Goal: Information Seeking & Learning: Learn about a topic

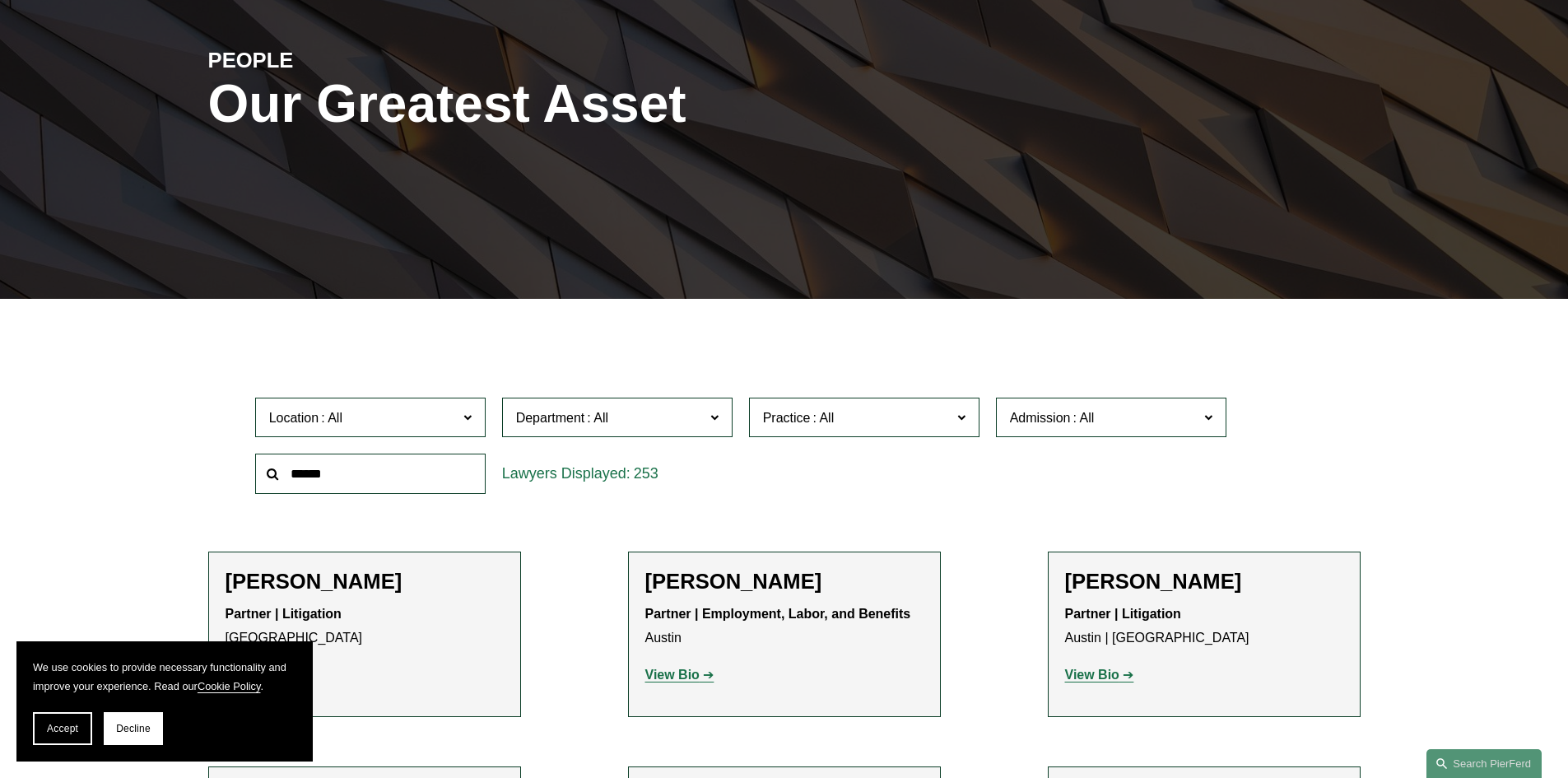
scroll to position [192, 0]
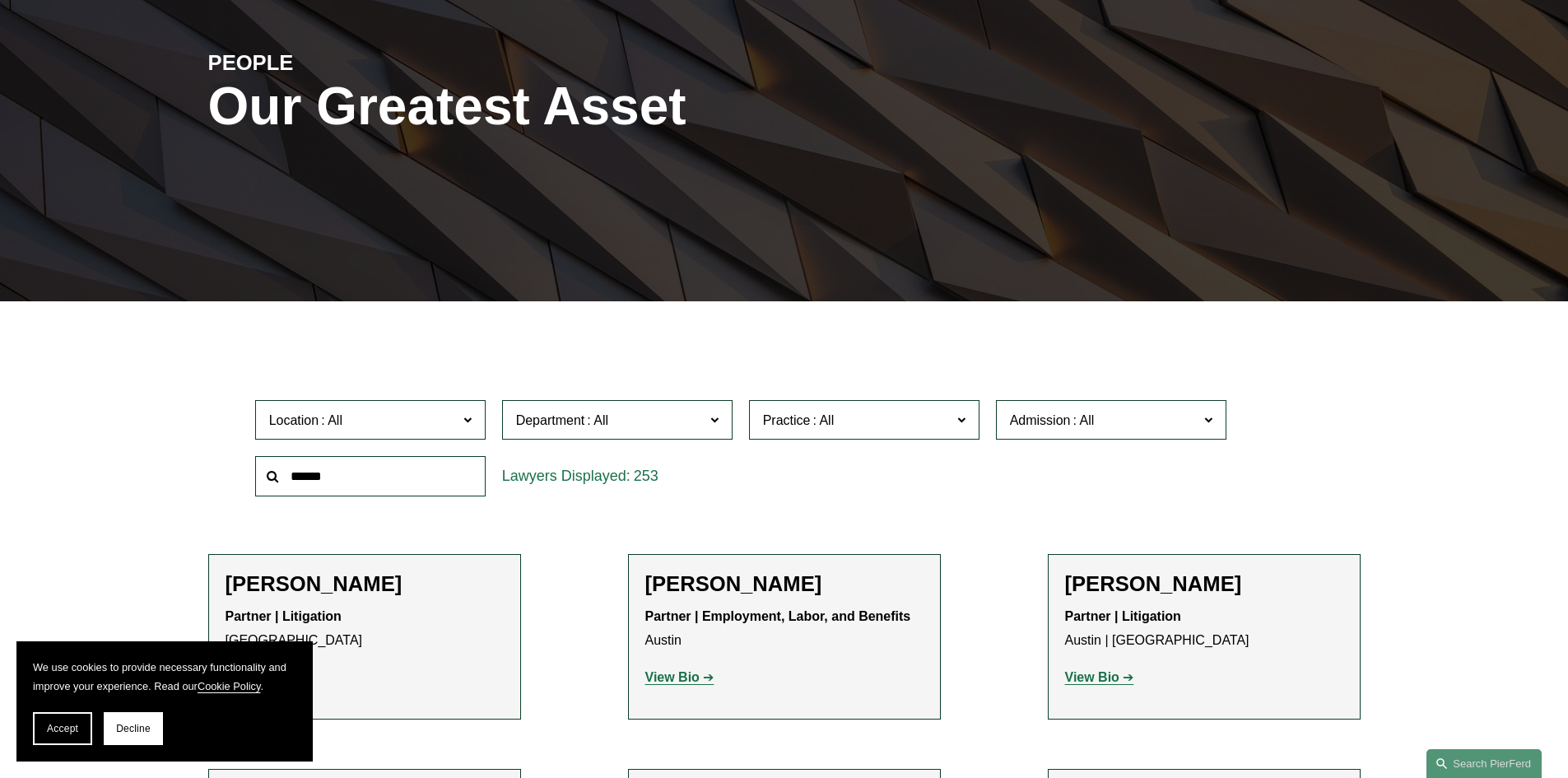
click at [950, 410] on span "Practice" at bounding box center [857, 420] width 189 height 22
click at [0, 0] on link "Healthcare" at bounding box center [0, 0] width 0 height 0
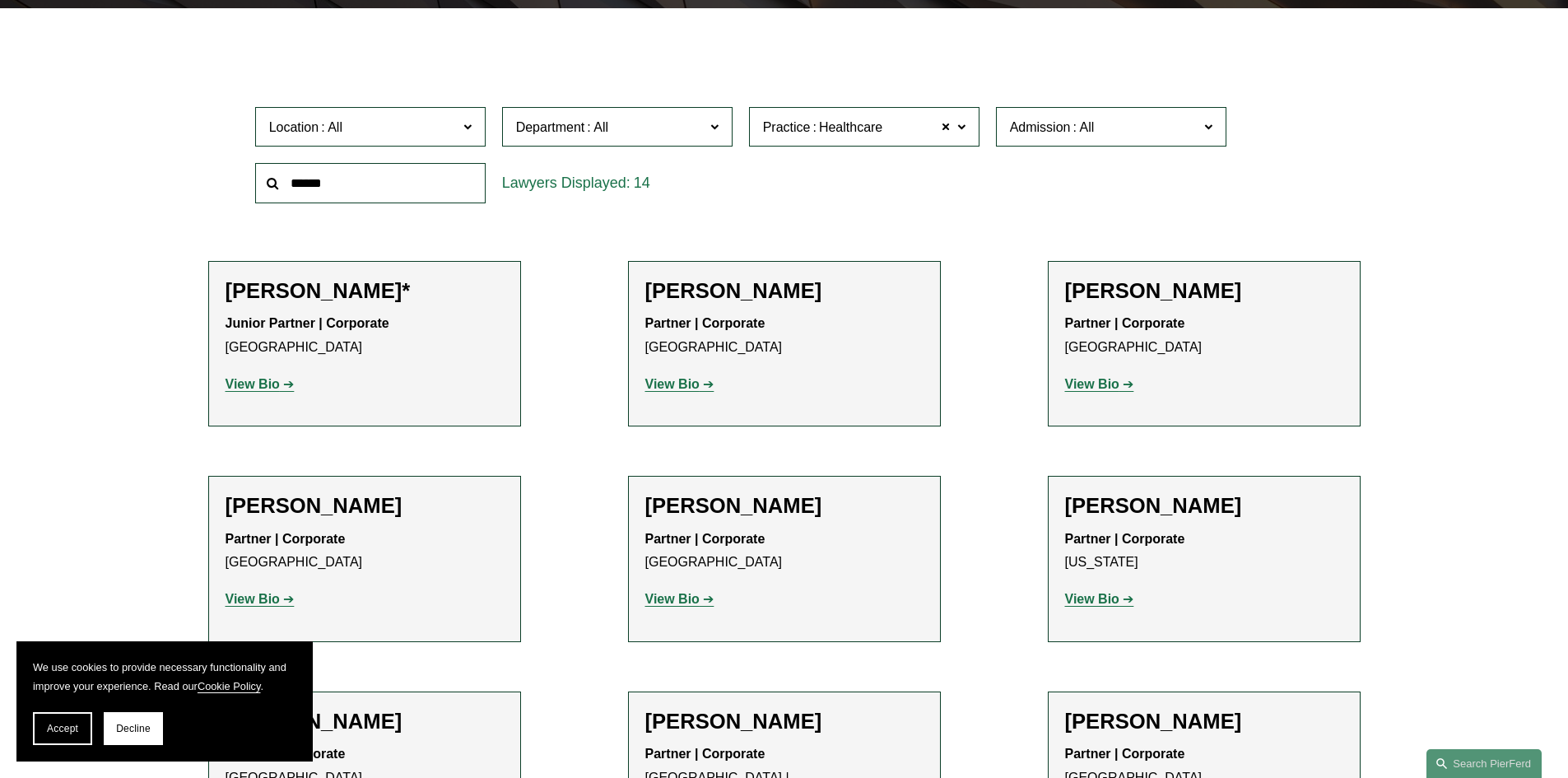
scroll to position [521, 0]
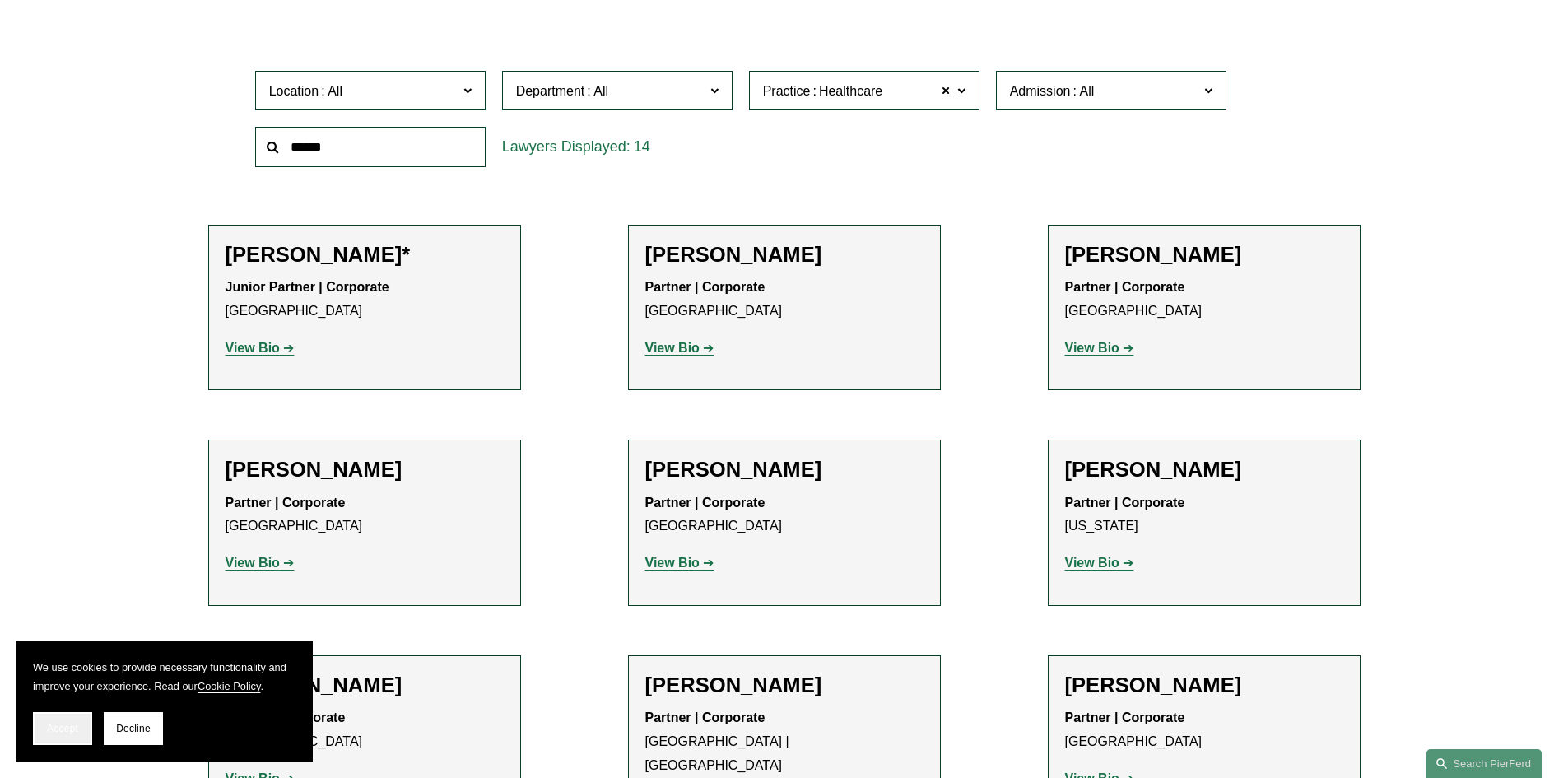
click at [63, 735] on button "Accept" at bounding box center [62, 728] width 59 height 33
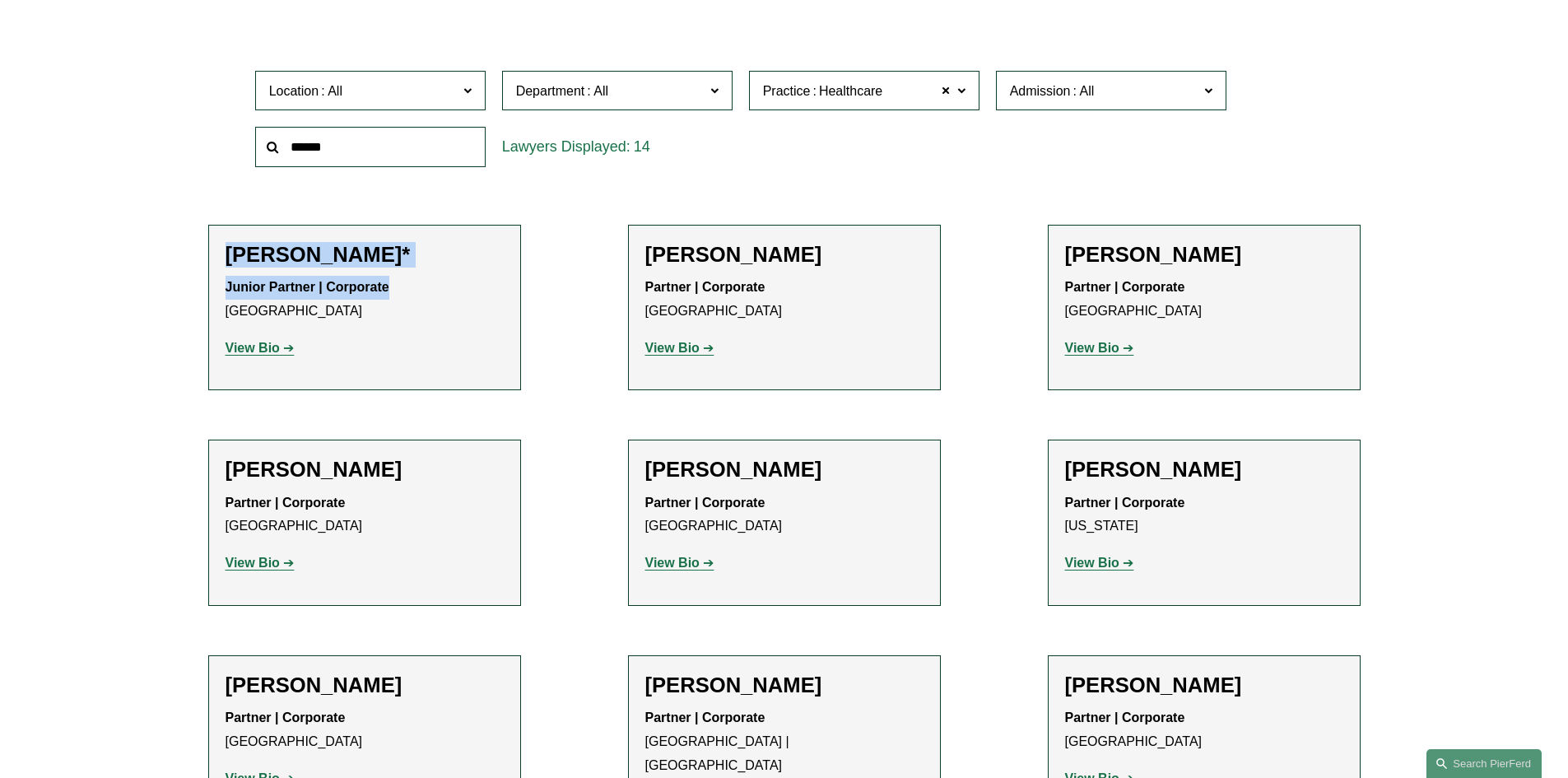
drag, startPoint x: 225, startPoint y: 256, endPoint x: 456, endPoint y: 284, distance: 232.7
click at [456, 284] on div "Jarrod Anderson* Junior Partner | Corporate Chicago View Bio Location: Chicago;…" at bounding box center [365, 308] width 278 height 131
click at [456, 284] on p "Junior Partner | Corporate Chicago" at bounding box center [365, 299] width 278 height 48
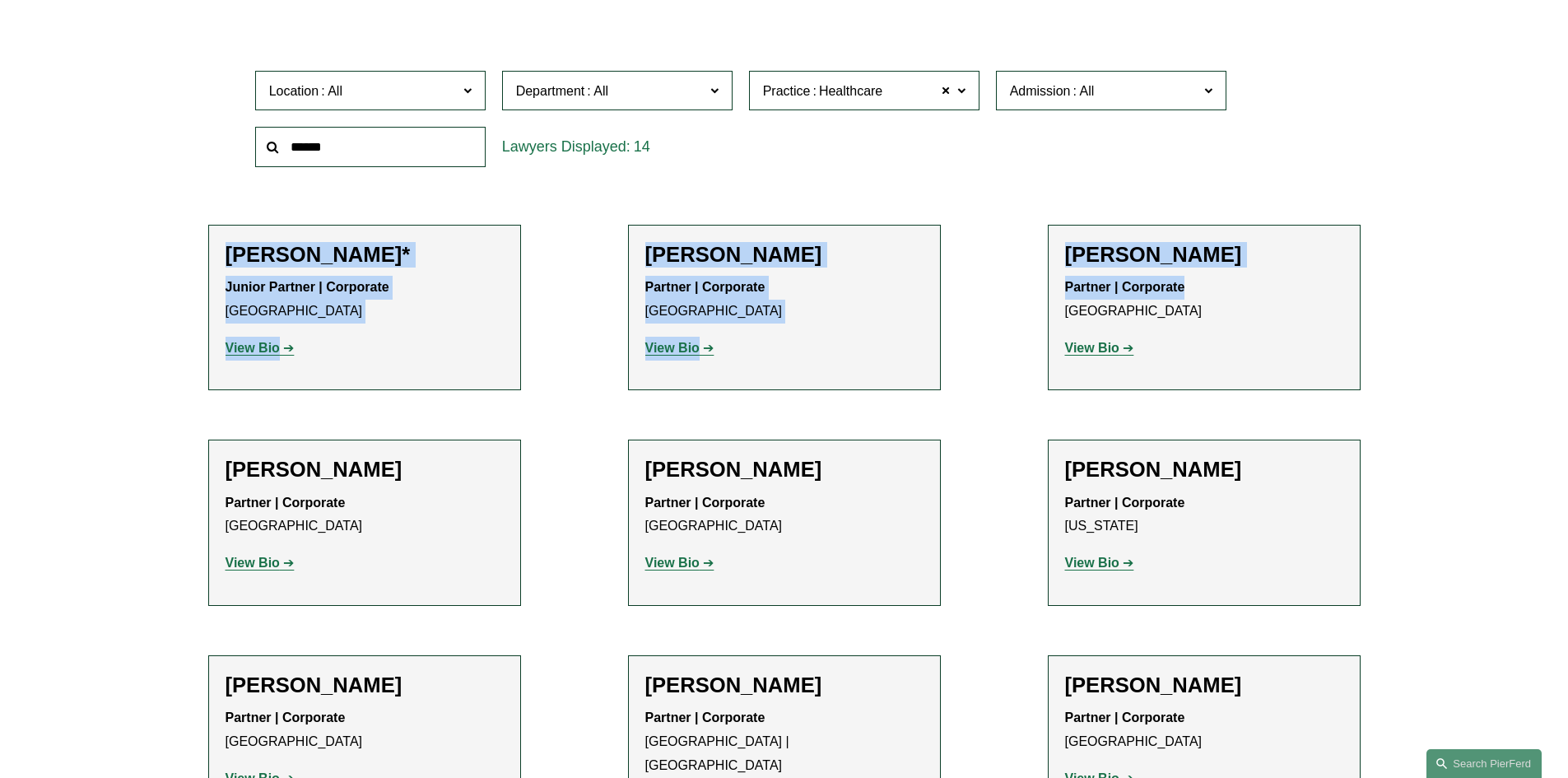
drag, startPoint x: 216, startPoint y: 257, endPoint x: 1276, endPoint y: 285, distance: 1060.4
click at [1276, 285] on ul "Filter Location All Atlanta Austin Boston Charlotte Chicago Cincinnati Clevelan…" at bounding box center [784, 657] width 1246 height 1288
click at [1278, 285] on p "Partner | Corporate Palo Alto" at bounding box center [1204, 299] width 278 height 48
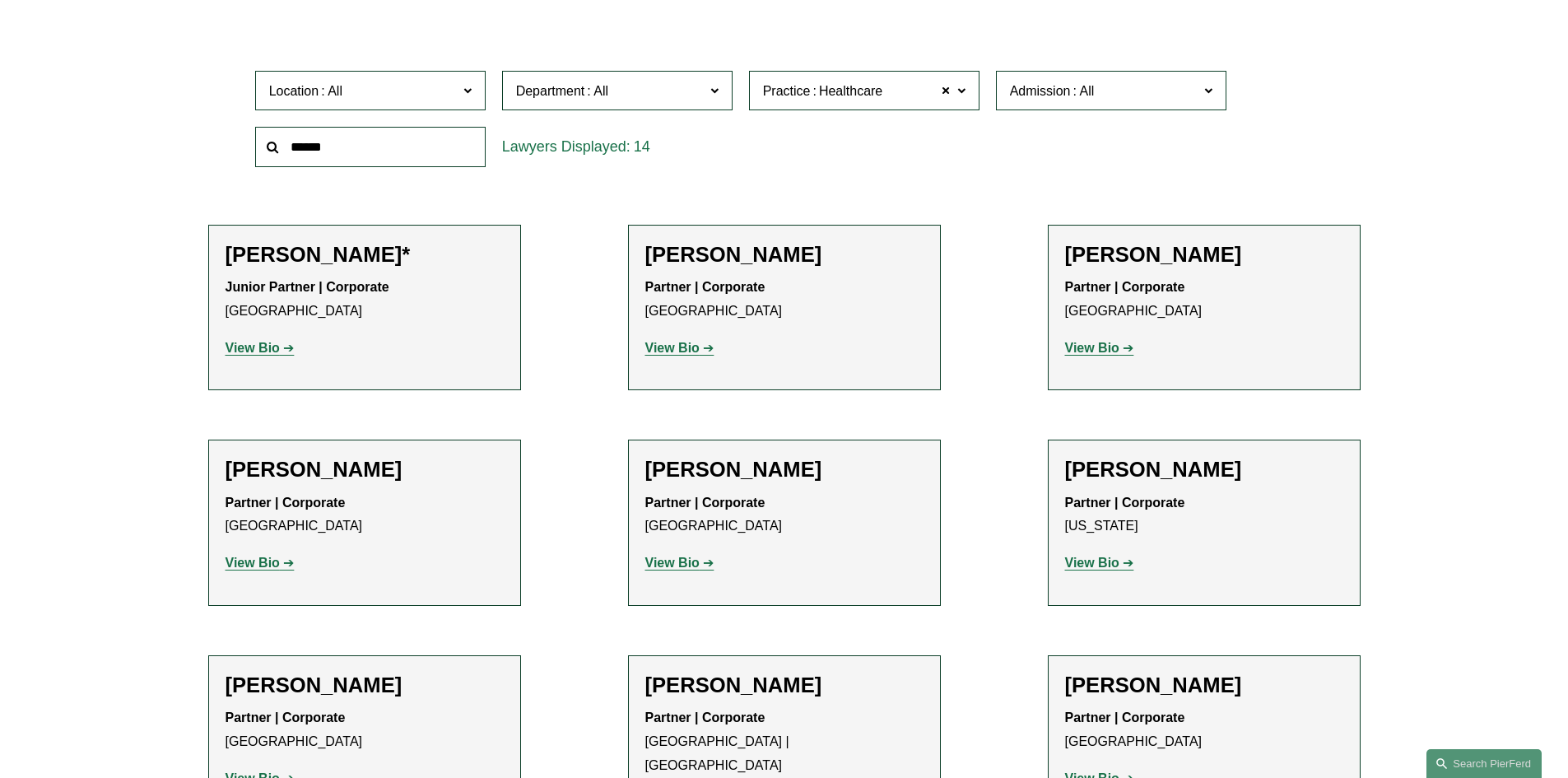
click at [255, 345] on strong "View Bio" at bounding box center [253, 348] width 55 height 14
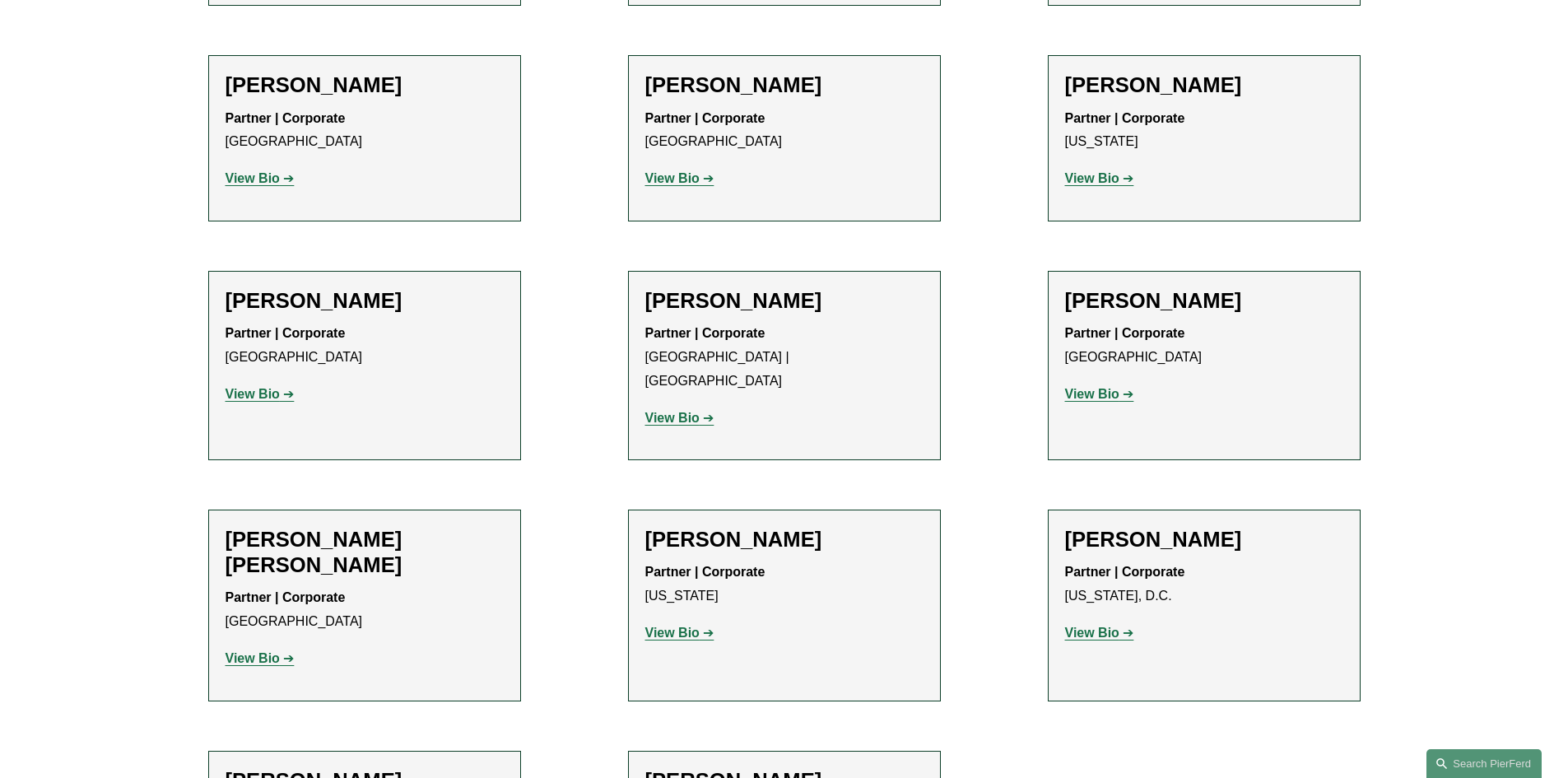
scroll to position [1097, 0]
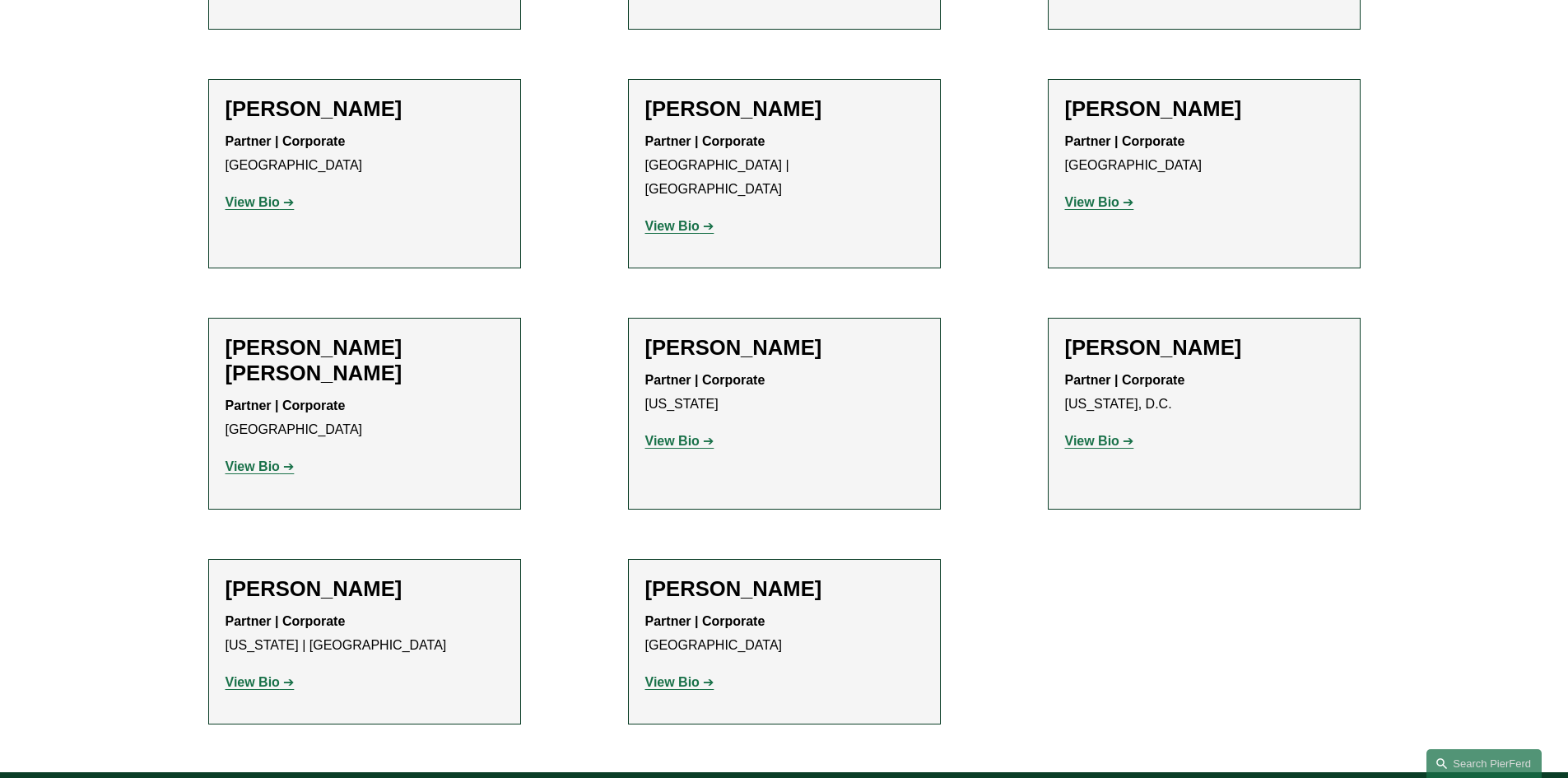
click at [688, 675] on strong "View Bio" at bounding box center [673, 682] width 55 height 14
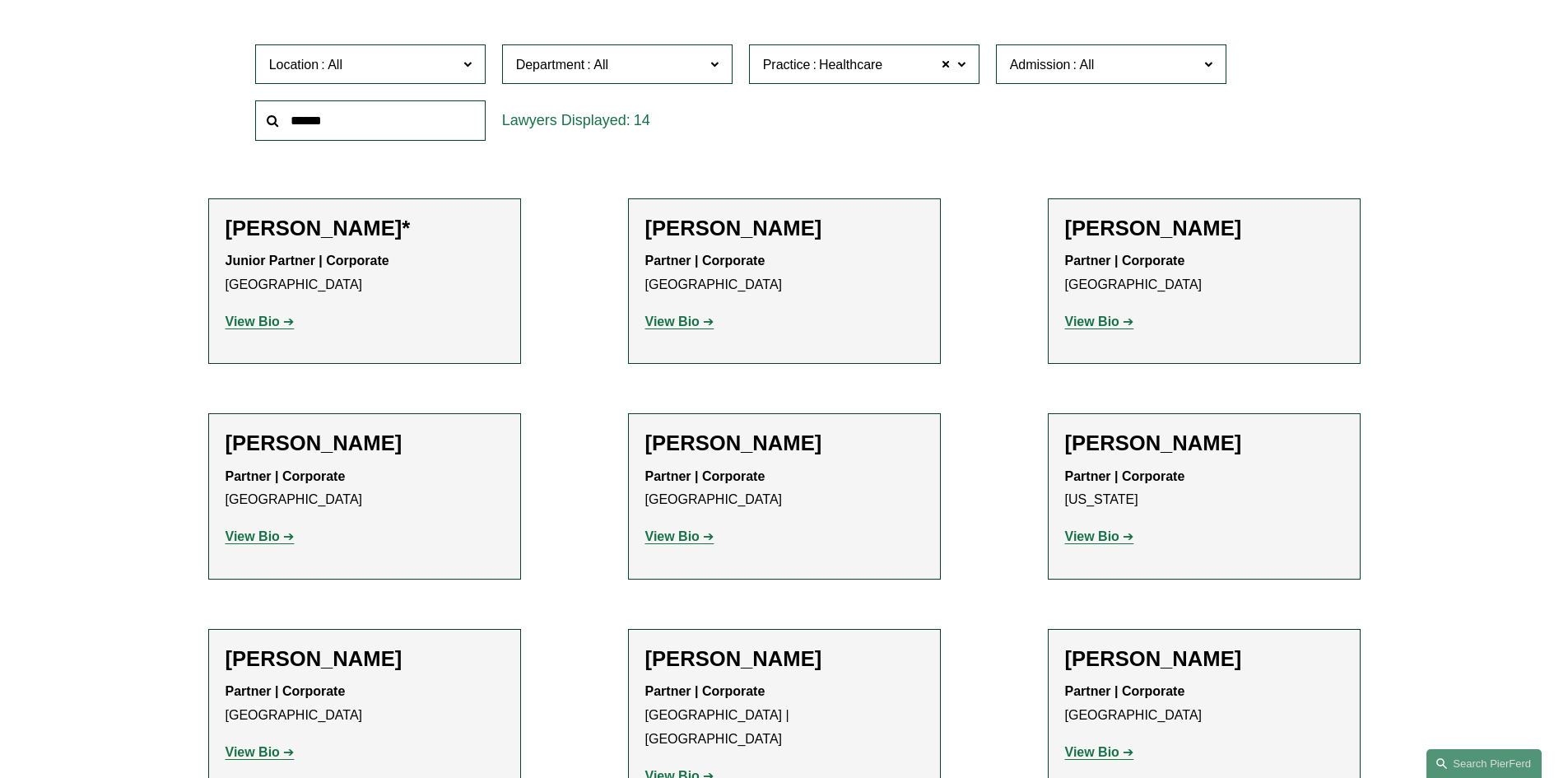
scroll to position [521, 0]
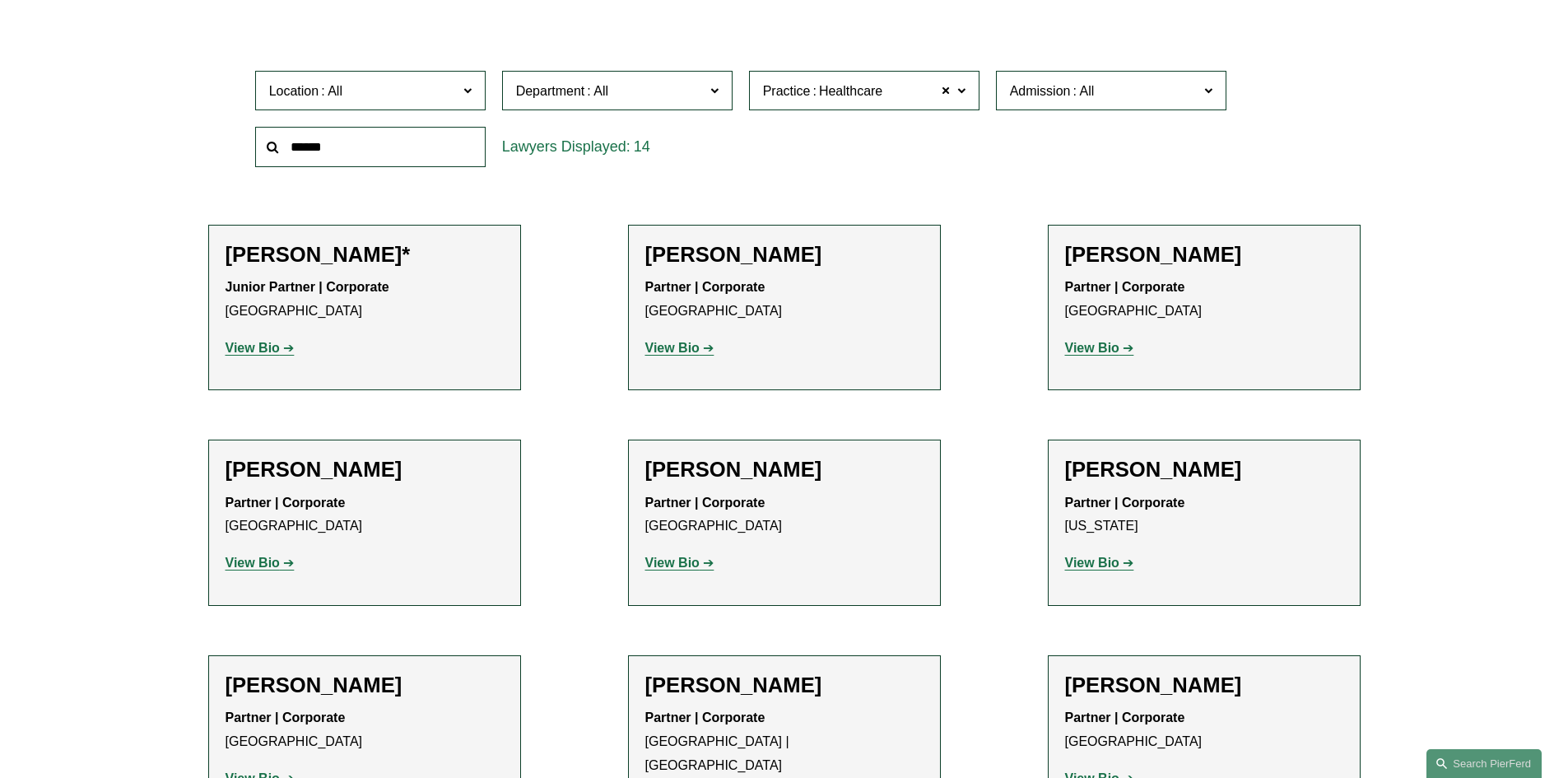
click at [669, 349] on strong "View Bio" at bounding box center [673, 348] width 55 height 14
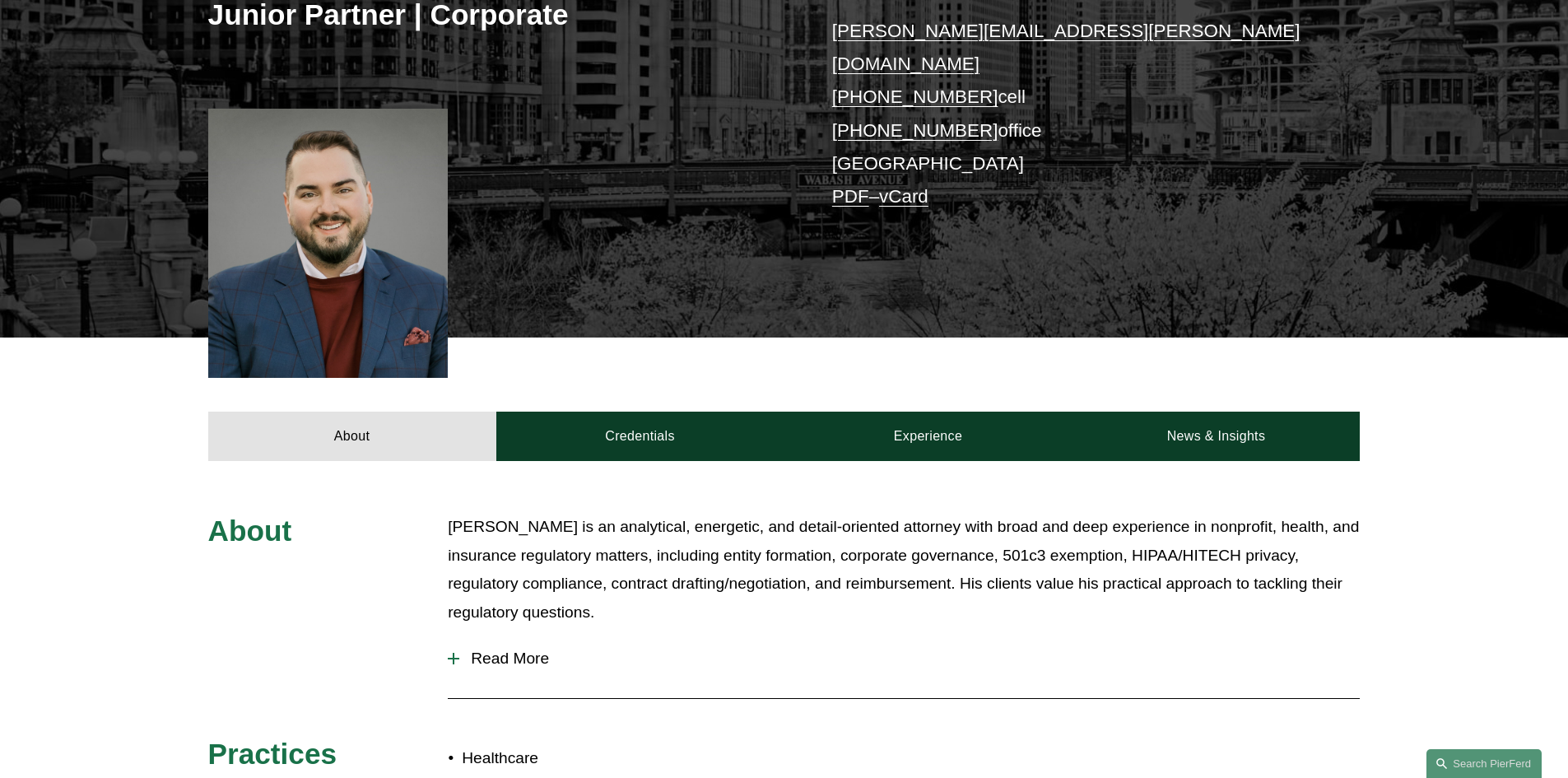
scroll to position [385, 0]
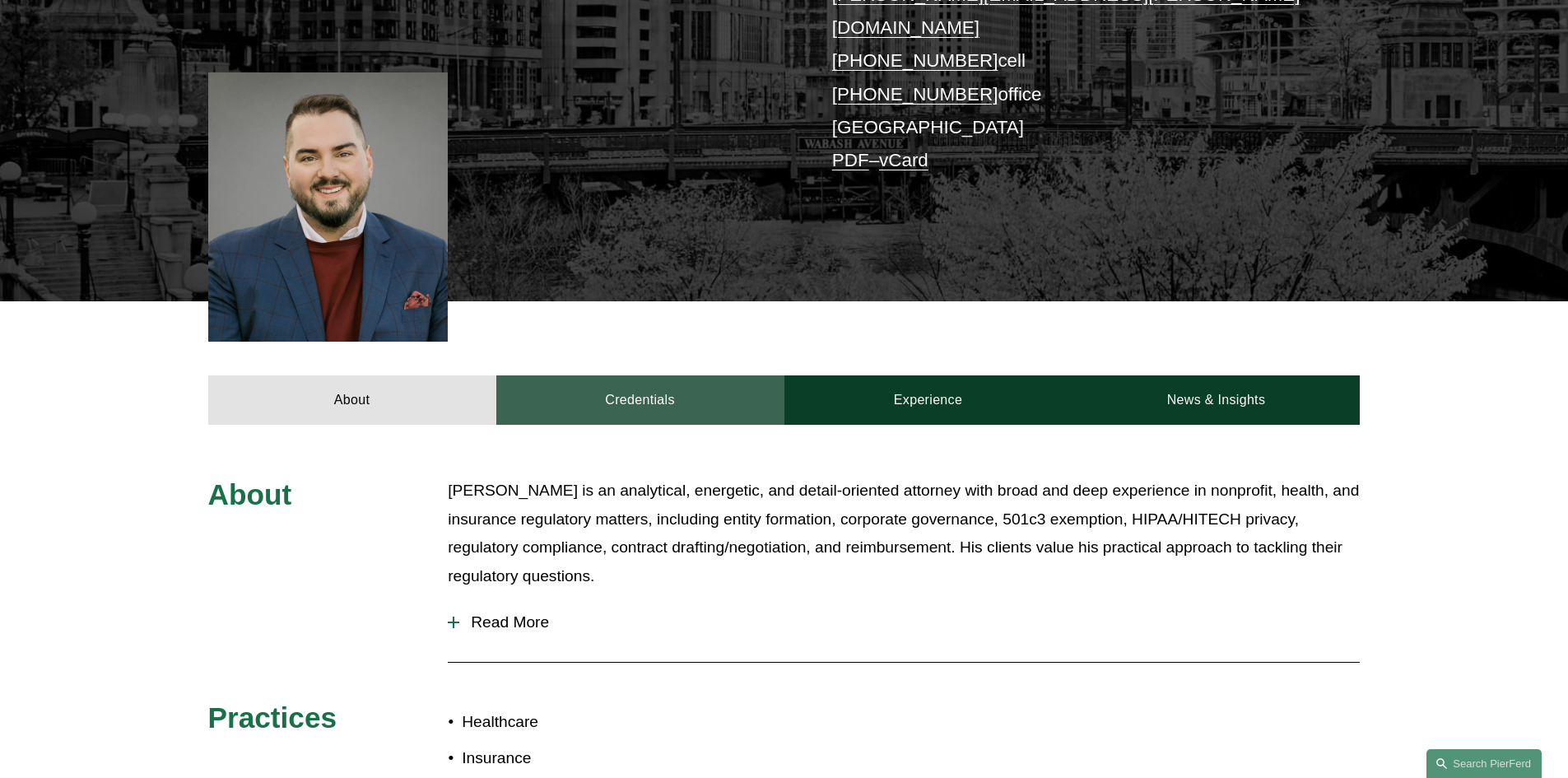
click at [656, 376] on link "Credentials" at bounding box center [640, 400] width 288 height 50
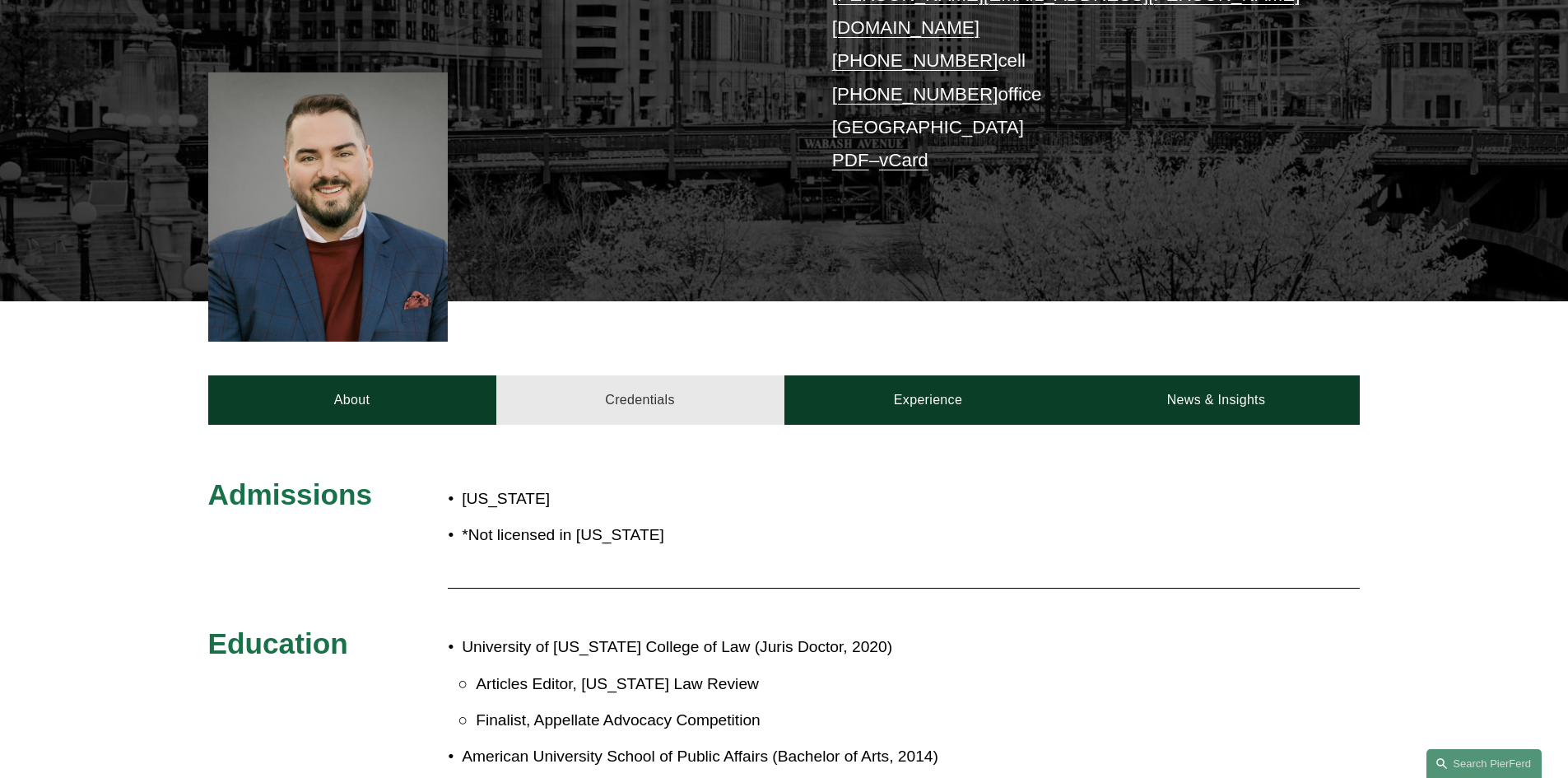
scroll to position [576, 0]
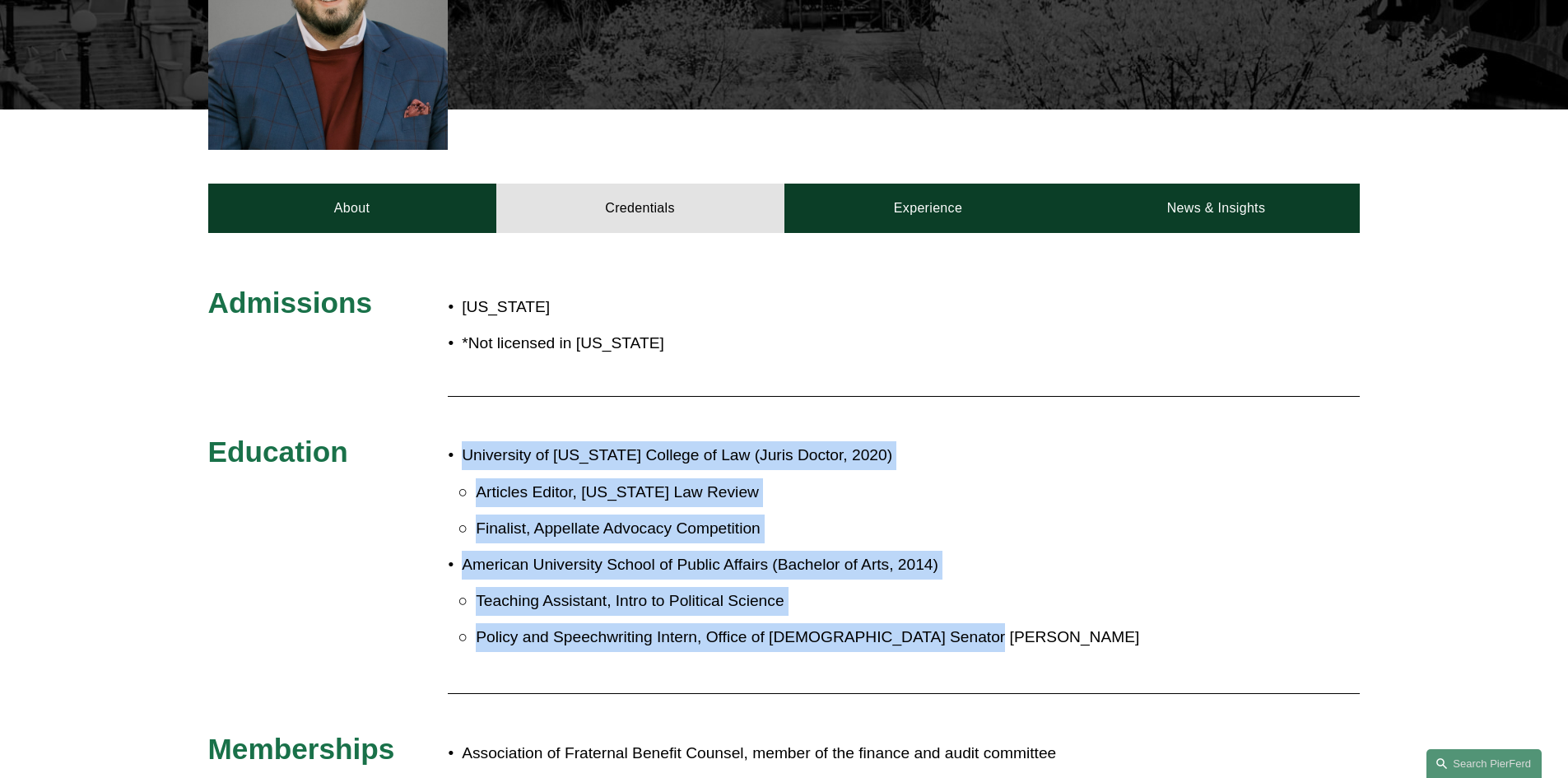
drag, startPoint x: 466, startPoint y: 425, endPoint x: 1040, endPoint y: 620, distance: 606.2
click at [1040, 620] on ul "University of Iowa College of Law (Juris Doctor, 2020) Articles Editor, Iowa La…" at bounding box center [831, 546] width 768 height 210
click at [1040, 623] on p "Policy and Speechwriting Intern, Office of U.S. Senator Amy Klobuchar" at bounding box center [846, 638] width 740 height 29
drag, startPoint x: 1040, startPoint y: 620, endPoint x: 428, endPoint y: 432, distance: 640.2
click at [428, 432] on div "Admissions Minnesota *Not licensed in Illinois Education University of Iowa Col…" at bounding box center [784, 558] width 1568 height 545
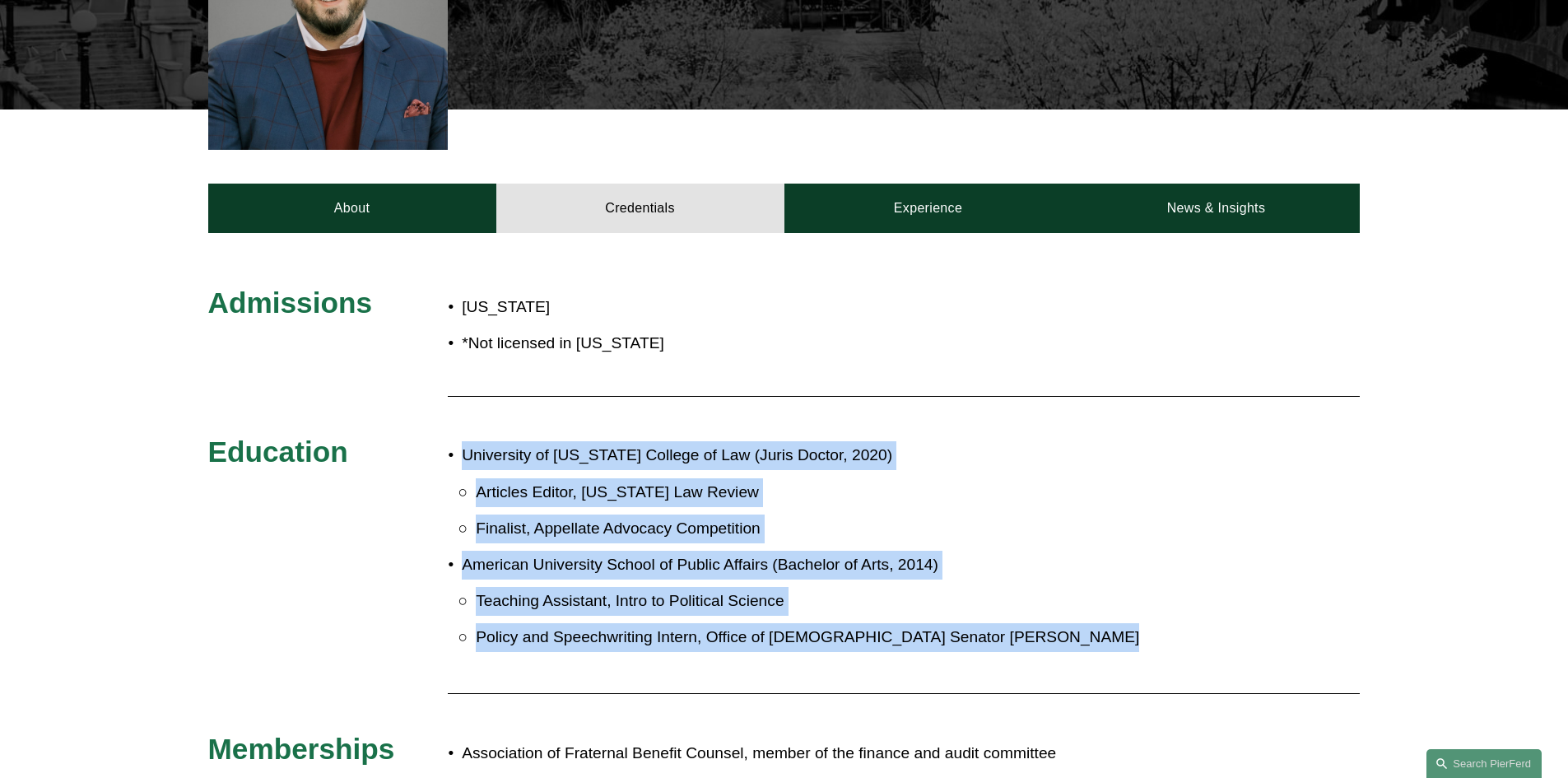
click at [582, 478] on p "Articles Editor, Iowa Law Review" at bounding box center [846, 493] width 740 height 29
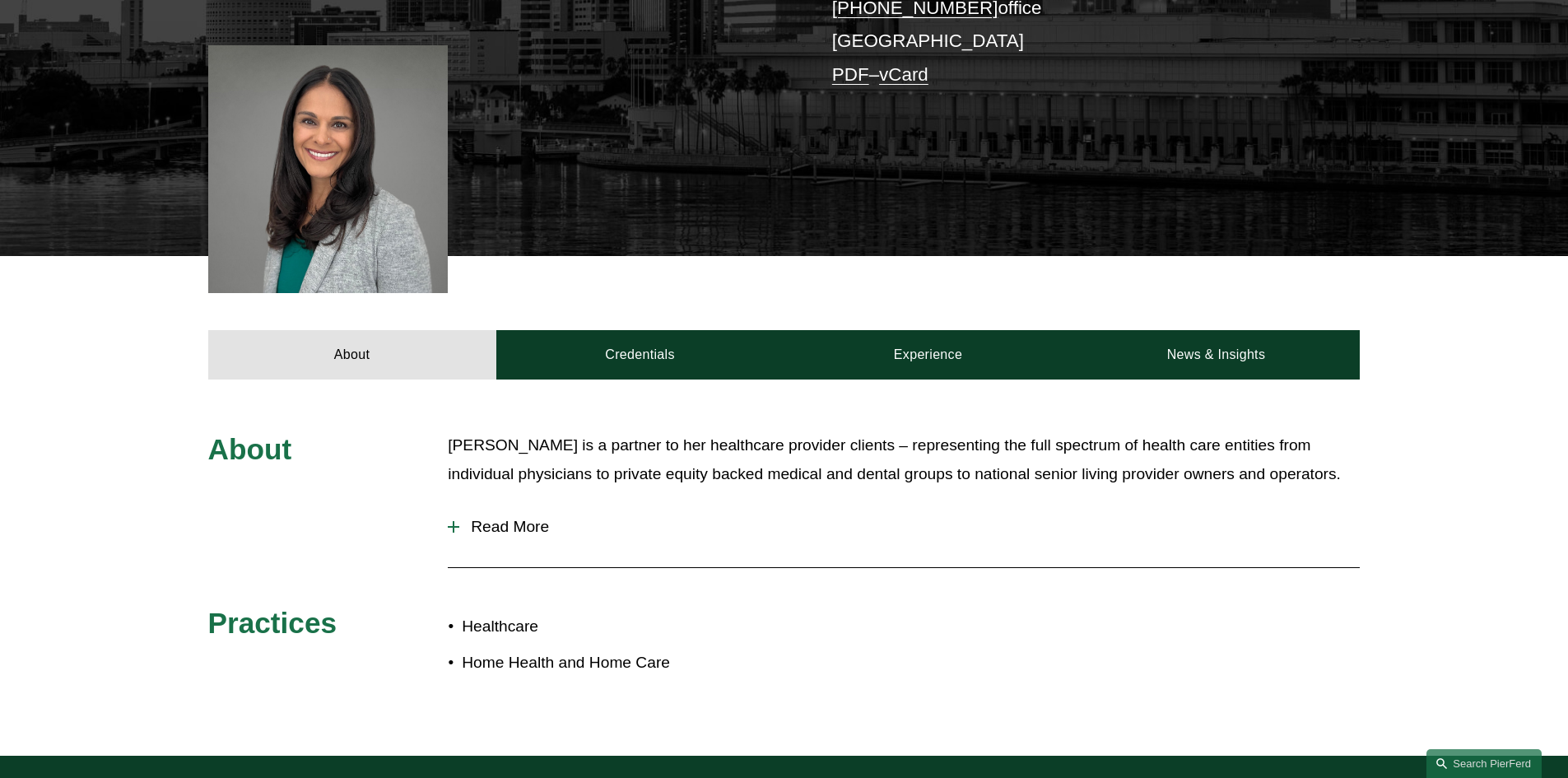
scroll to position [576, 0]
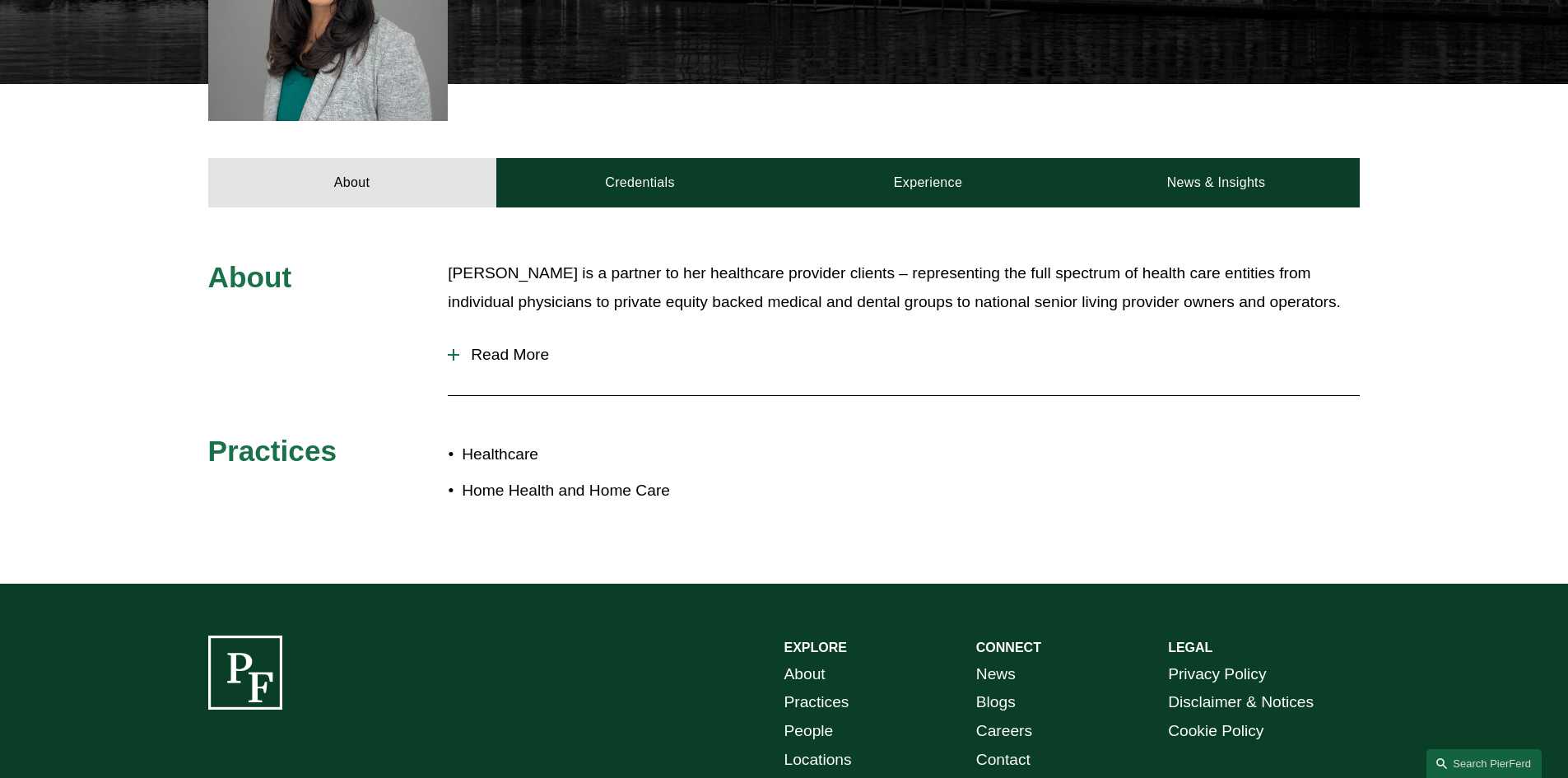
click at [496, 359] on span "Read More" at bounding box center [909, 354] width 900 height 19
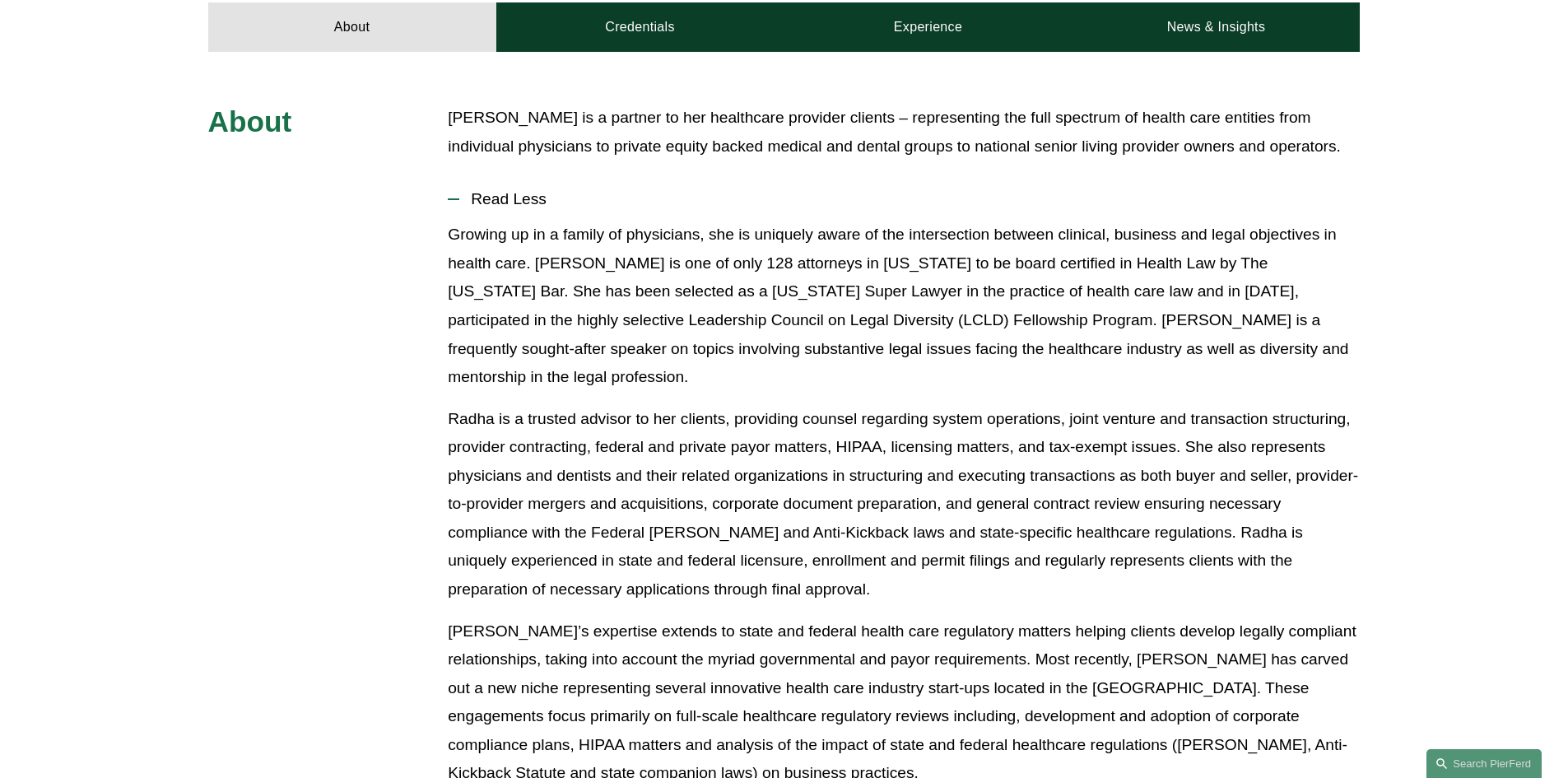
scroll to position [768, 0]
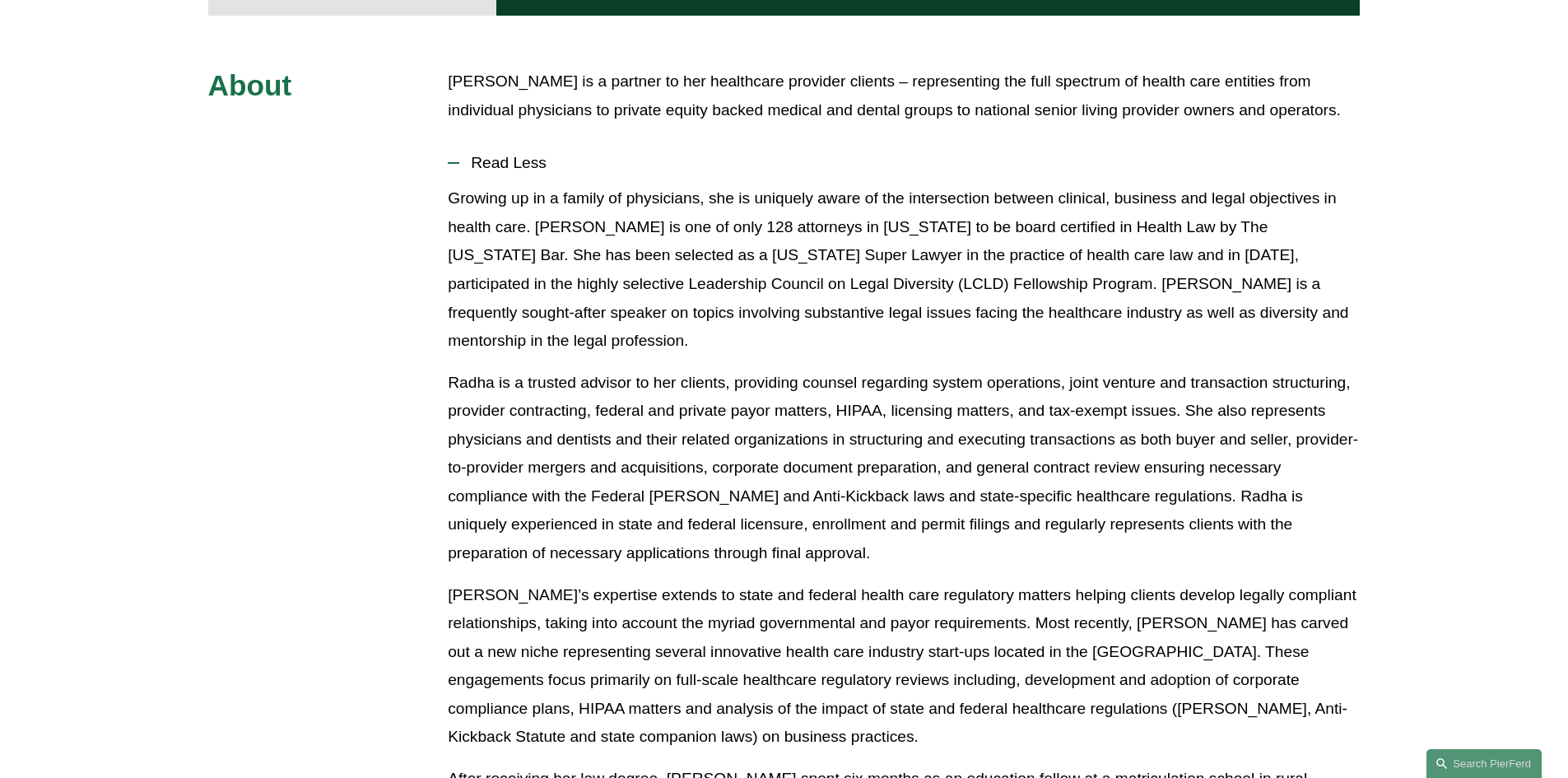
click at [479, 164] on span "Read Less" at bounding box center [909, 163] width 900 height 19
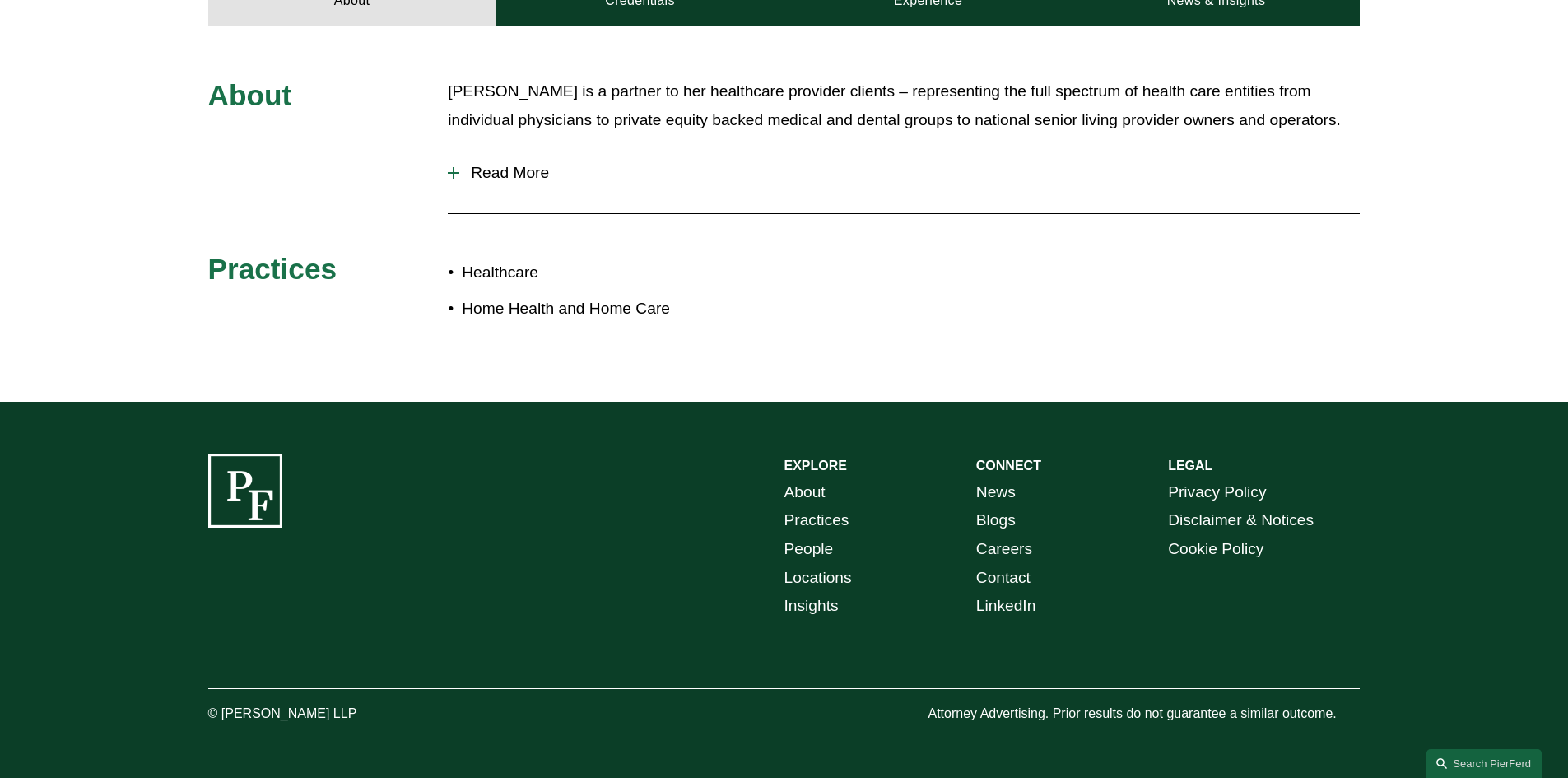
scroll to position [759, 0]
click at [479, 164] on span "Read More" at bounding box center [909, 172] width 900 height 19
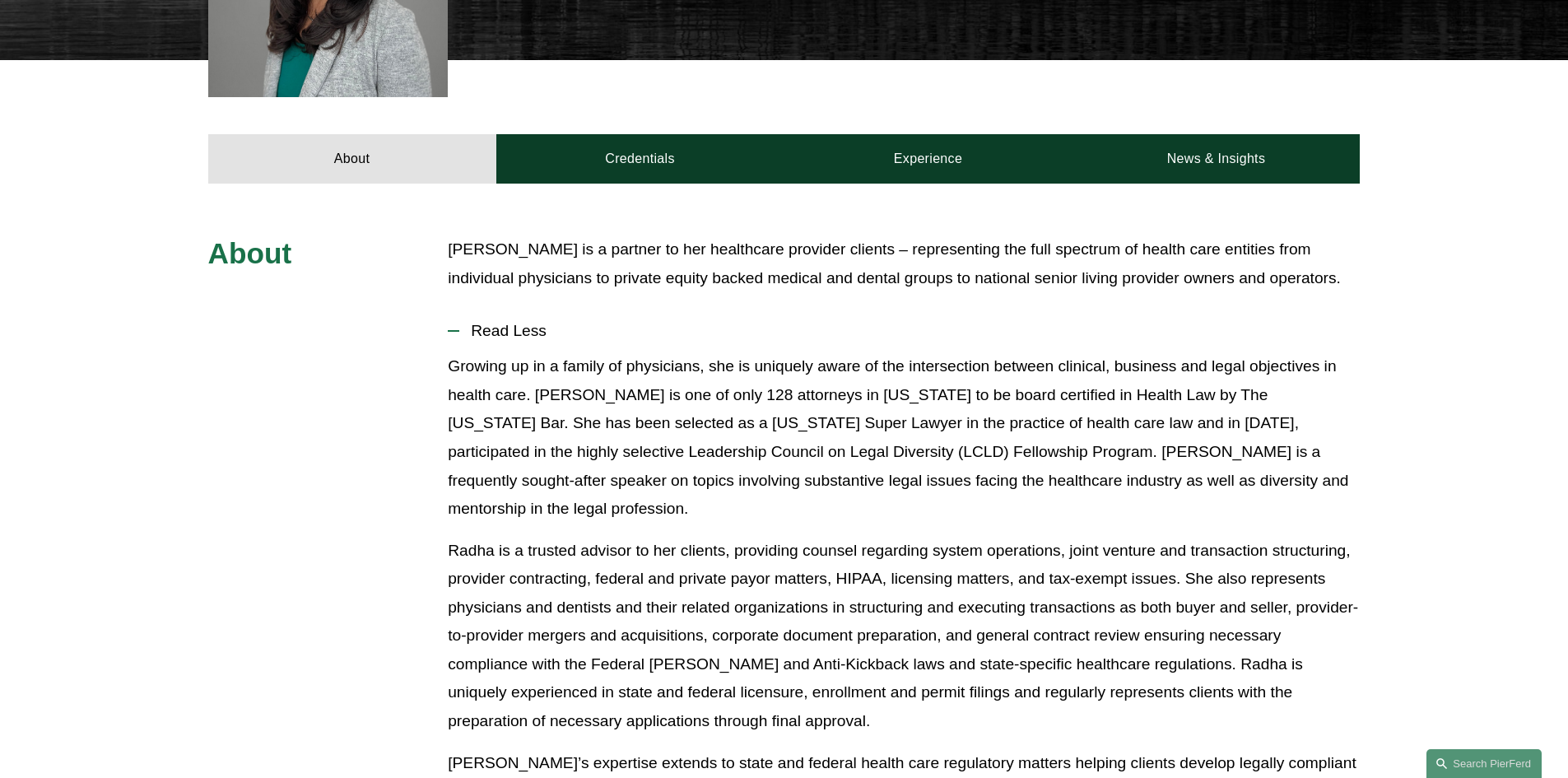
scroll to position [568, 0]
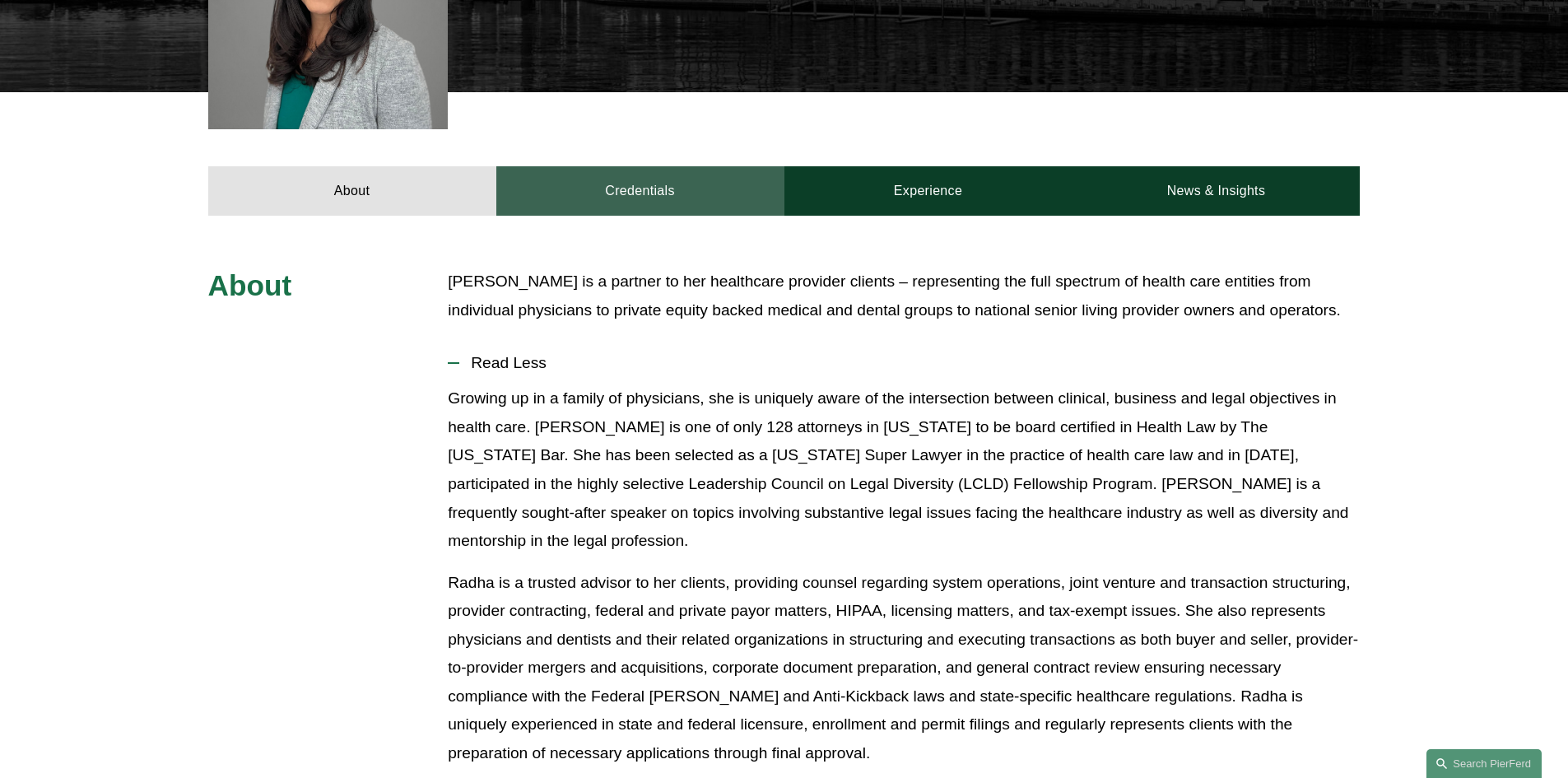
click at [609, 209] on link "Credentials" at bounding box center [640, 191] width 288 height 50
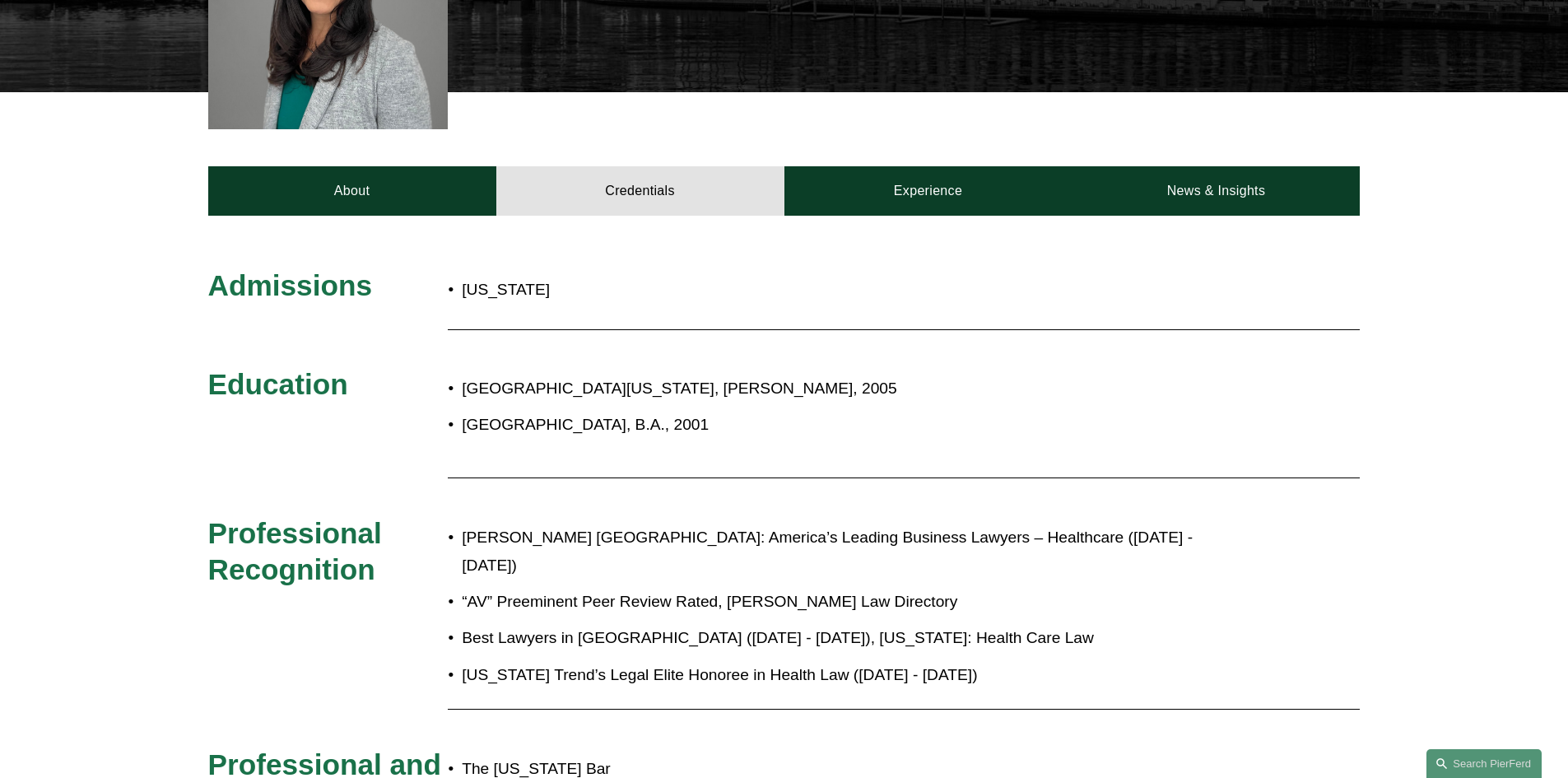
drag, startPoint x: 460, startPoint y: 397, endPoint x: 706, endPoint y: 427, distance: 247.8
click at [706, 427] on ul "University of Florida, J.D., 2005 Vanderbilt University, B.A., 2001" at bounding box center [831, 407] width 768 height 65
click at [706, 427] on p "Vanderbilt University, B.A., 2001" at bounding box center [838, 426] width 753 height 29
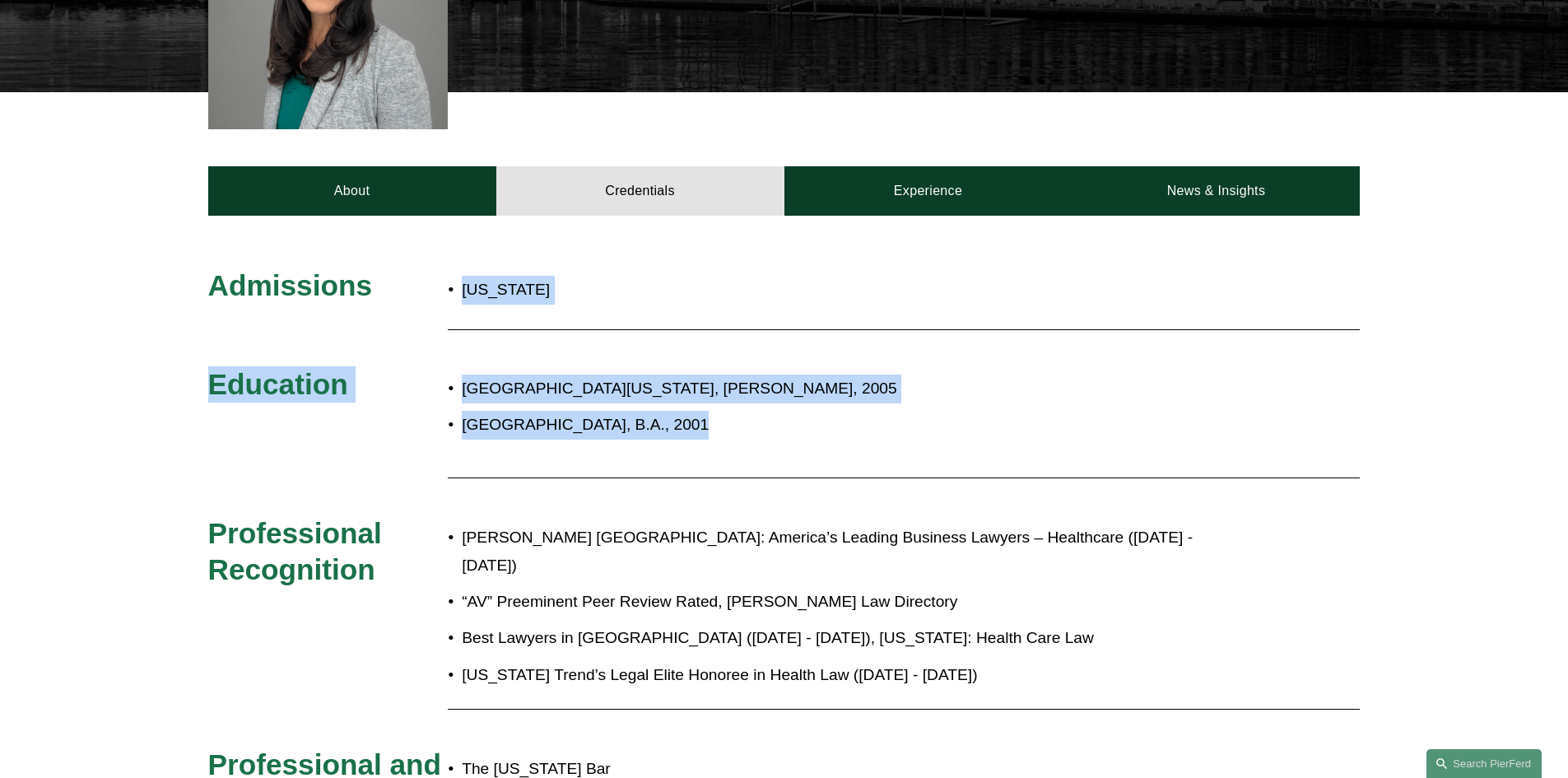
drag, startPoint x: 706, startPoint y: 427, endPoint x: 442, endPoint y: 307, distance: 290.0
click at [460, 317] on div "Florida" at bounding box center [664, 292] width 432 height 50
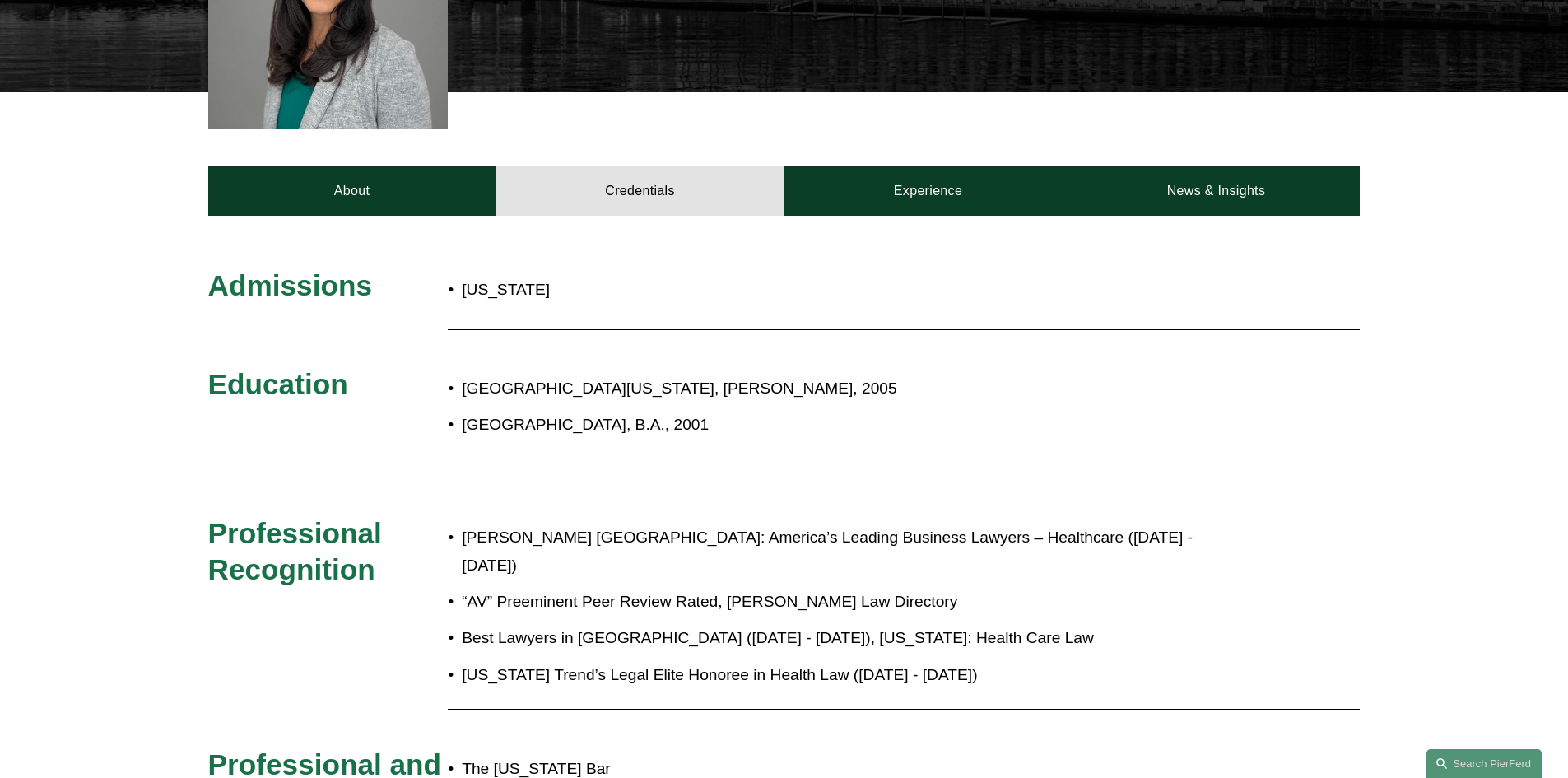
drag, startPoint x: 704, startPoint y: 431, endPoint x: 445, endPoint y: 381, distance: 263.8
click at [468, 401] on p "University of Florida, J.D., 2005" at bounding box center [838, 389] width 753 height 29
drag, startPoint x: 601, startPoint y: 420, endPoint x: 429, endPoint y: 402, distance: 172.9
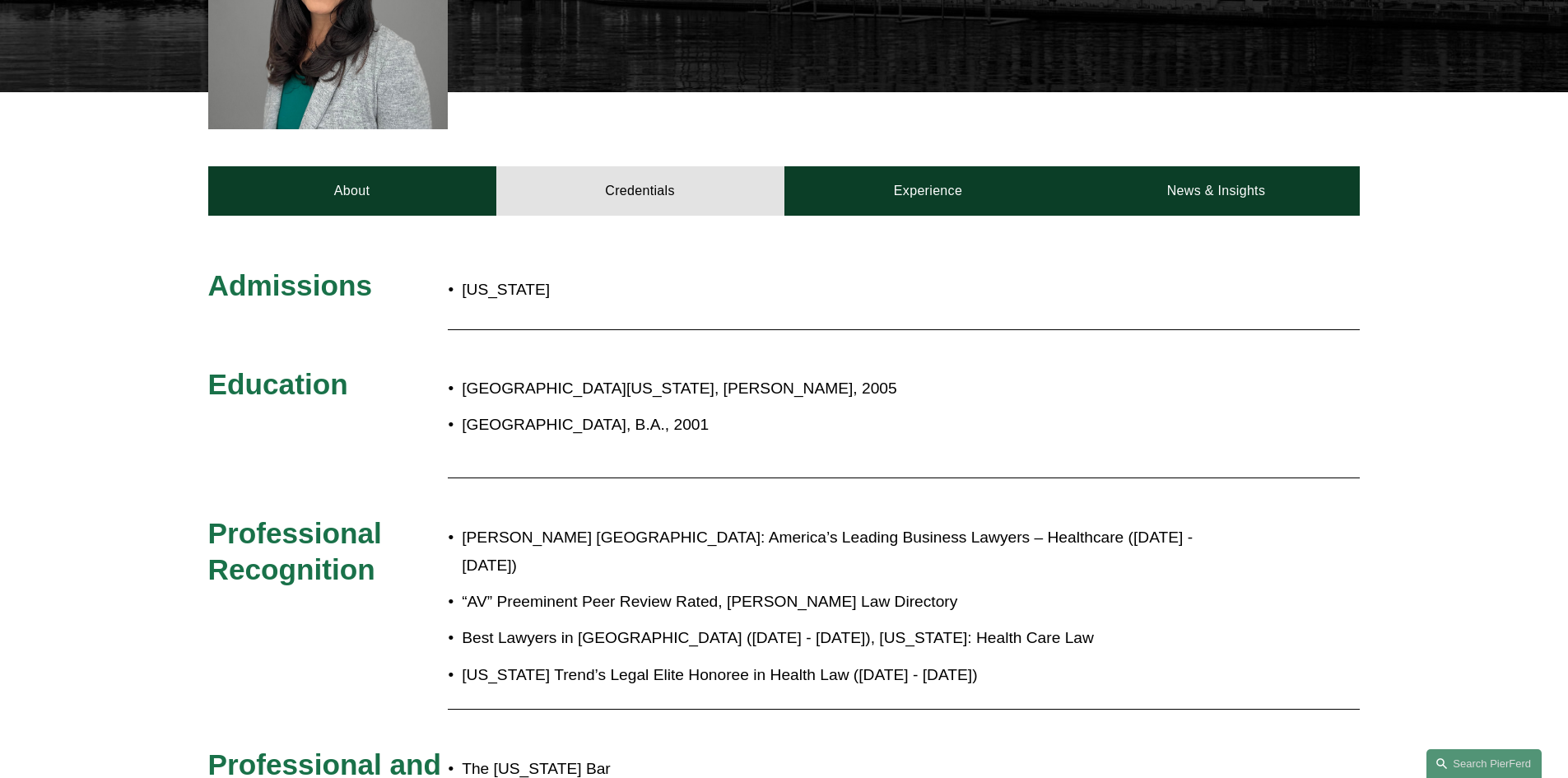
click at [431, 402] on h3 "Education" at bounding box center [328, 384] width 240 height 36
drag, startPoint x: 428, startPoint y: 389, endPoint x: 718, endPoint y: 423, distance: 292.0
click at [718, 423] on p "Vanderbilt University, B.A., 2001" at bounding box center [838, 426] width 753 height 29
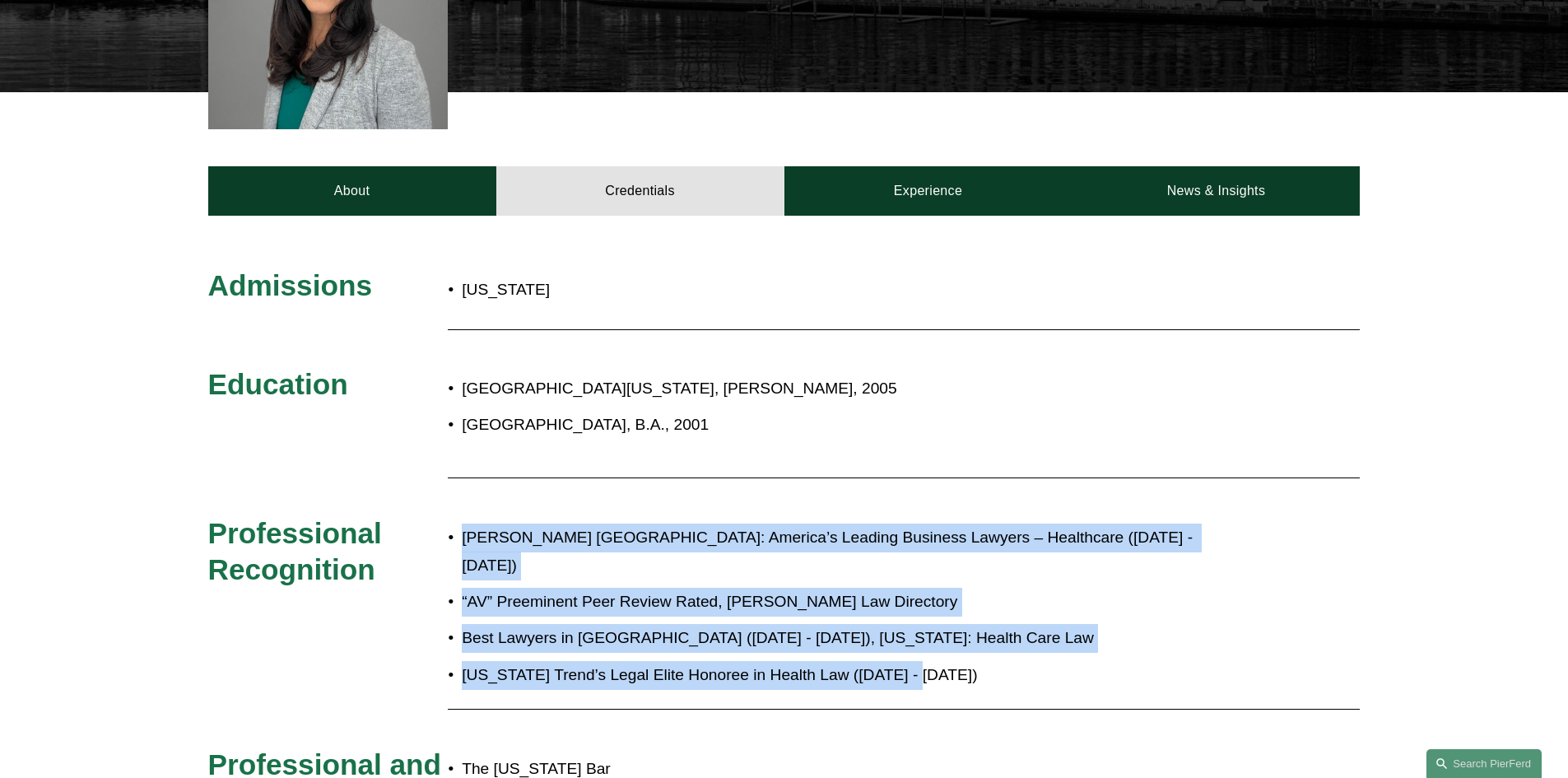
drag, startPoint x: 456, startPoint y: 530, endPoint x: 1054, endPoint y: 651, distance: 610.1
click at [1054, 651] on ul "Chambers USA: America’s Leading Business Lawyers – Healthcare (2019 - 2025) “AV…" at bounding box center [831, 607] width 768 height 167
click at [1031, 661] on p "Florida Trend’s Legal Elite Honoree in Health Law (2021 - 2024)" at bounding box center [838, 676] width 753 height 29
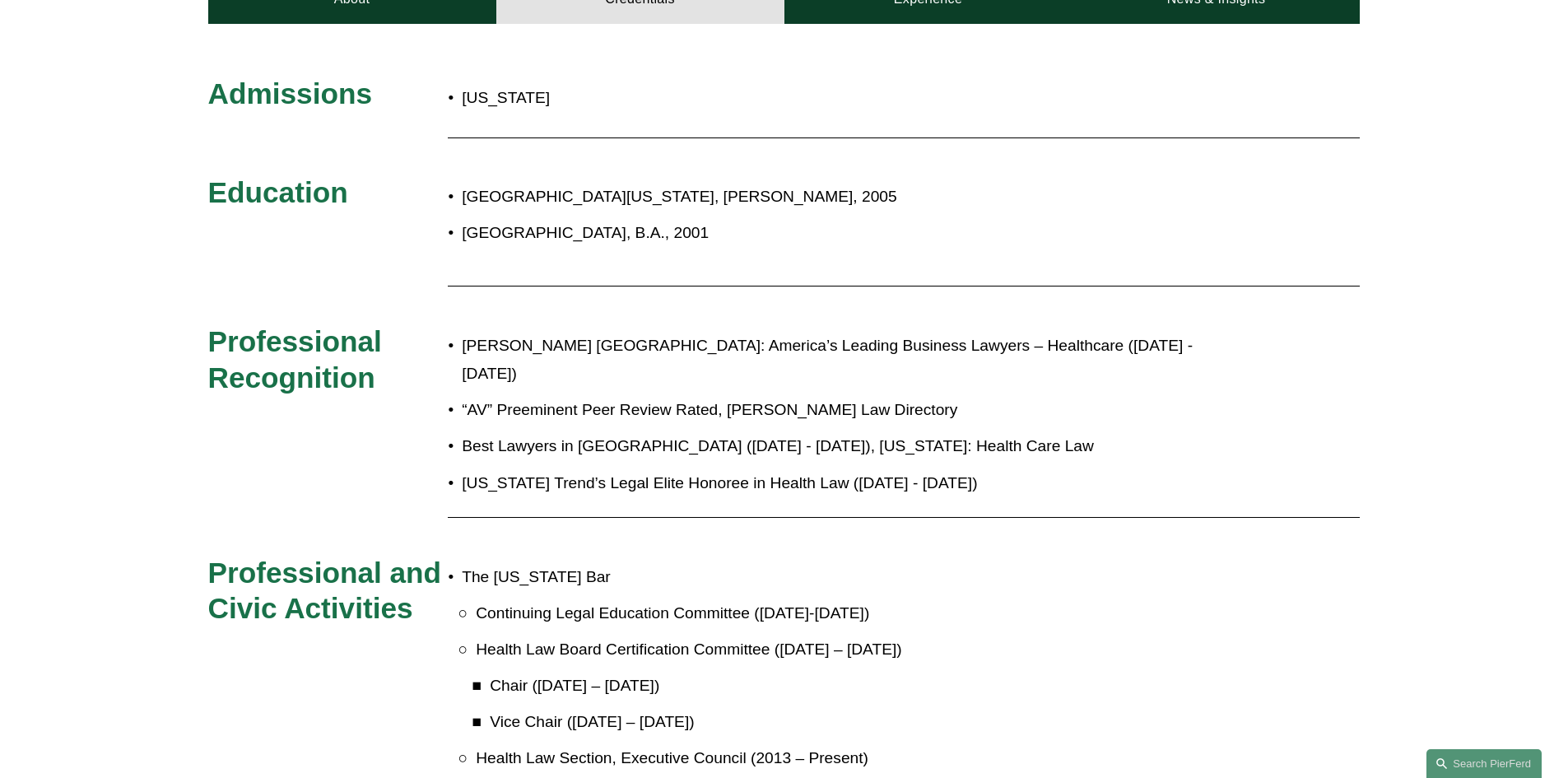
scroll to position [951, 0]
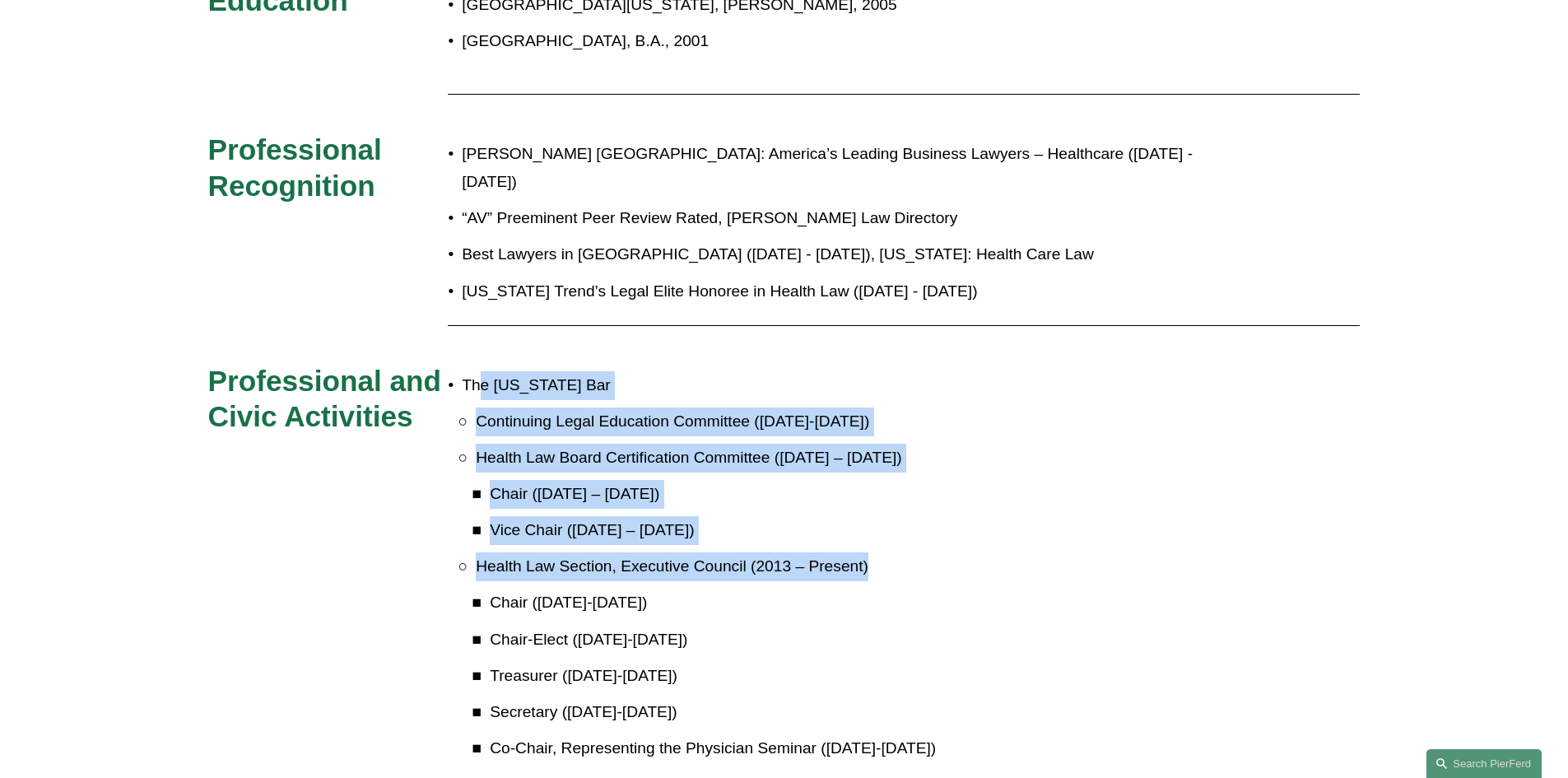
drag, startPoint x: 483, startPoint y: 378, endPoint x: 1005, endPoint y: 554, distance: 550.9
click at [1005, 554] on li "The Florida Bar Continuing Legal Education Committee (2017-2019) Health Law Boa…" at bounding box center [838, 603] width 753 height 464
click at [1005, 554] on p "Health Law Section, Executive Council (2013 – Present)" at bounding box center [846, 567] width 740 height 29
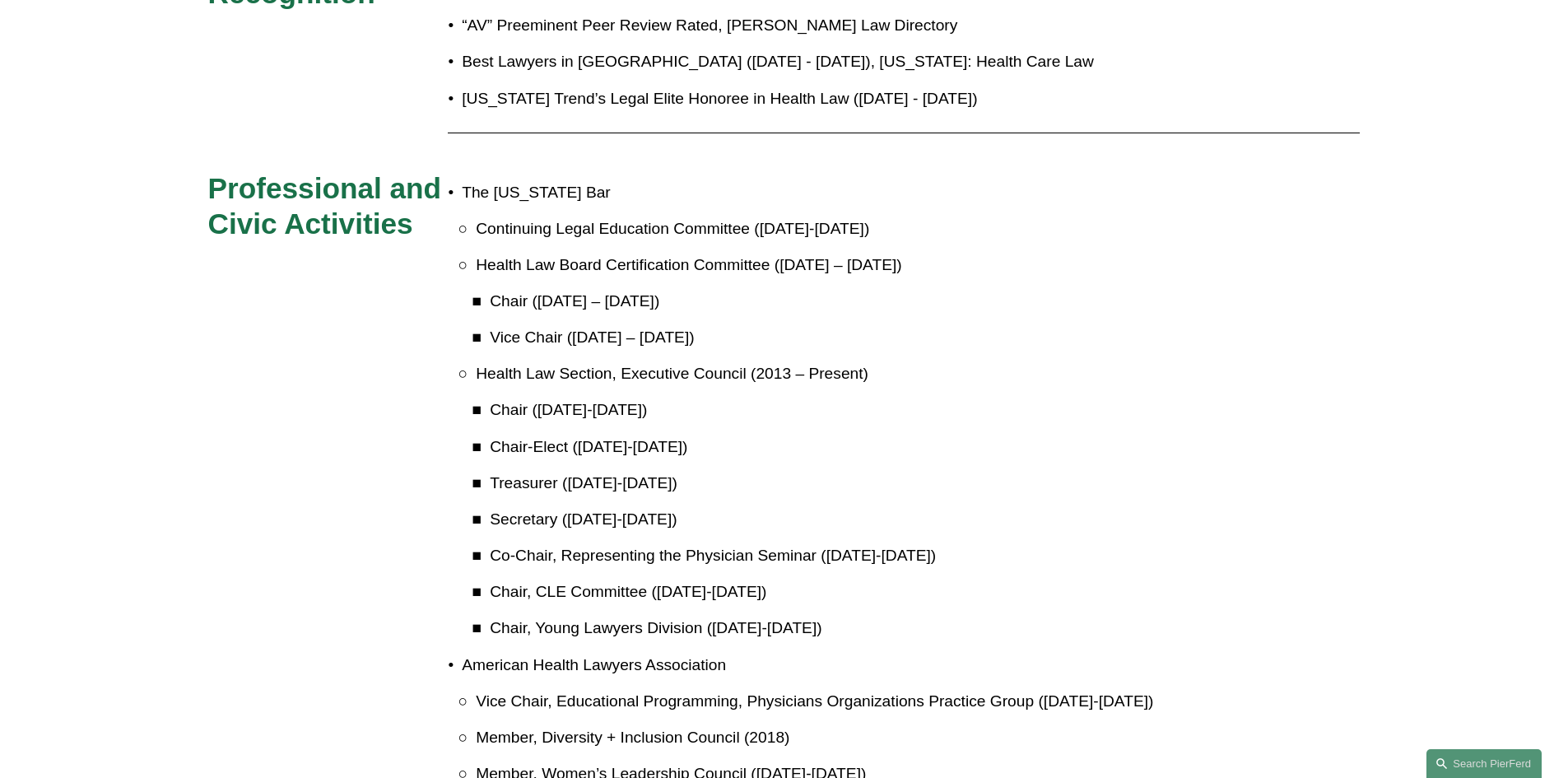
scroll to position [184, 0]
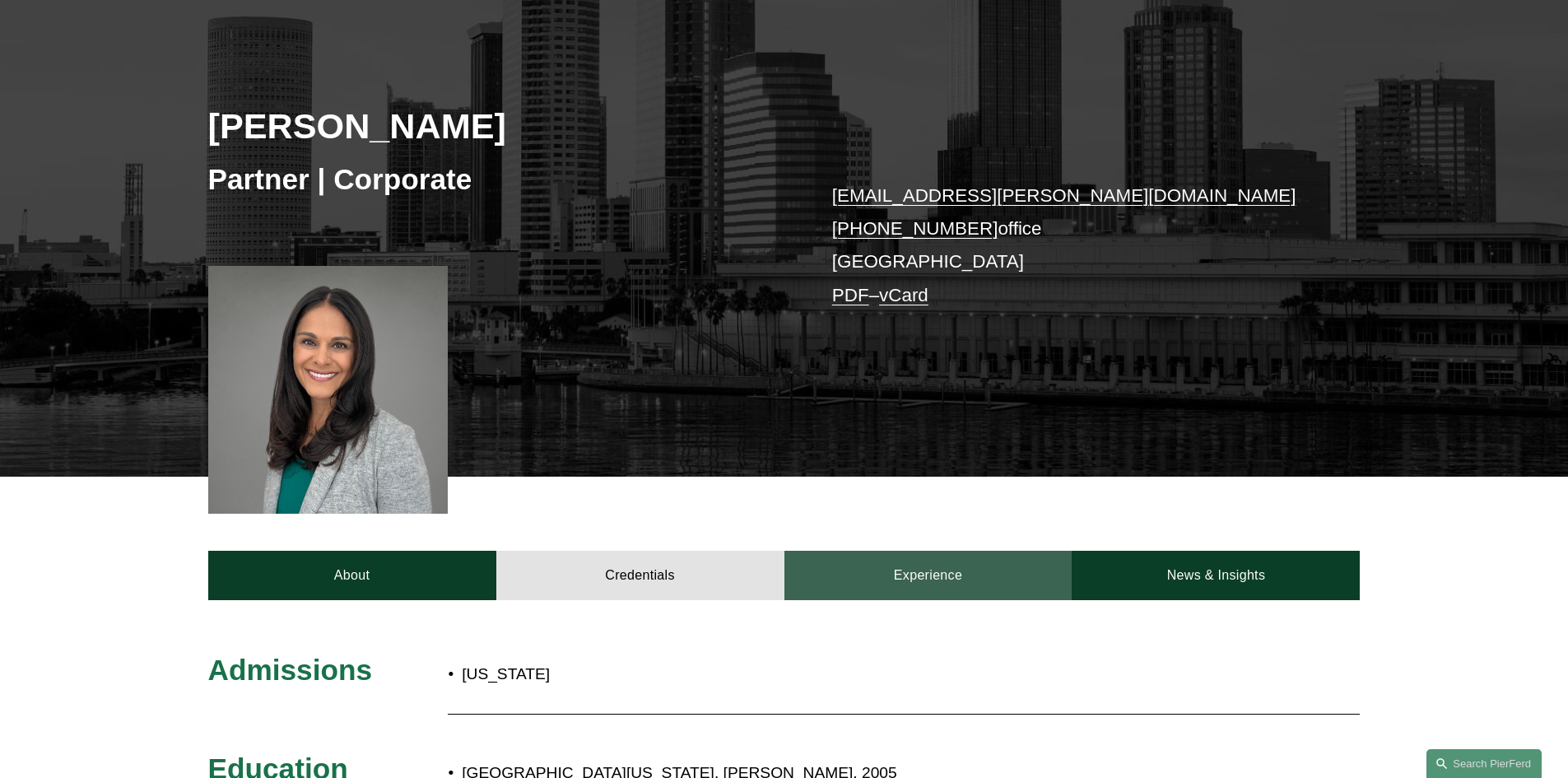
click at [930, 590] on link "Experience" at bounding box center [929, 575] width 288 height 50
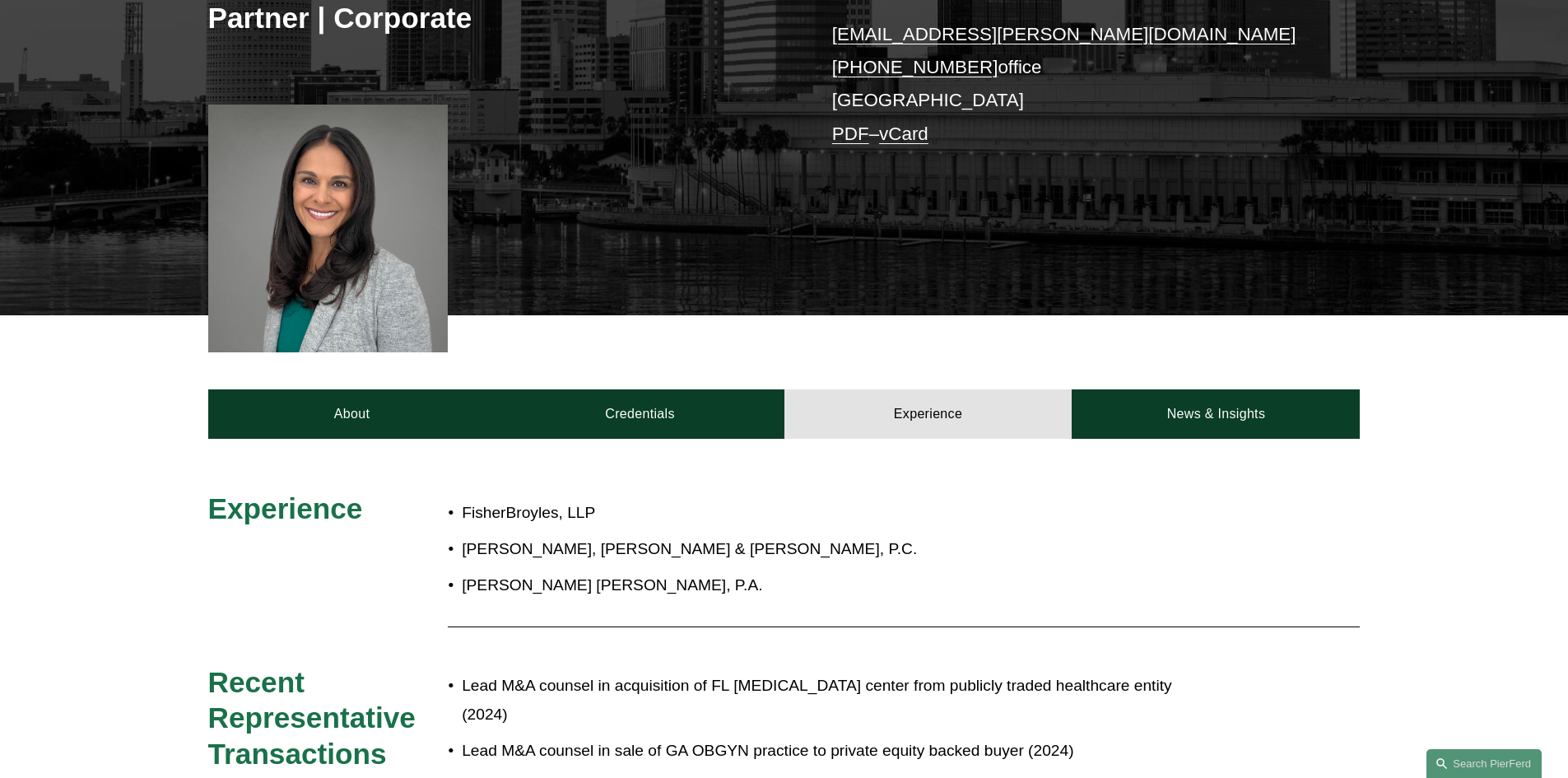
scroll to position [568, 0]
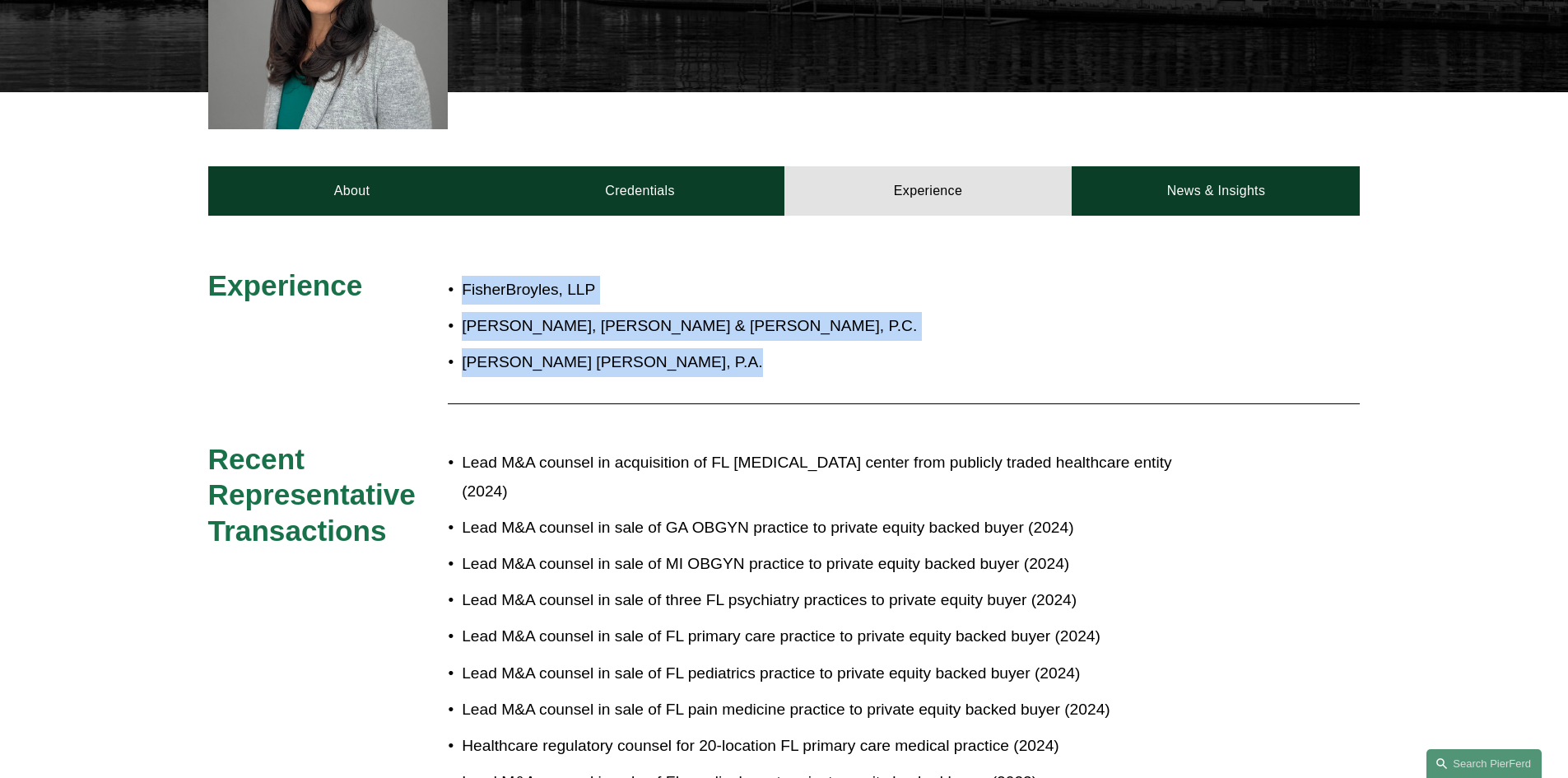
drag, startPoint x: 454, startPoint y: 289, endPoint x: 795, endPoint y: 404, distance: 359.9
click at [795, 404] on div "Experience FisherBroyles, LLP Buchanan, Ingersoll & Rooney, P.C. Carlton Fields…" at bounding box center [784, 614] width 1568 height 694
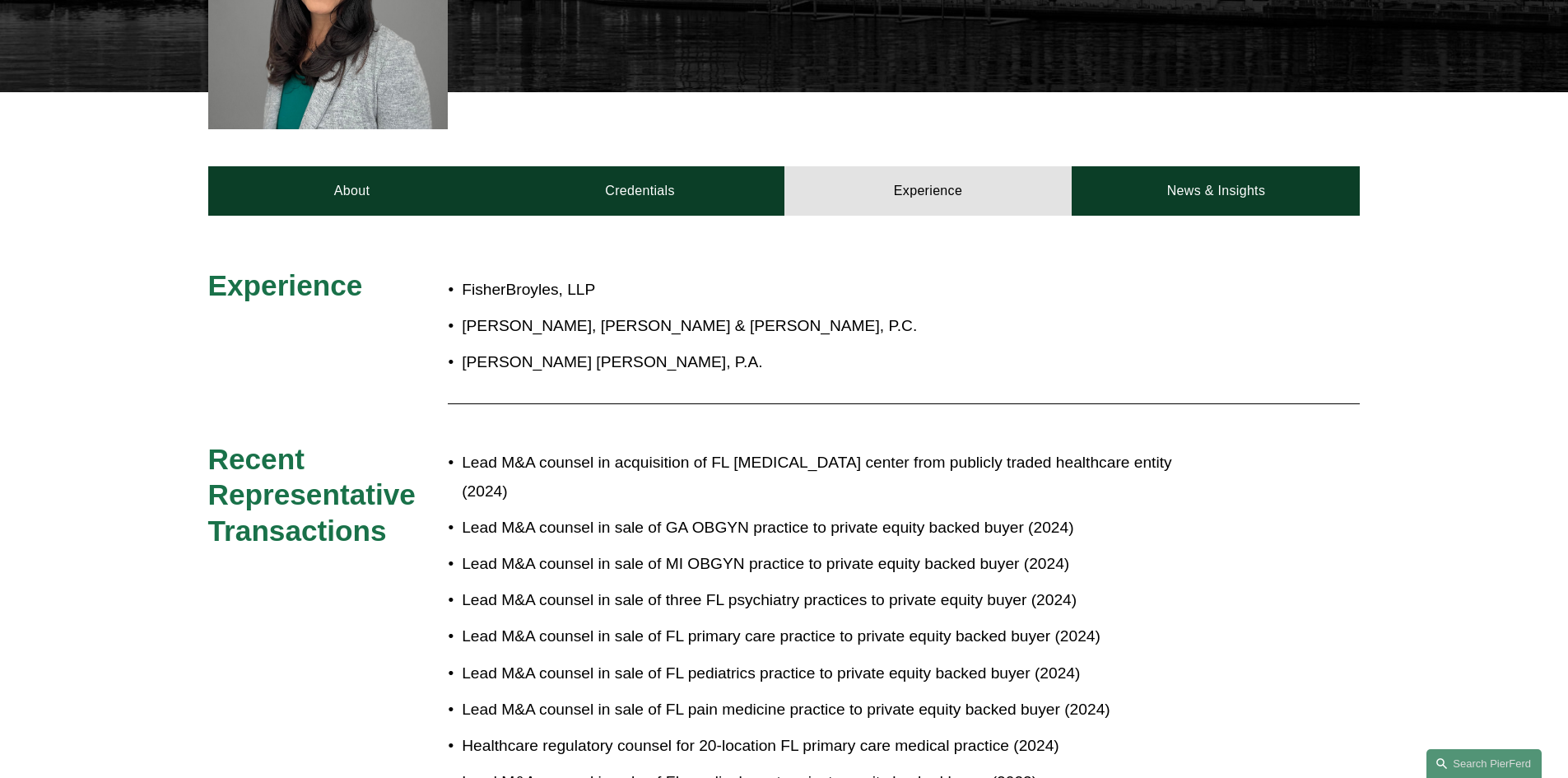
click at [790, 402] on div at bounding box center [903, 403] width 912 height 17
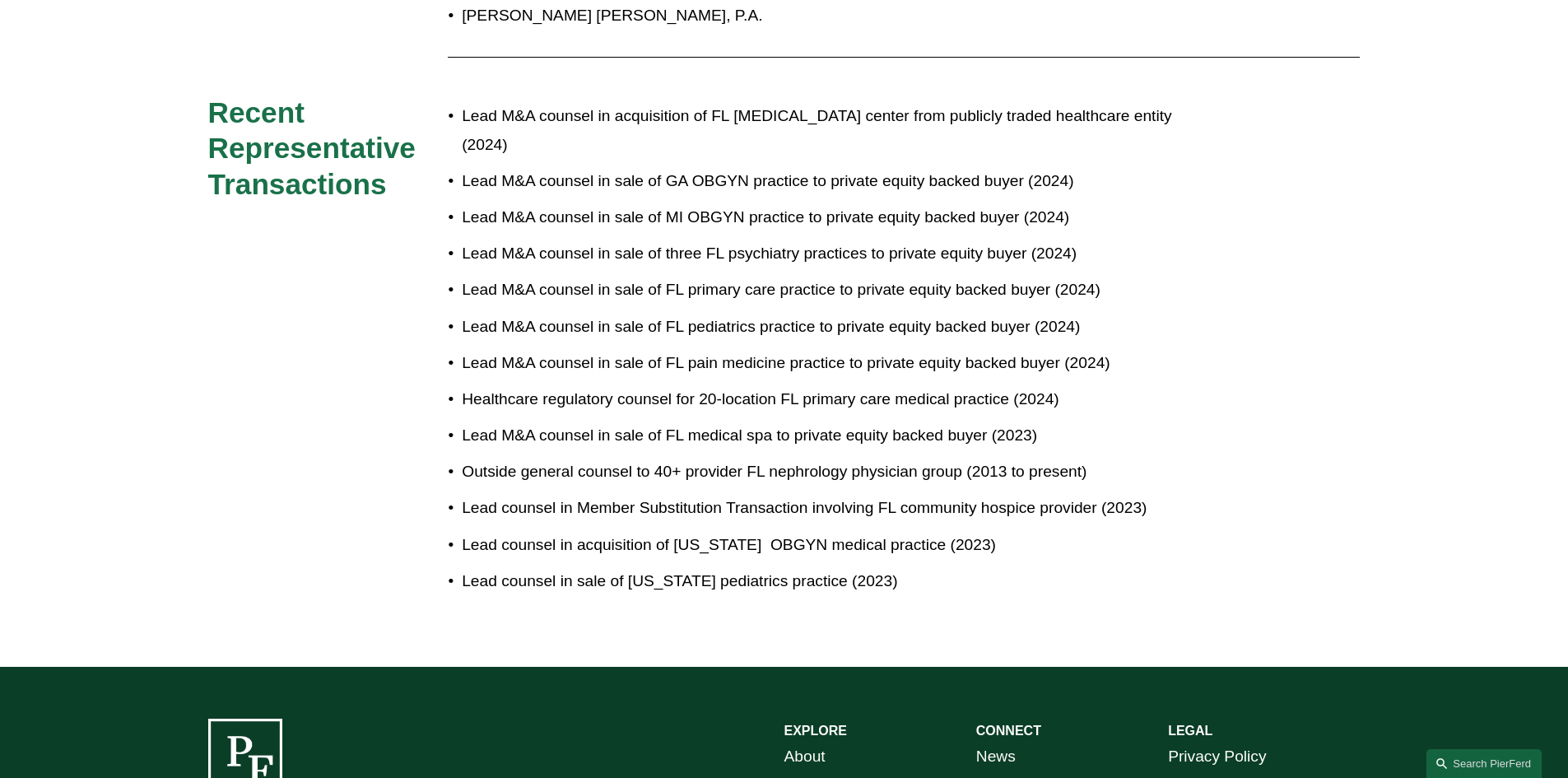
scroll to position [951, 0]
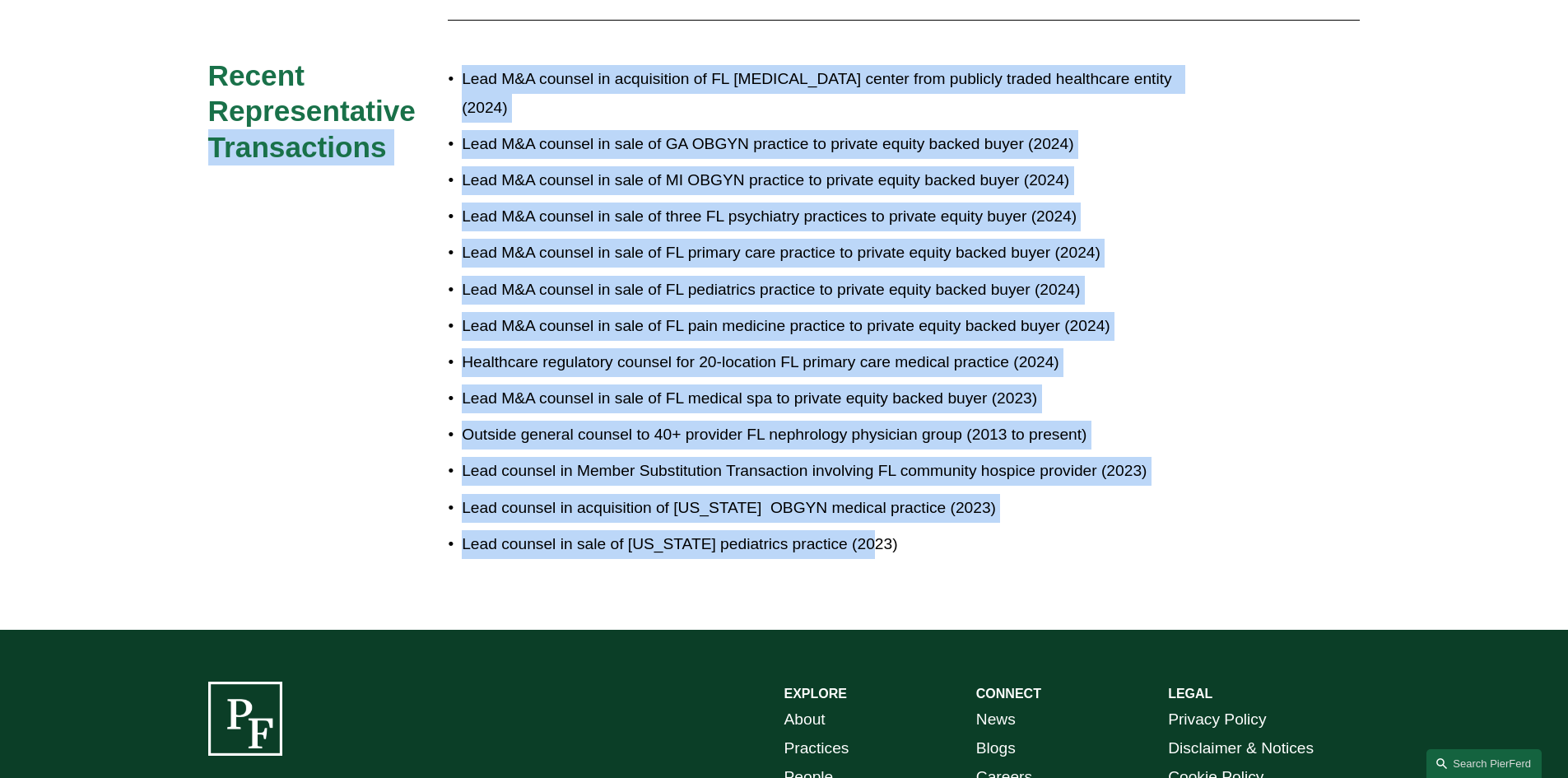
drag, startPoint x: 444, startPoint y: 96, endPoint x: 904, endPoint y: 551, distance: 647.0
click at [904, 551] on div "Experience FisherBroyles, LLP Buchanan, Ingersoll & Rooney, P.C. Carlton Fields…" at bounding box center [784, 231] width 1568 height 694
click at [904, 551] on p "Lead counsel in sale of Florida pediatrics practice (2023)" at bounding box center [838, 544] width 753 height 29
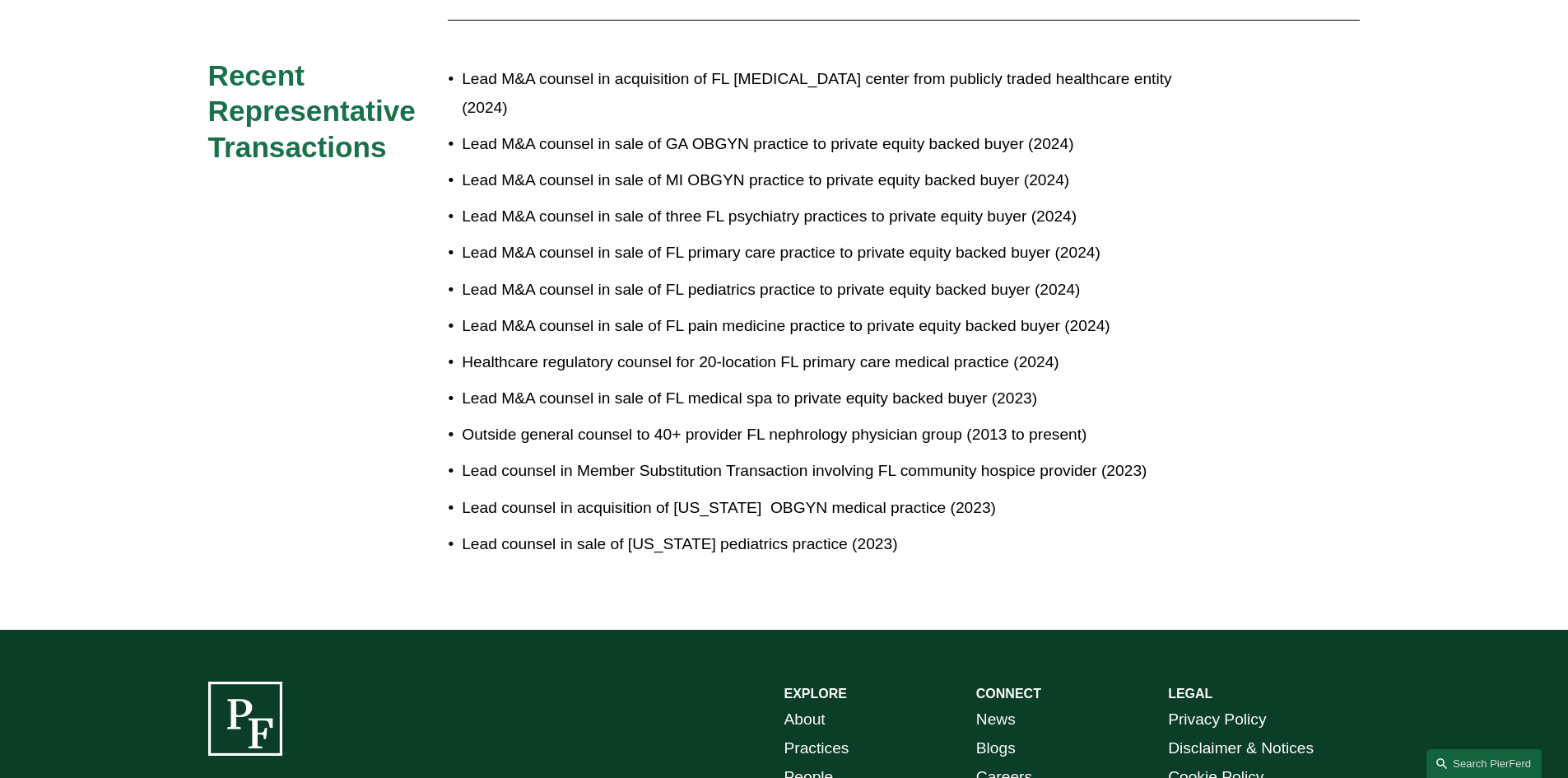
scroll to position [759, 0]
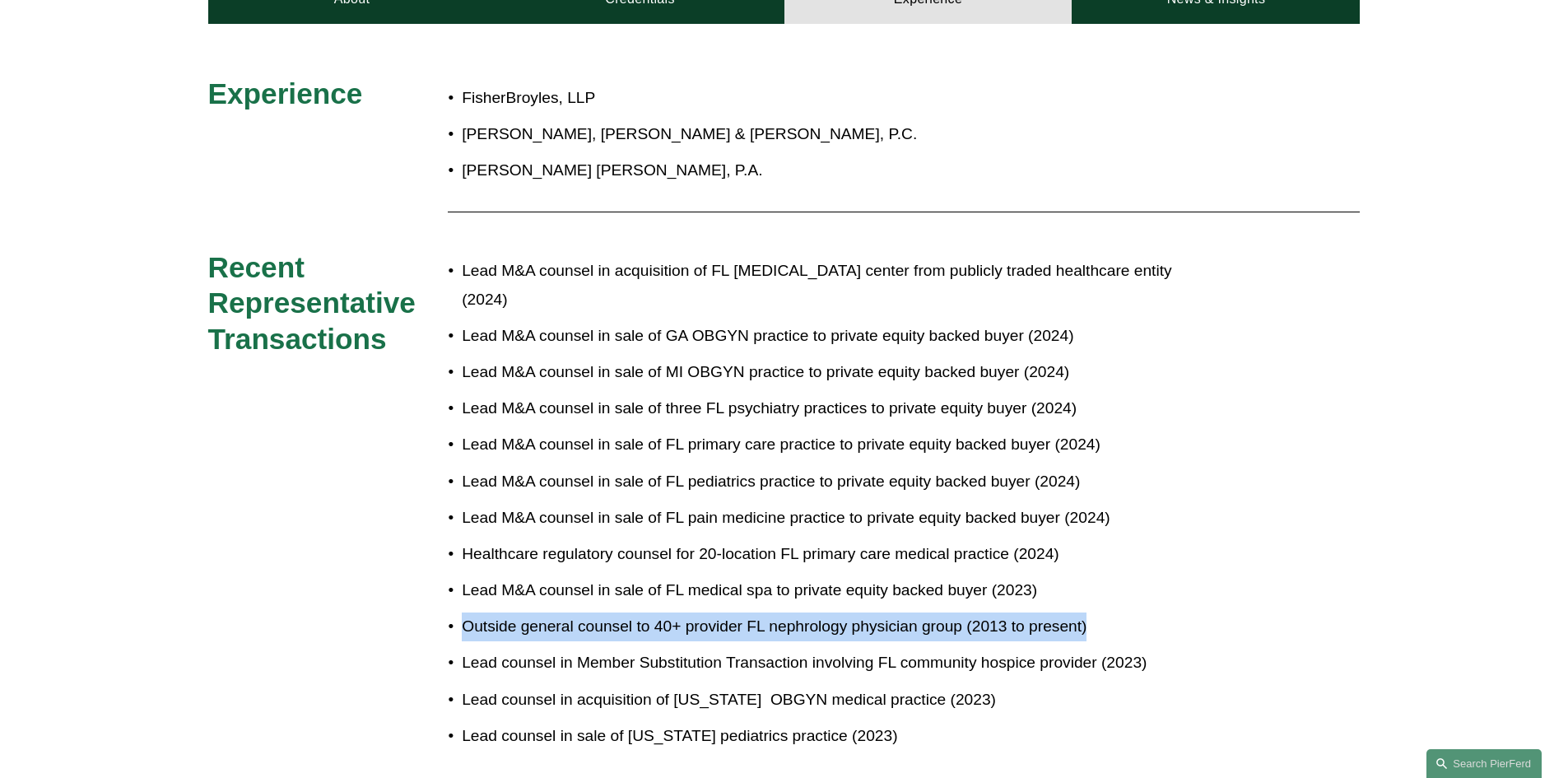
drag, startPoint x: 461, startPoint y: 627, endPoint x: 1111, endPoint y: 626, distance: 650.0
click at [1111, 626] on p "Outside general counsel to 40+ provider FL nephrology physician group (2013 to …" at bounding box center [838, 627] width 753 height 29
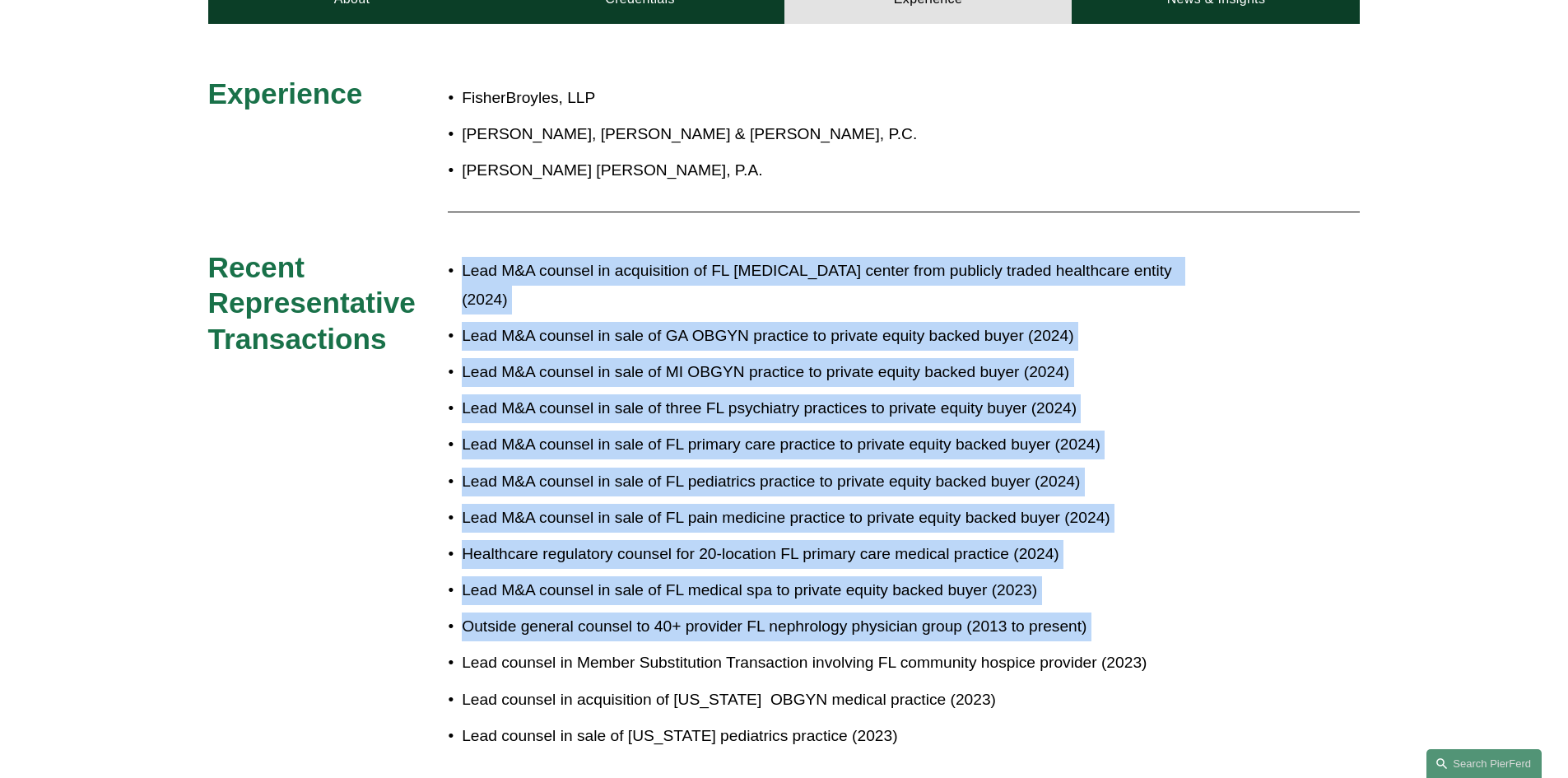
drag, startPoint x: 1109, startPoint y: 626, endPoint x: 455, endPoint y: 350, distance: 709.9
click at [445, 352] on div "Experience FisherBroyles, LLP Buchanan, Ingersoll & Rooney, P.C. Carlton Fields…" at bounding box center [784, 423] width 1568 height 694
click at [552, 401] on p "Lead M&A counsel in sale of three FL psychiatry practices to private equity buy…" at bounding box center [838, 409] width 753 height 29
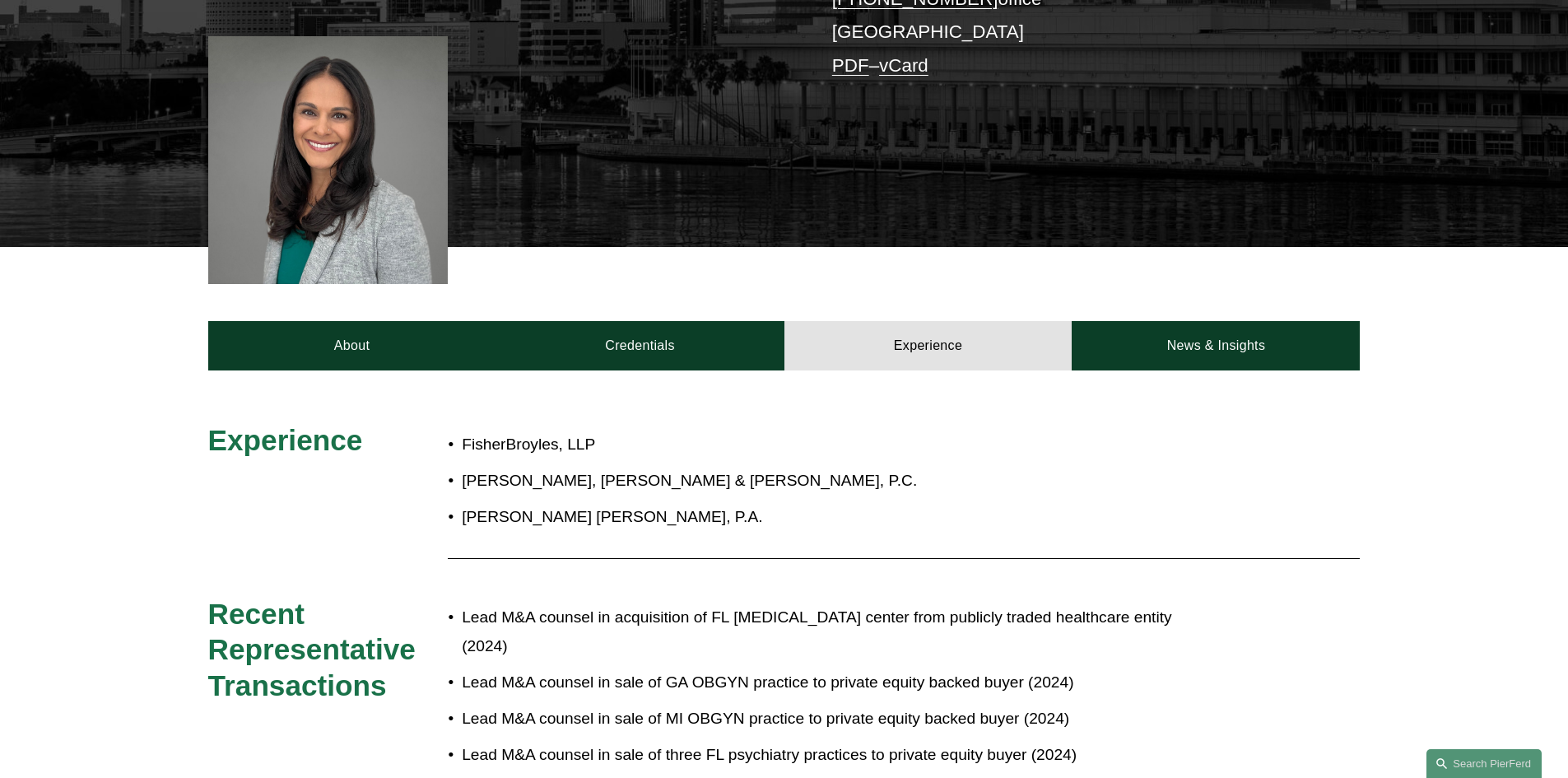
scroll to position [376, 0]
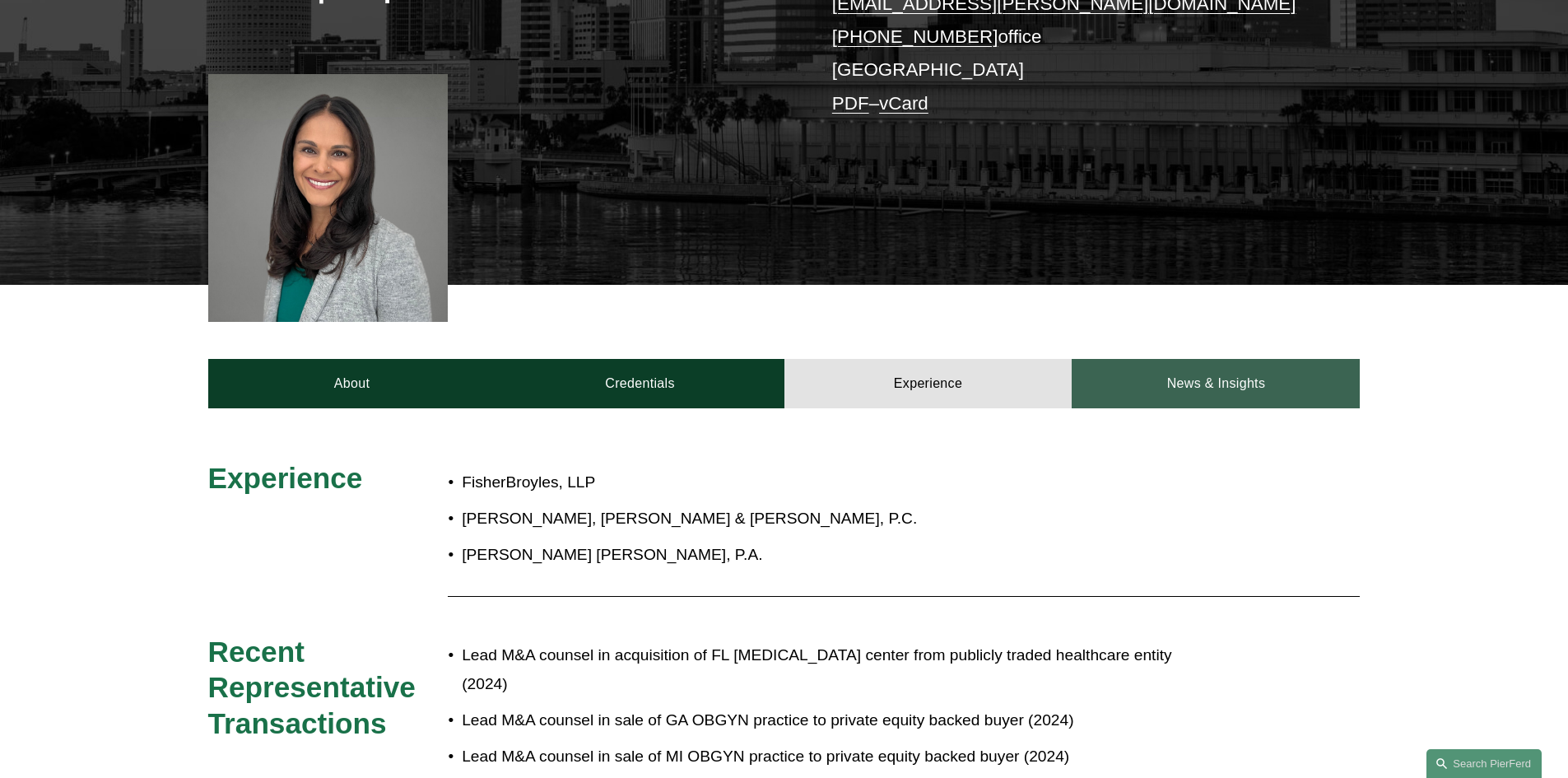
click at [1246, 382] on link "News & Insights" at bounding box center [1216, 384] width 288 height 50
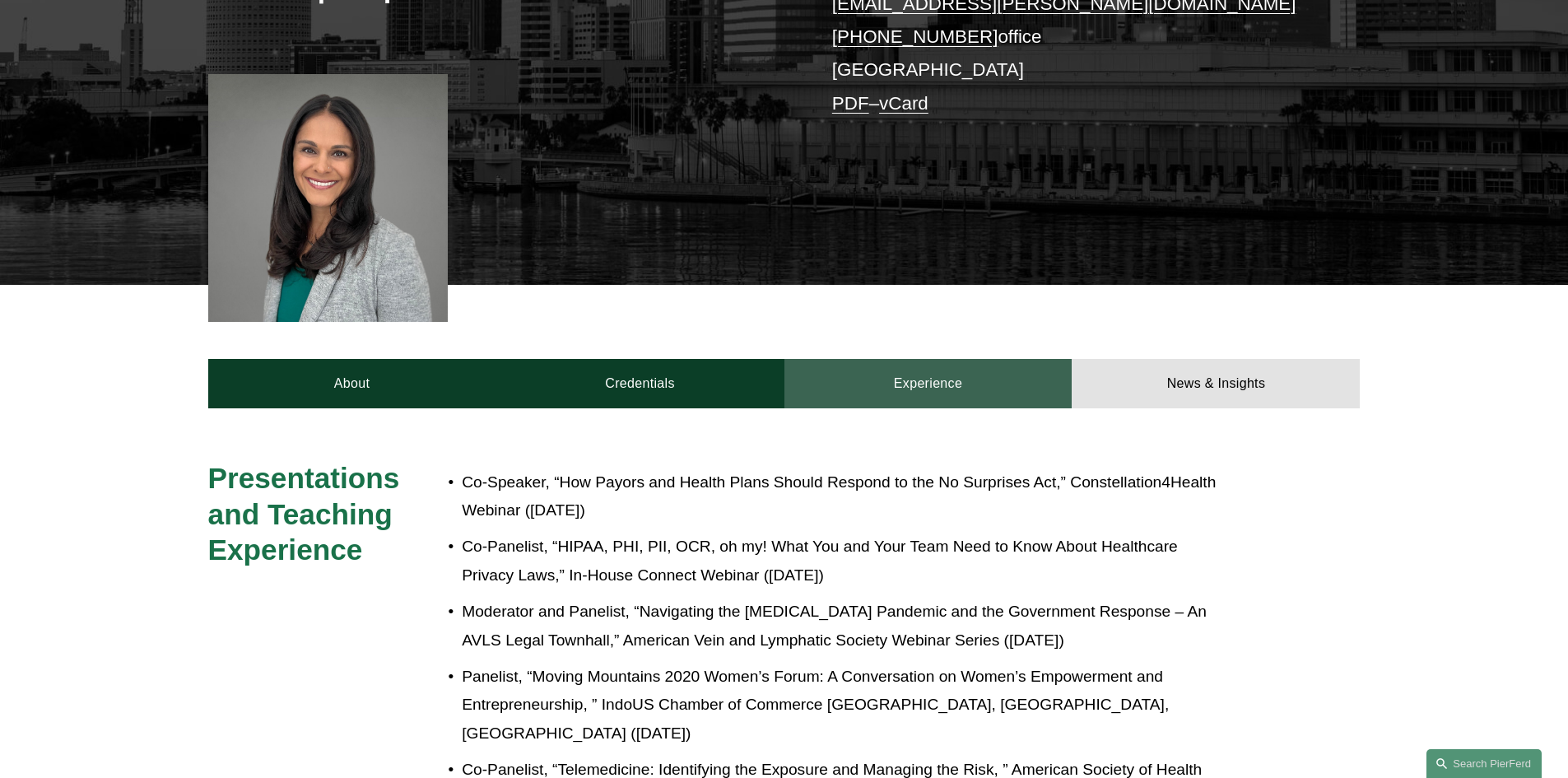
click at [919, 404] on link "Experience" at bounding box center [929, 384] width 288 height 50
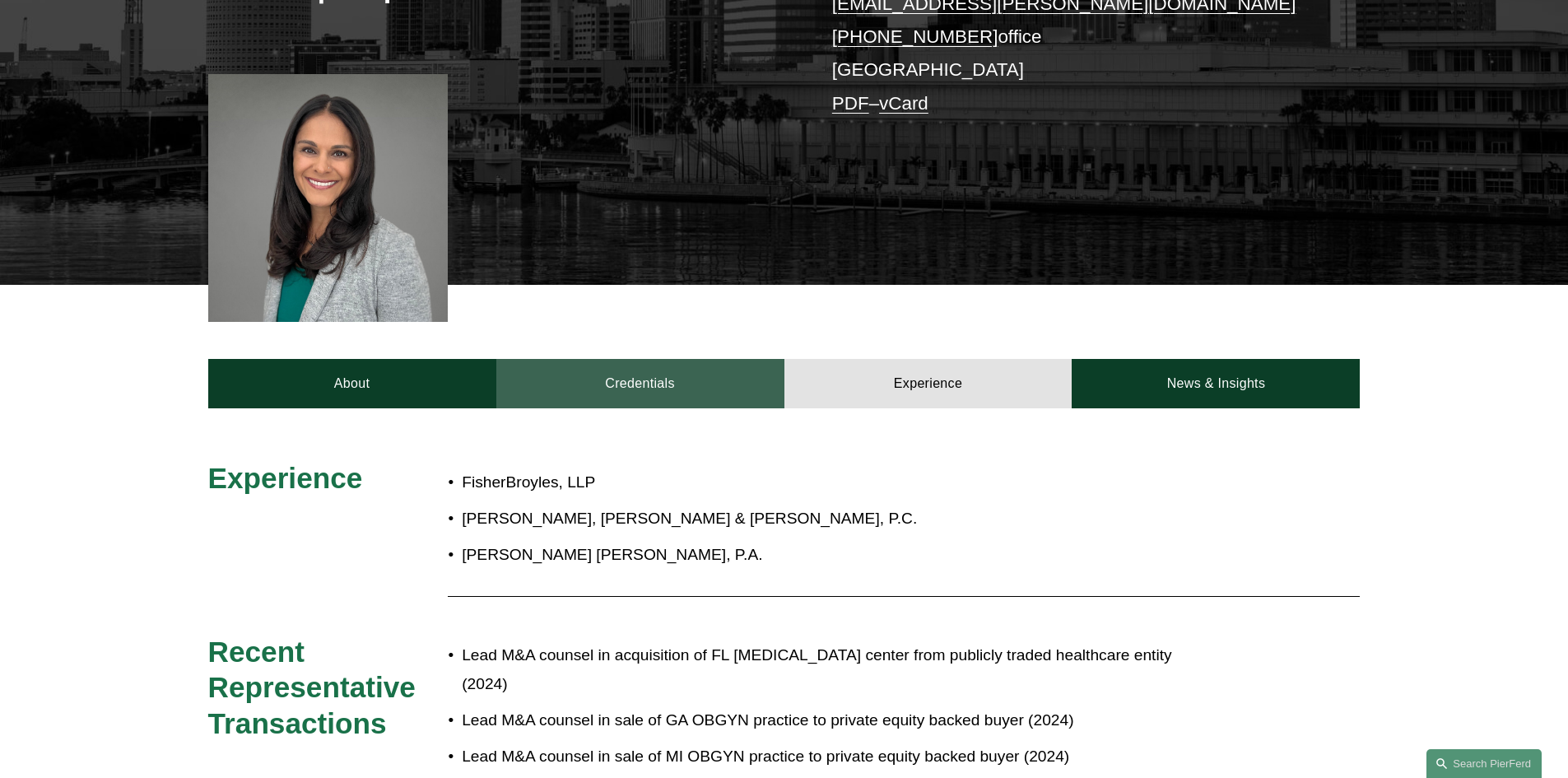
click at [674, 397] on link "Credentials" at bounding box center [640, 384] width 288 height 50
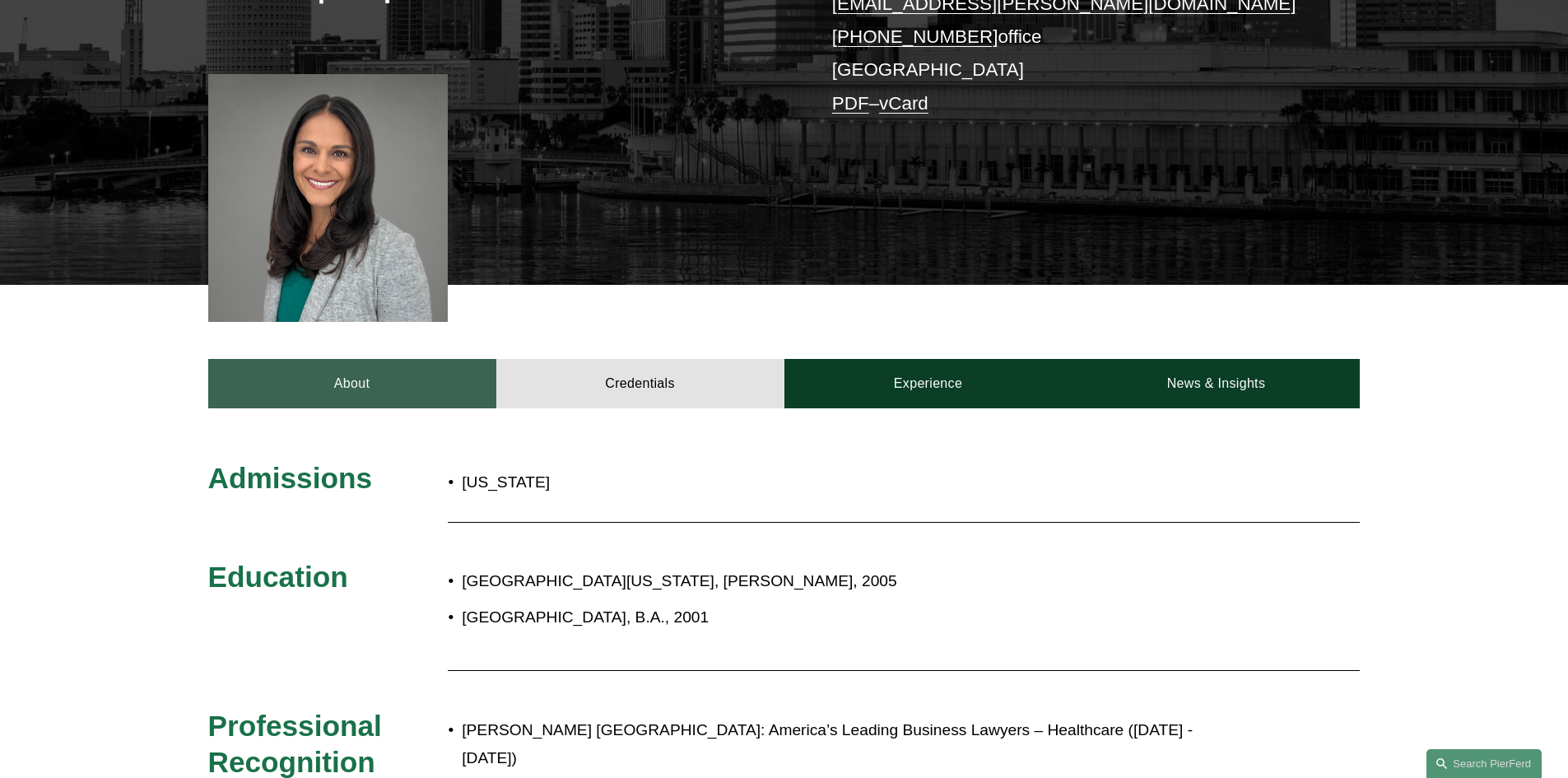
click at [346, 398] on link "About" at bounding box center [352, 384] width 288 height 50
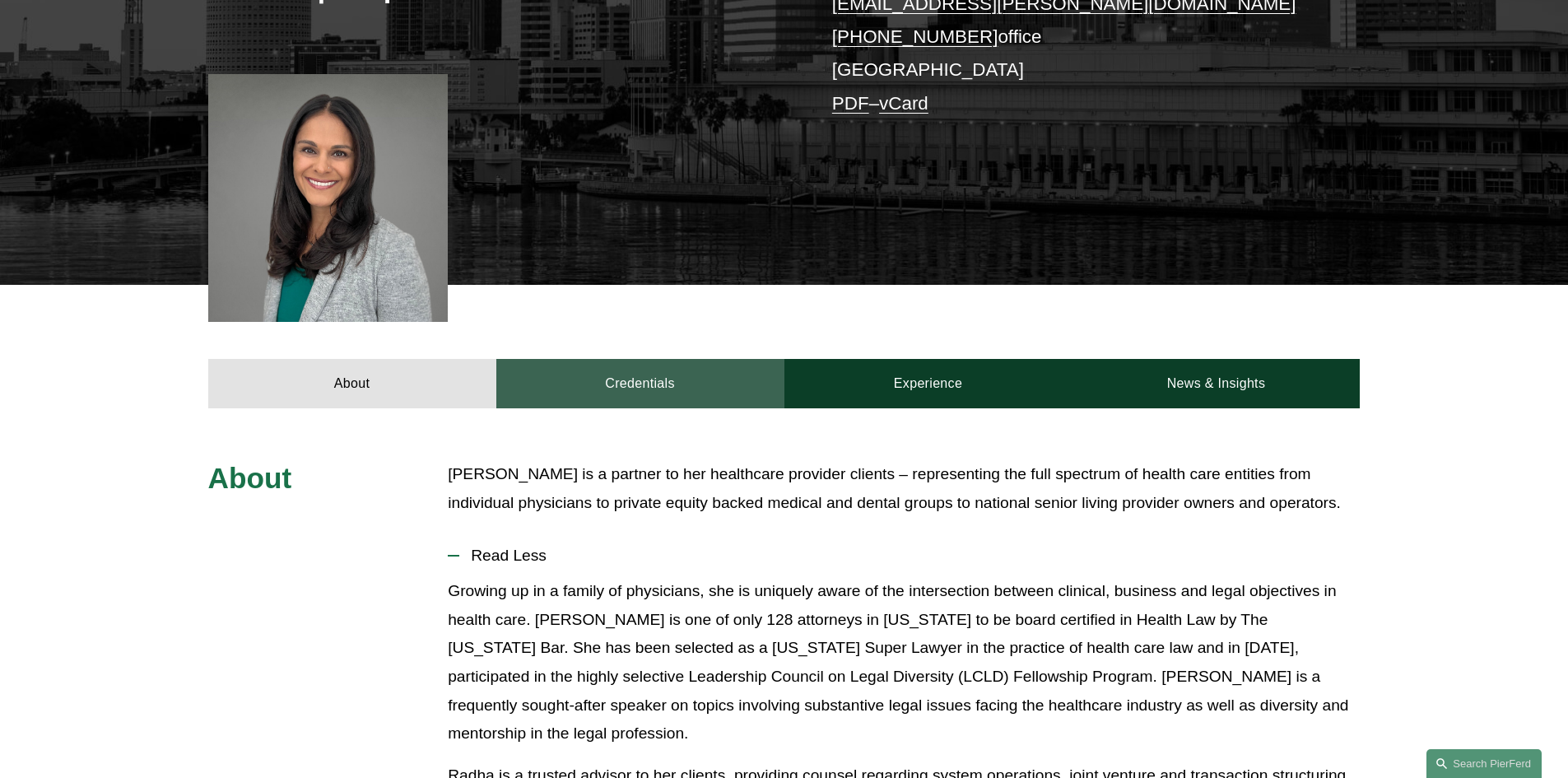
click at [664, 396] on link "Credentials" at bounding box center [640, 384] width 288 height 50
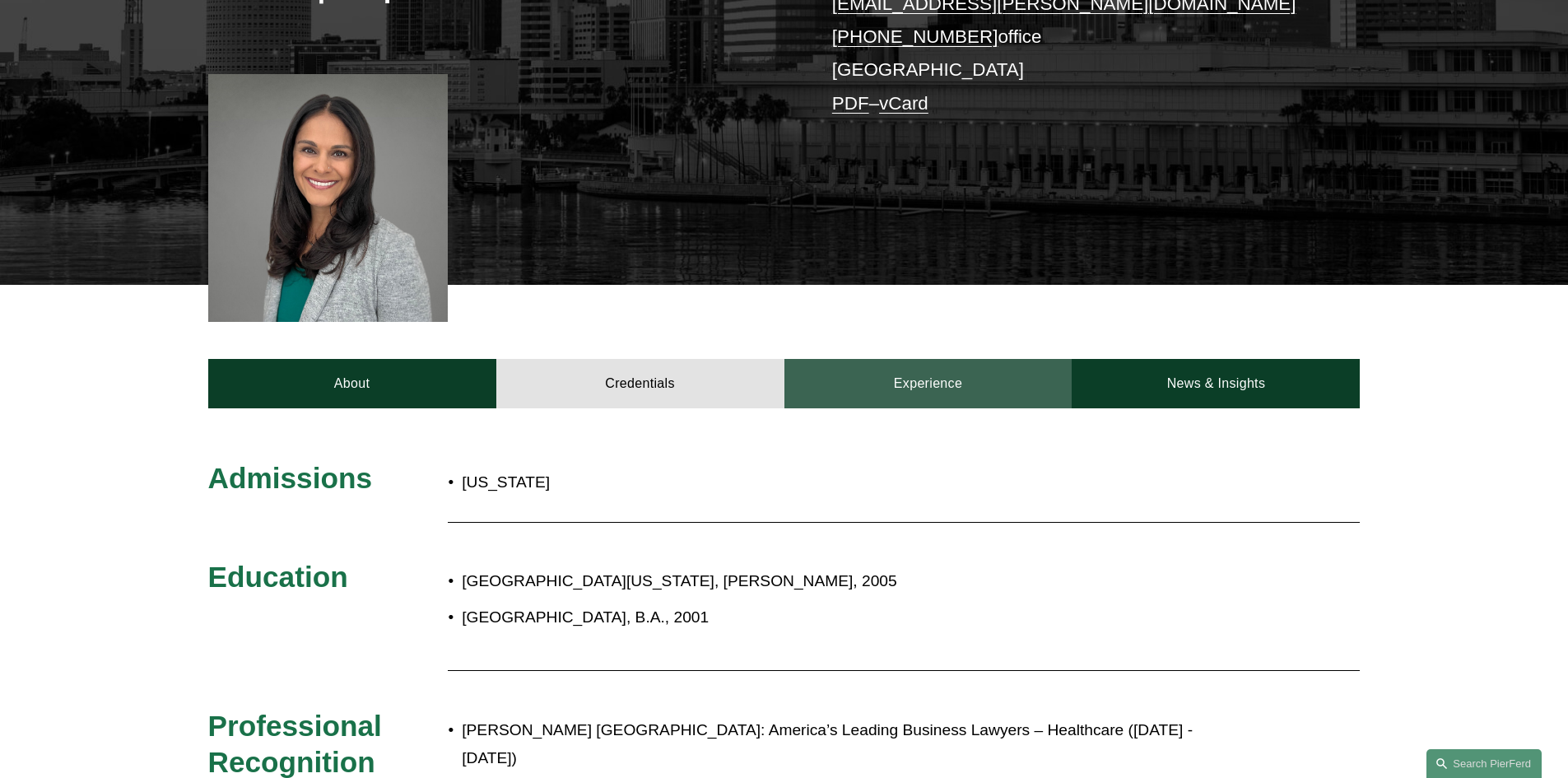
click at [917, 387] on link "Experience" at bounding box center [929, 384] width 288 height 50
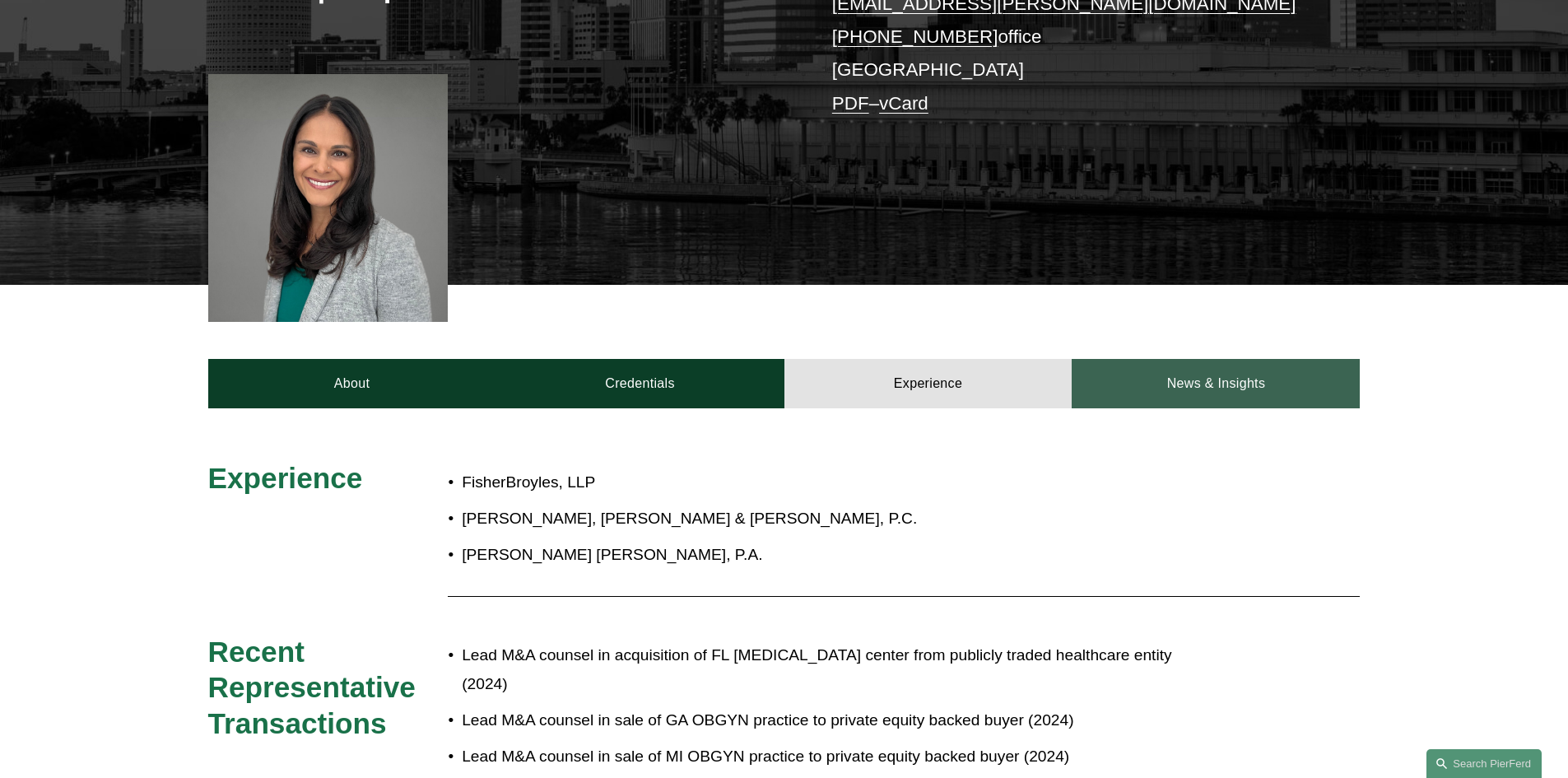
click at [1270, 377] on link "News & Insights" at bounding box center [1216, 384] width 288 height 50
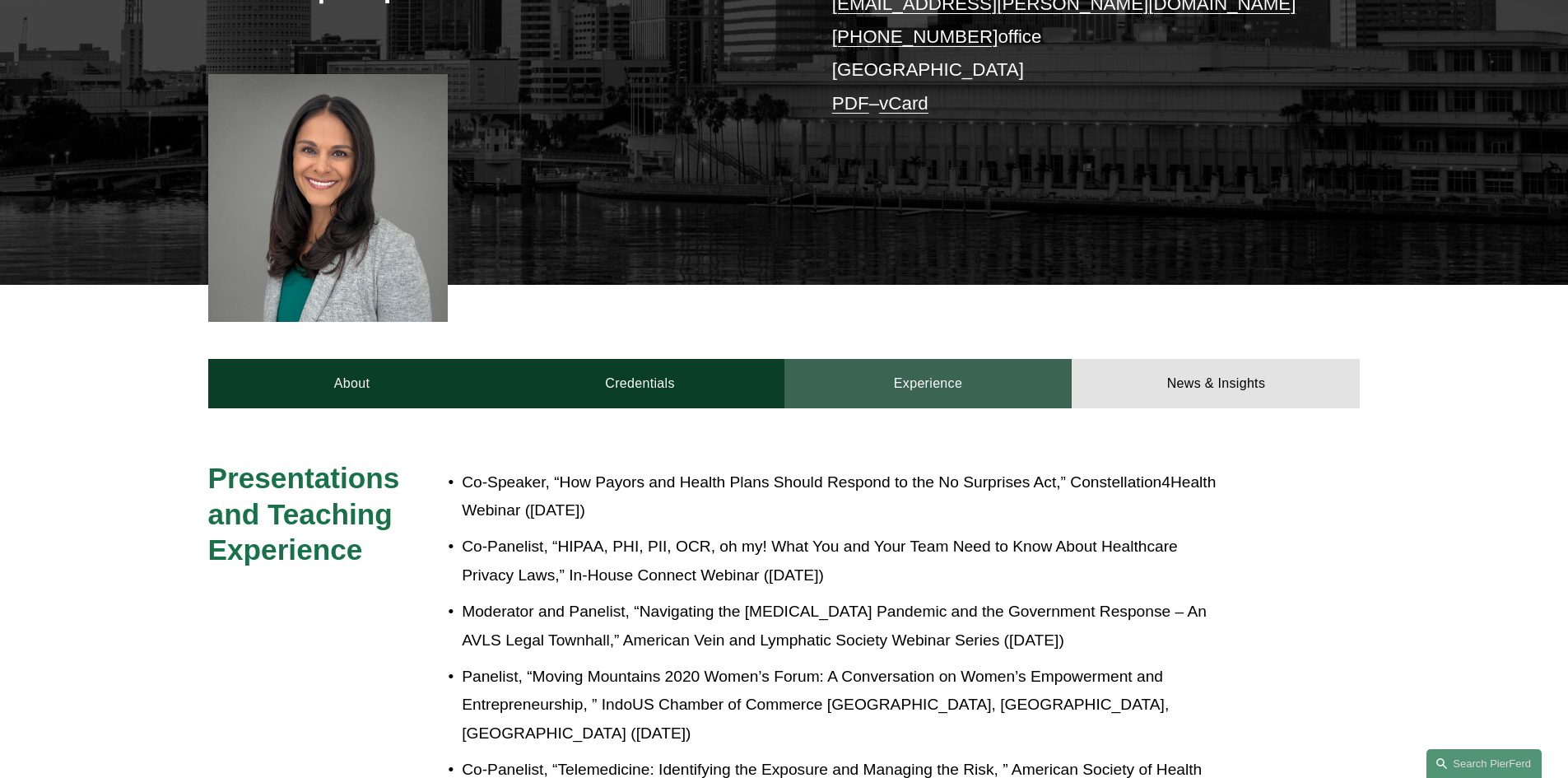
click at [1024, 369] on link "Experience" at bounding box center [929, 384] width 288 height 50
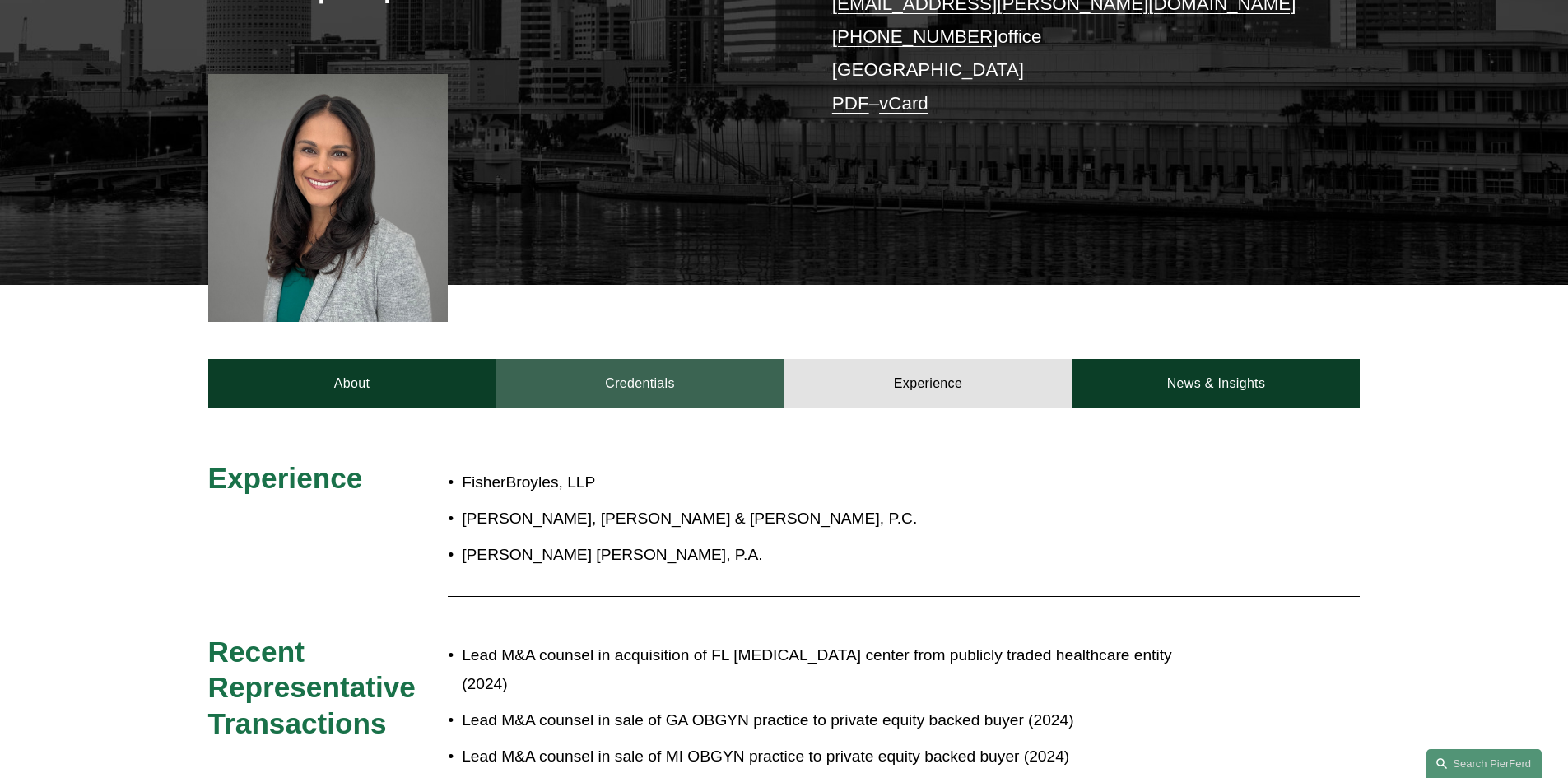
click at [694, 381] on link "Credentials" at bounding box center [640, 384] width 288 height 50
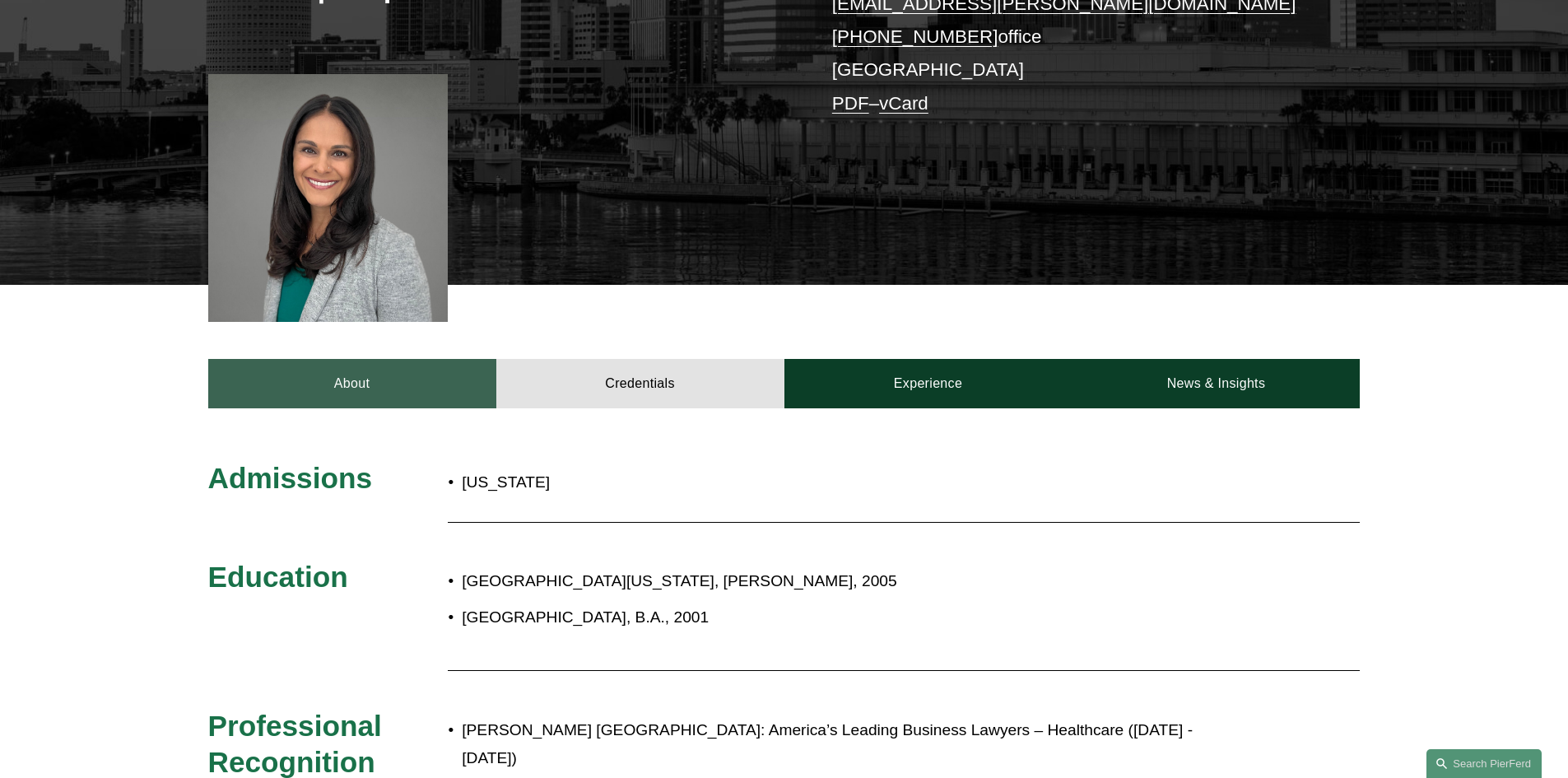
click at [374, 393] on link "About" at bounding box center [352, 384] width 288 height 50
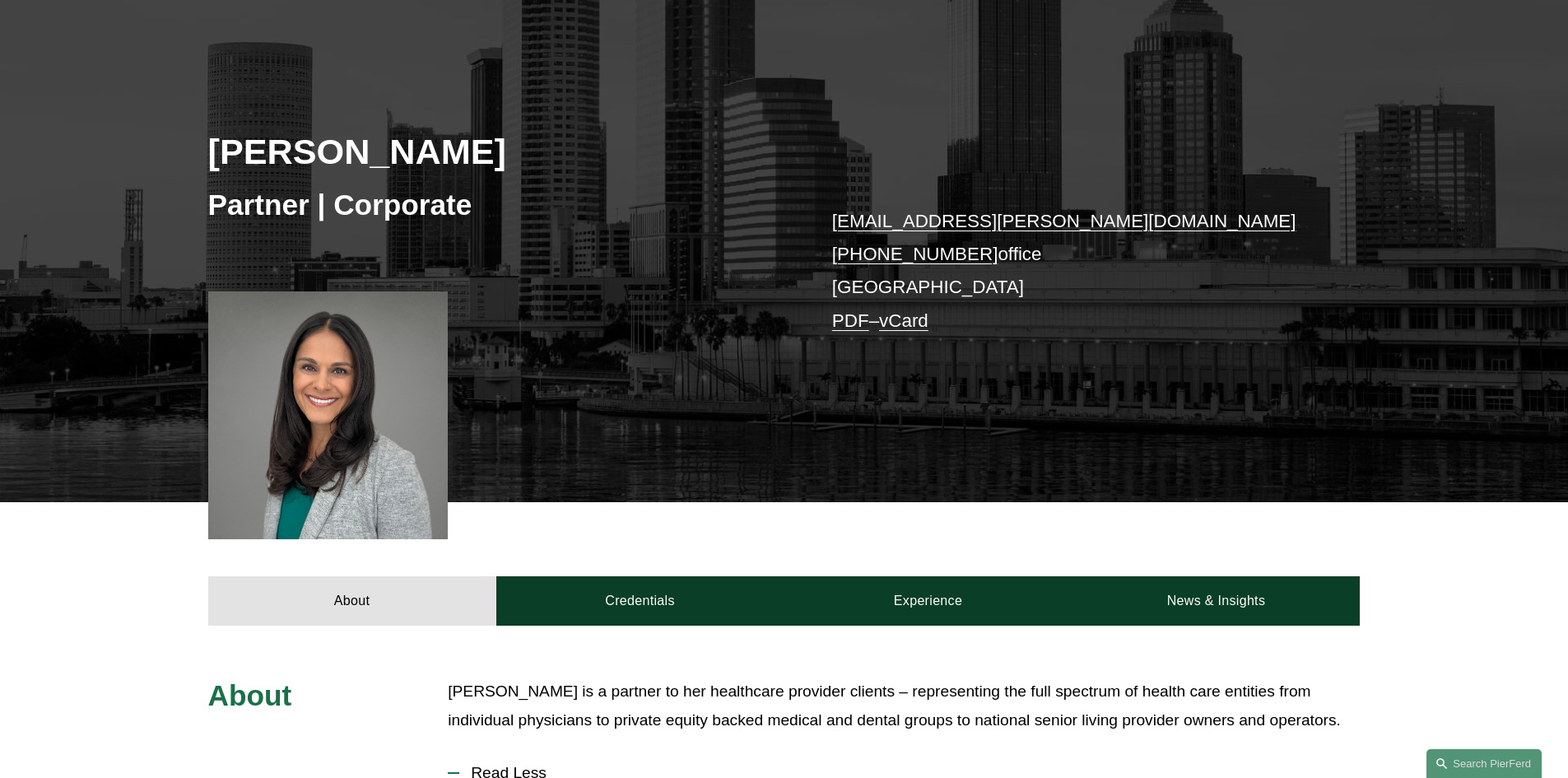
scroll to position [0, 0]
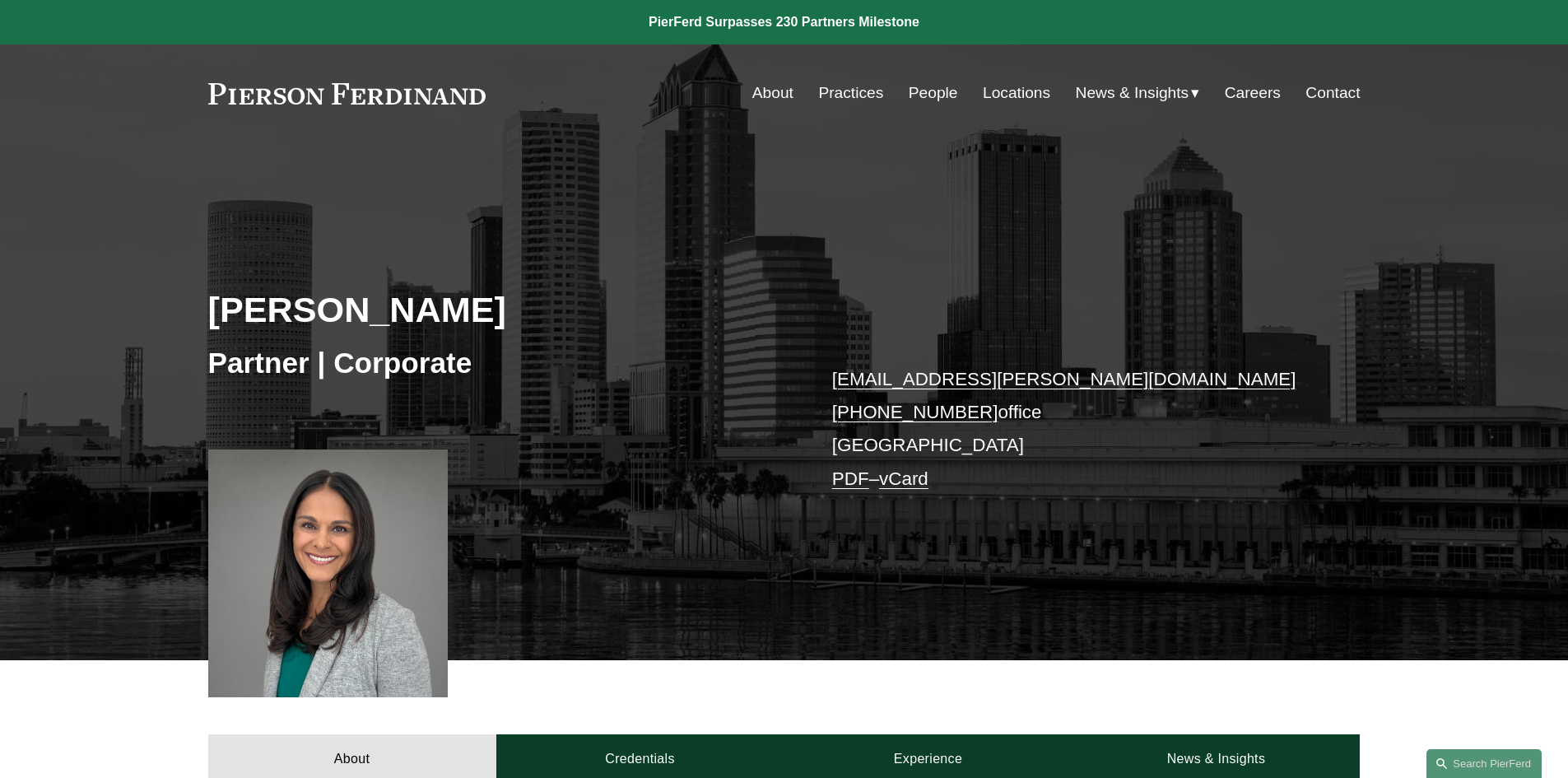
click at [860, 94] on link "Practices" at bounding box center [850, 93] width 65 height 31
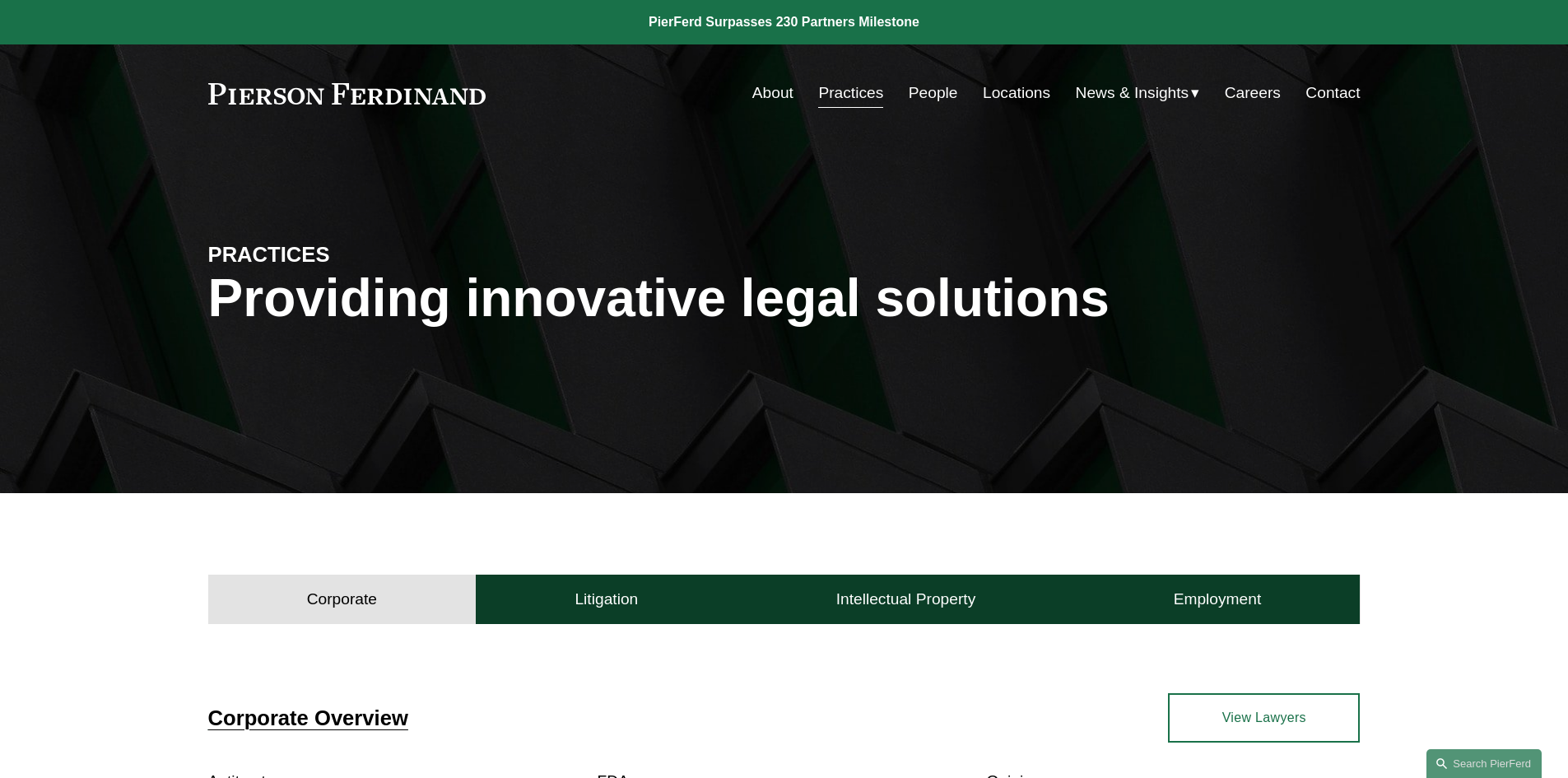
click at [934, 91] on link "People" at bounding box center [932, 93] width 50 height 31
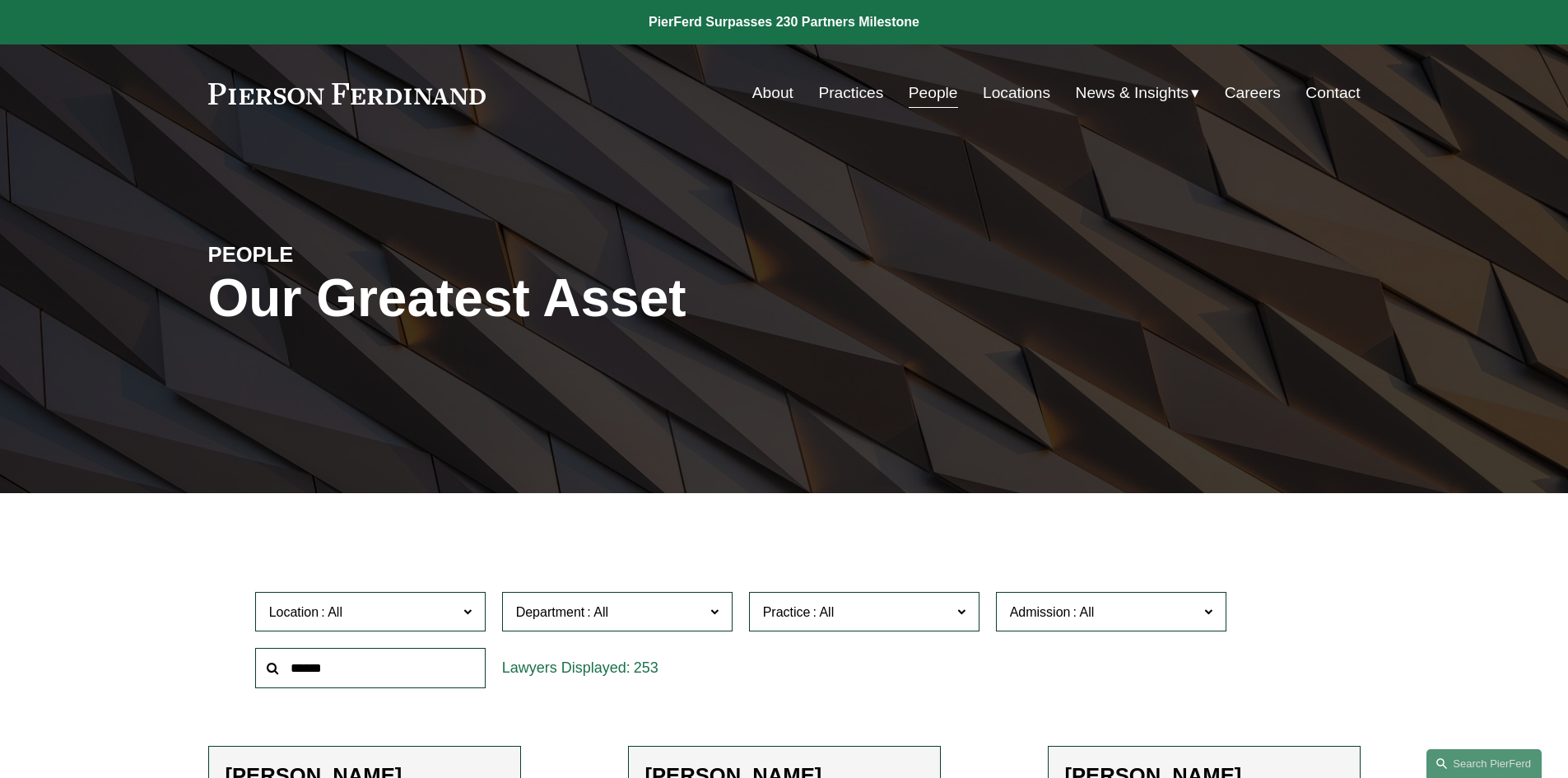
click at [1244, 94] on link "Careers" at bounding box center [1252, 93] width 55 height 31
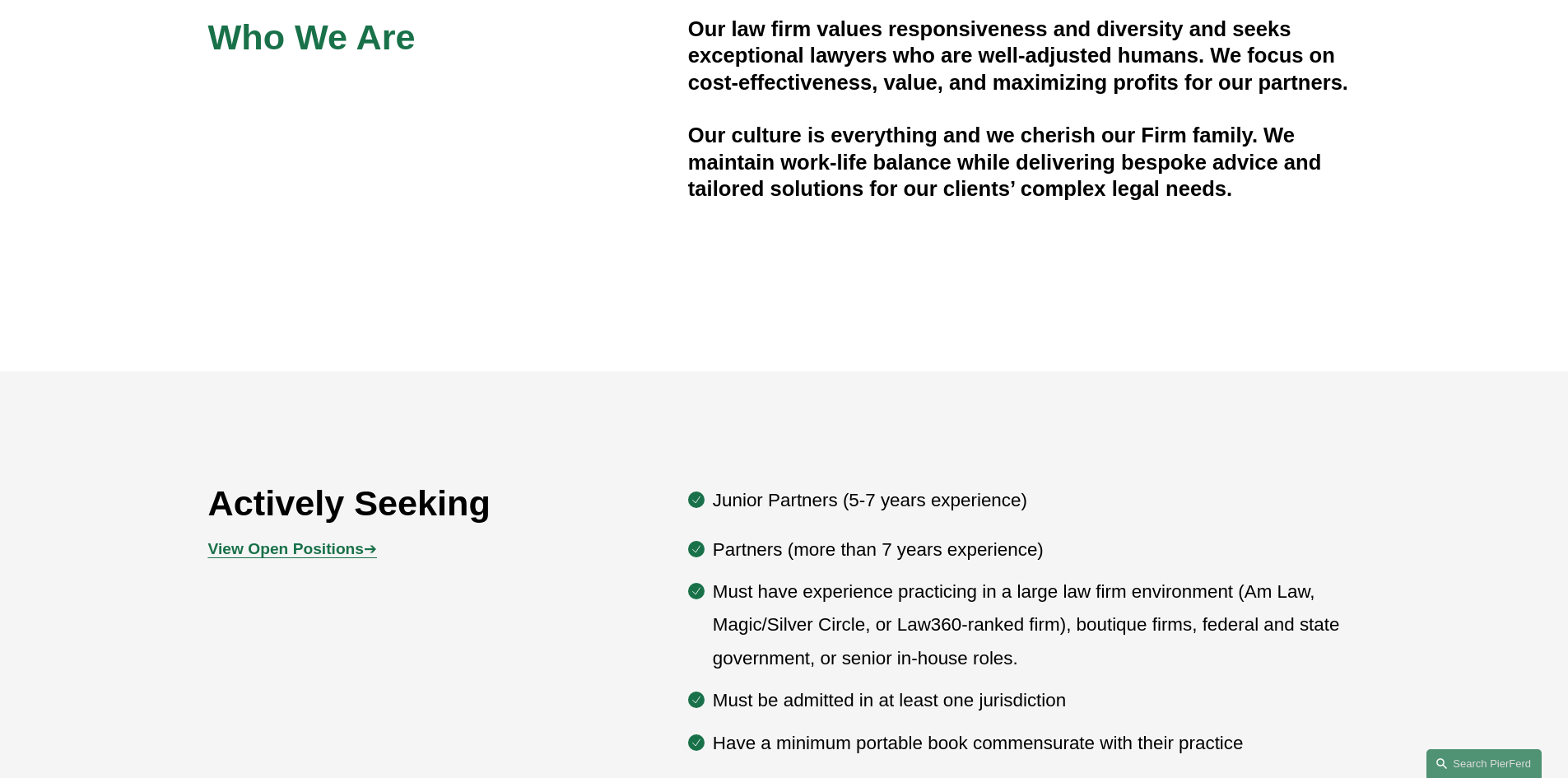
scroll to position [961, 0]
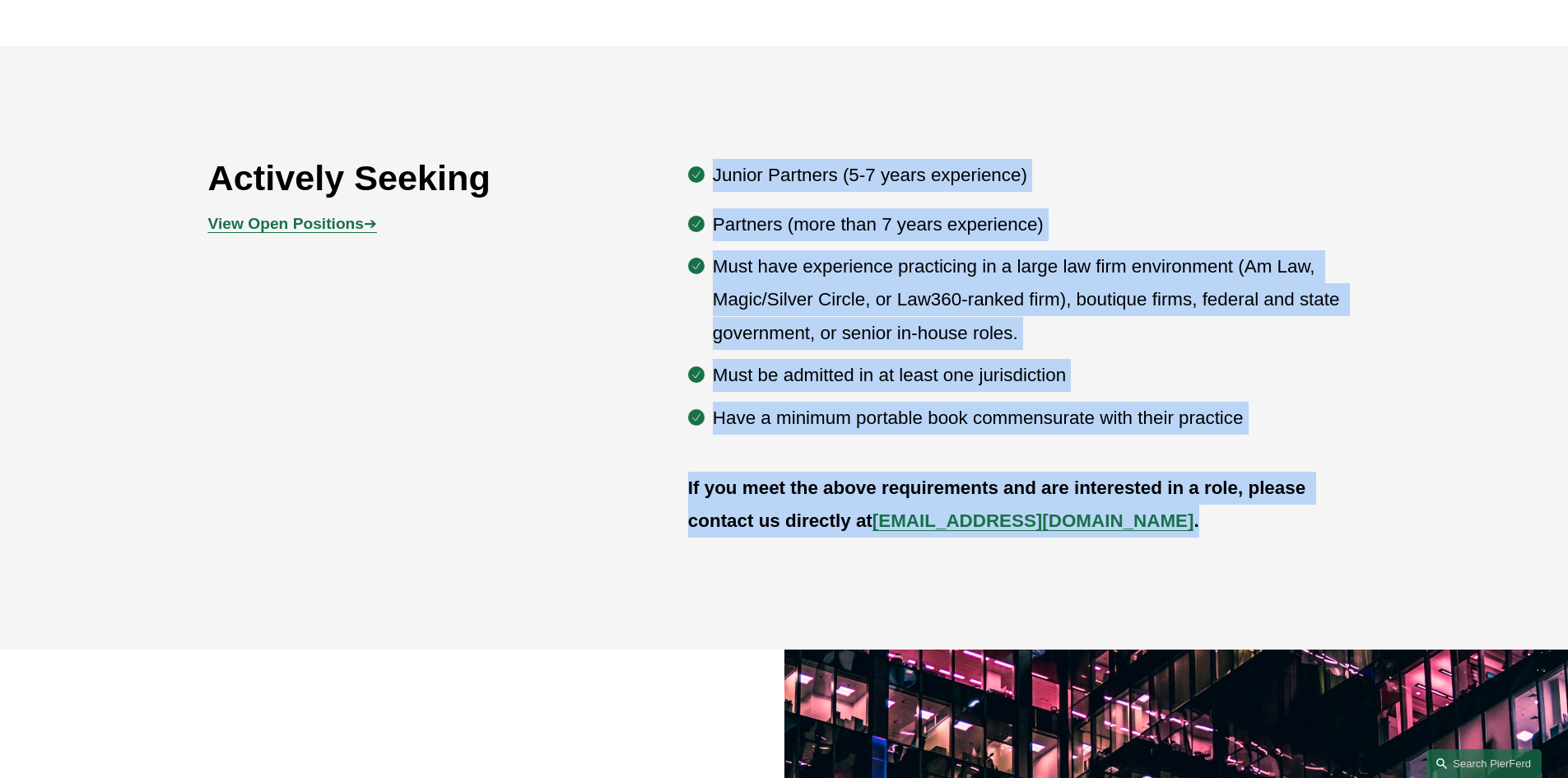
drag, startPoint x: 705, startPoint y: 181, endPoint x: 1320, endPoint y: 559, distance: 721.9
click at [1320, 562] on div "Actively Seeking View Open Positions ➔ Junior Partners (5-7 years experience) P…" at bounding box center [784, 348] width 1568 height 604
click at [1320, 559] on div "Actively Seeking View Open Positions ➔ Junior Partners (5-7 years experience) P…" at bounding box center [784, 348] width 1568 height 604
drag, startPoint x: 1303, startPoint y: 559, endPoint x: 605, endPoint y: 154, distance: 807.0
click at [605, 154] on div "Actively Seeking View Open Positions ➔ Junior Partners (5-7 years experience) P…" at bounding box center [784, 348] width 1568 height 604
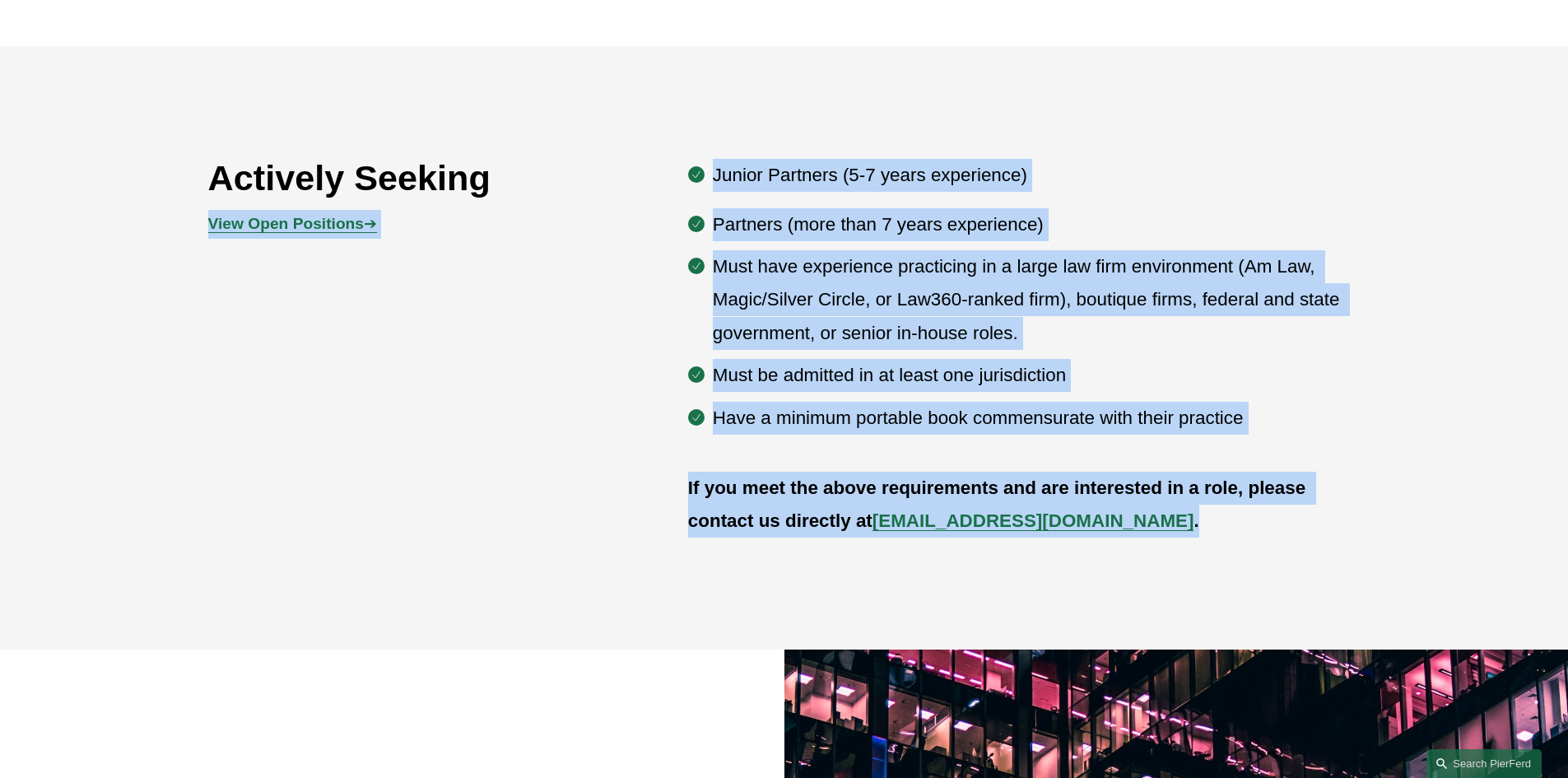
click at [626, 181] on div "Actively Seeking View Open Positions ➔ Junior Partners (5-7 years experience) P…" at bounding box center [784, 349] width 1568 height 397
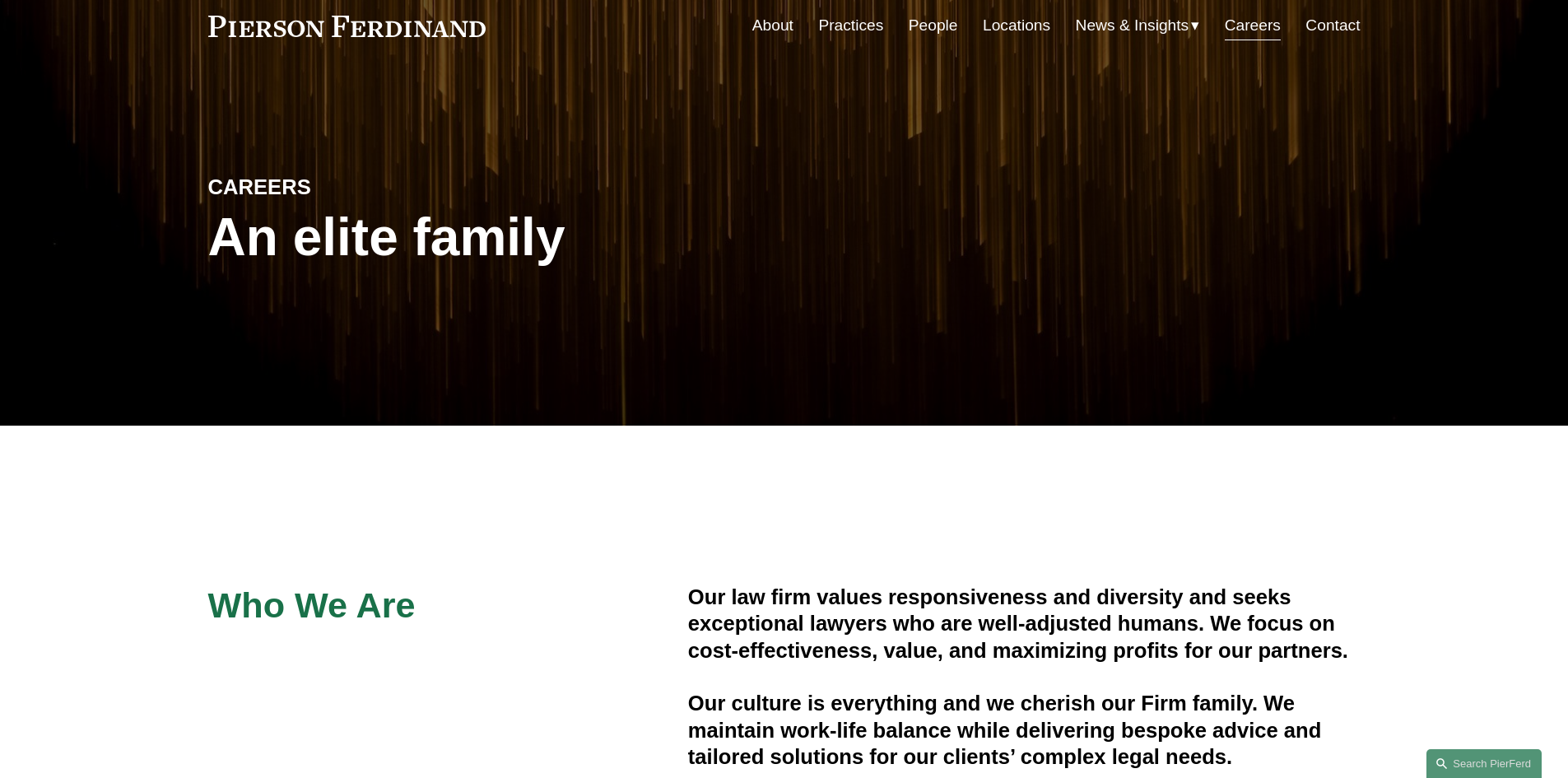
scroll to position [0, 0]
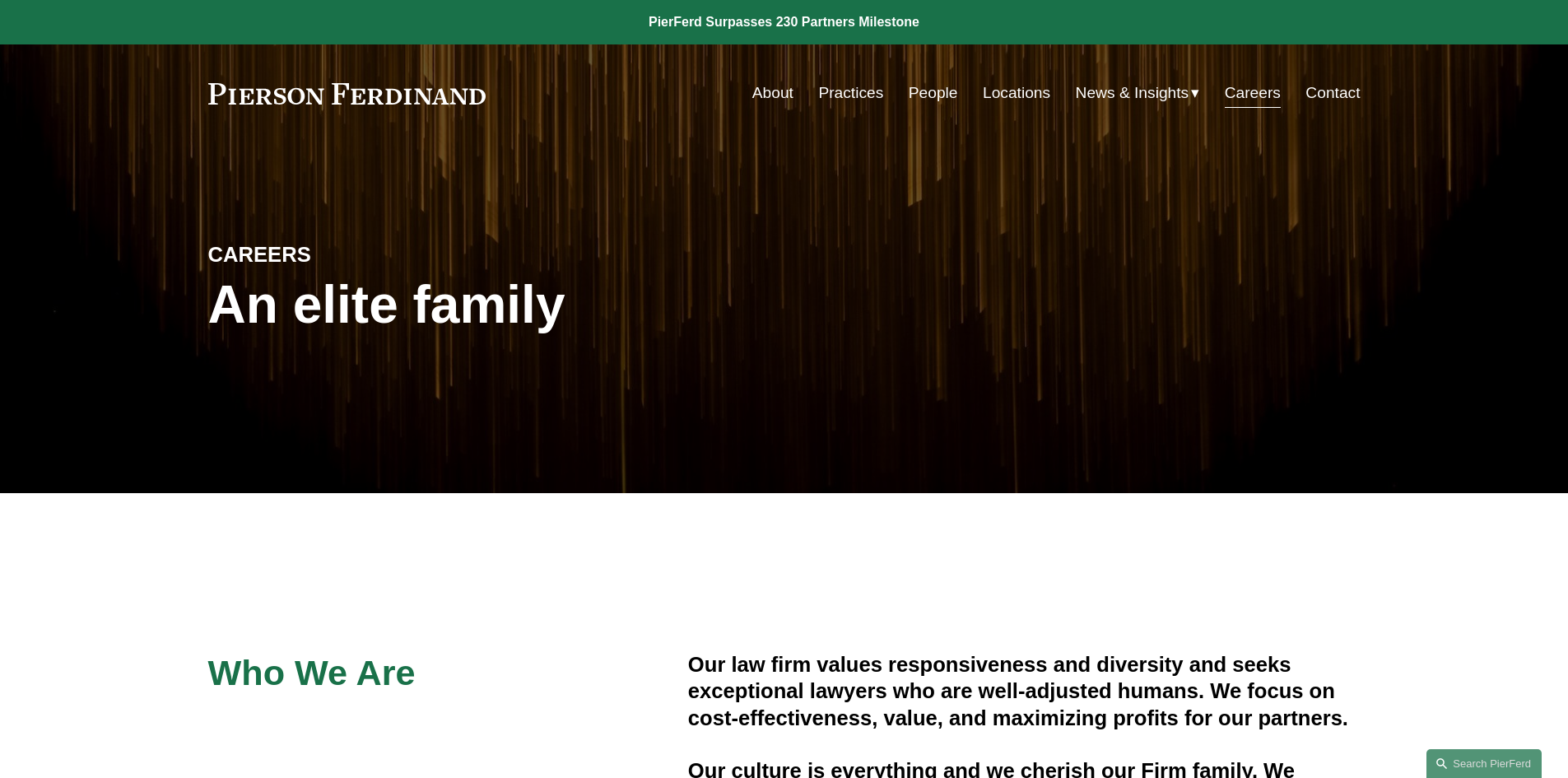
click at [770, 91] on link "About" at bounding box center [773, 93] width 41 height 31
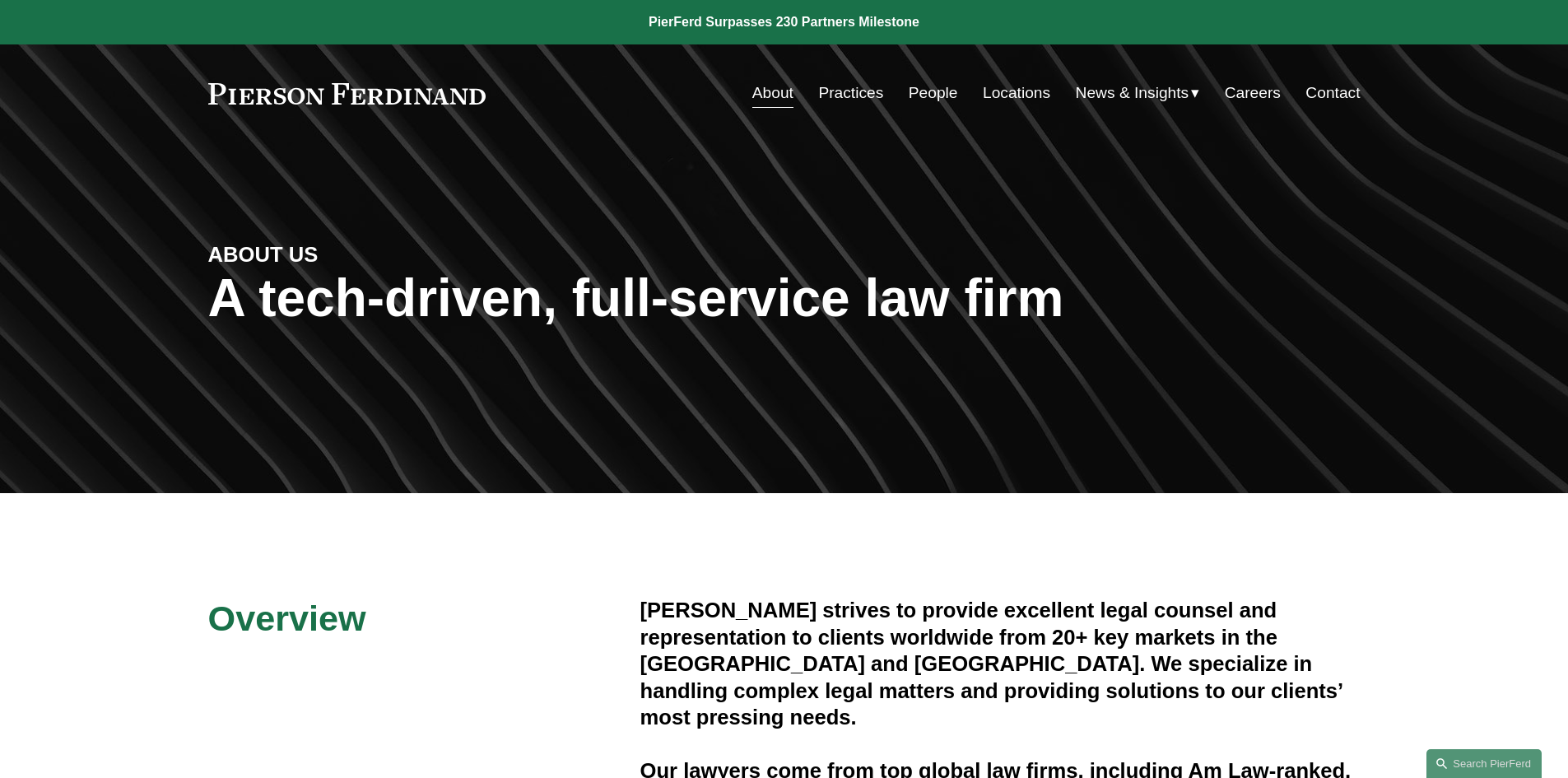
click at [950, 95] on link "People" at bounding box center [932, 93] width 50 height 31
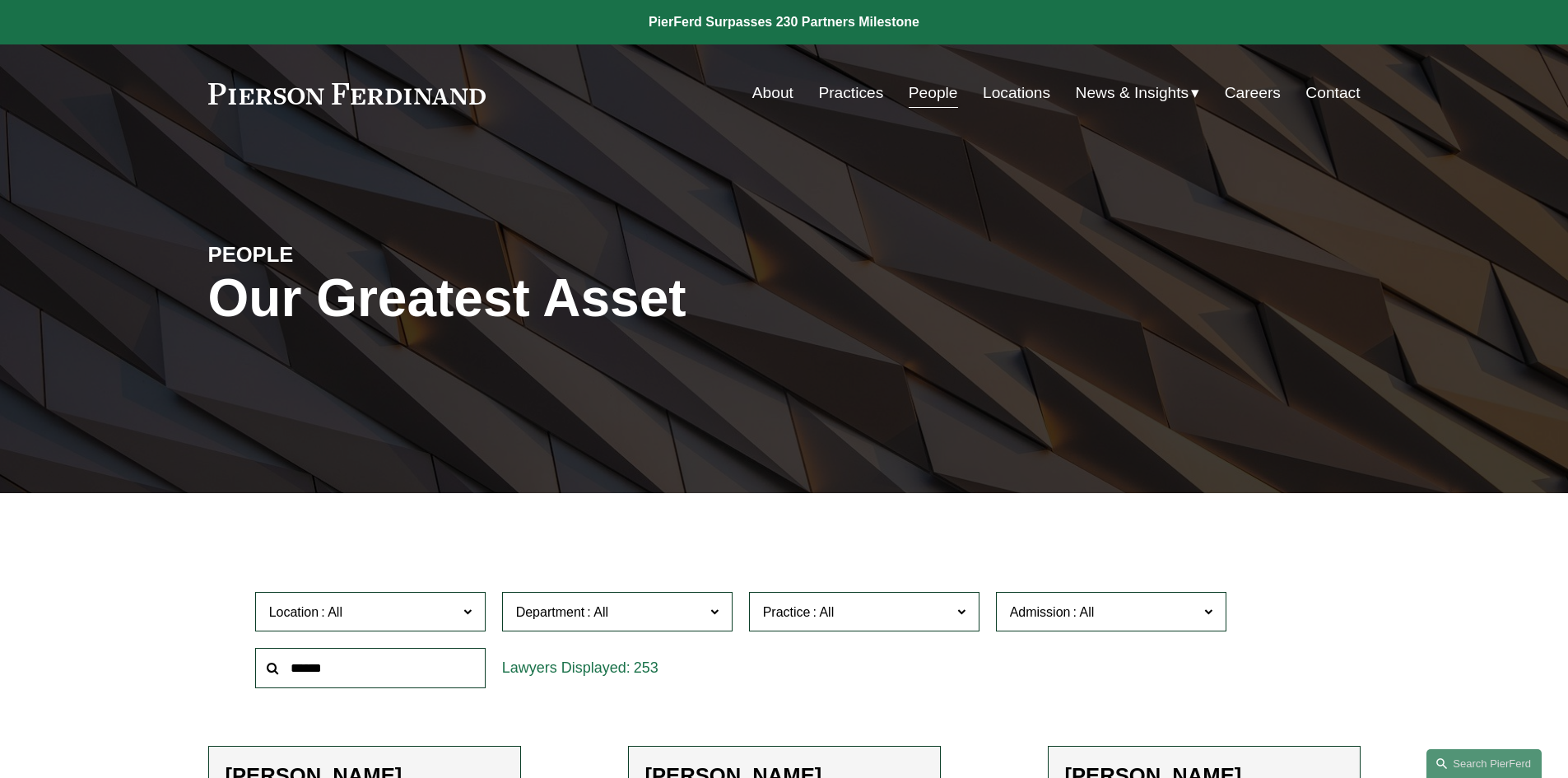
click at [840, 93] on link "Practices" at bounding box center [850, 93] width 65 height 31
